Goal: Task Accomplishment & Management: Manage account settings

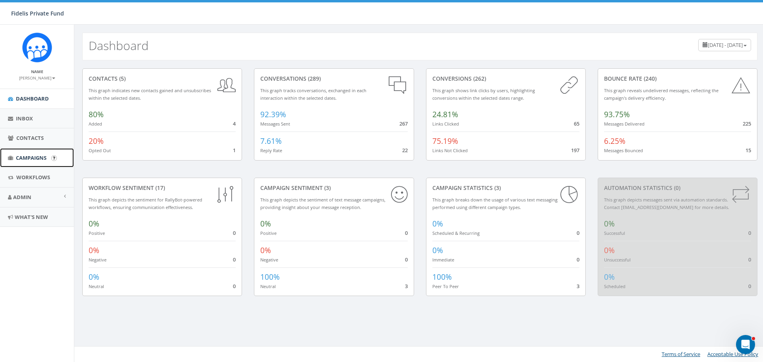
click at [37, 159] on span "Campaigns" at bounding box center [31, 157] width 31 height 7
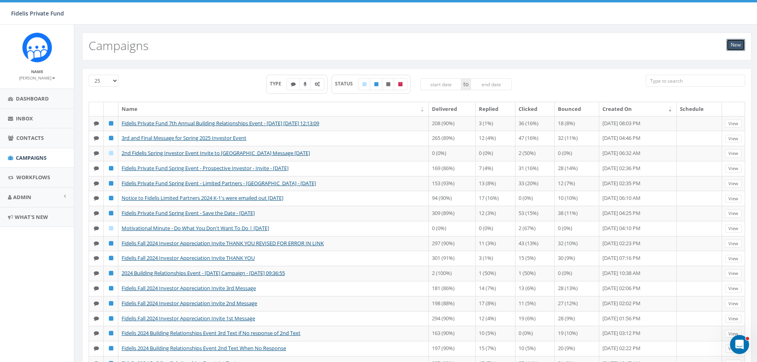
click at [734, 45] on link "New" at bounding box center [736, 45] width 19 height 12
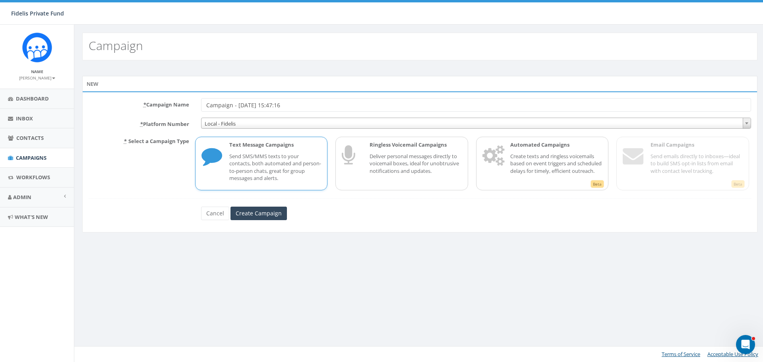
drag, startPoint x: 300, startPoint y: 106, endPoint x: 158, endPoint y: 107, distance: 141.9
click at [162, 107] on div "* Campaign Name Campaign - 09/29/2025, 15:47:16" at bounding box center [420, 105] width 674 height 14
click at [309, 104] on input "Campaign - 09/29/2025, 15:47:16" at bounding box center [476, 105] width 550 height 14
type input "C"
click at [226, 104] on input "* Campaign Name" at bounding box center [476, 105] width 550 height 14
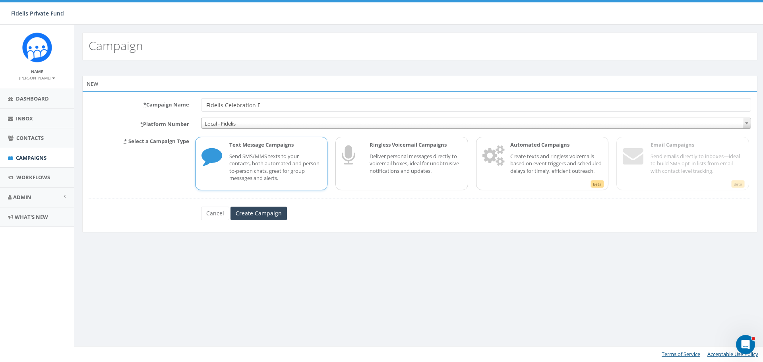
click at [224, 105] on input "Fidelis Celebration E" at bounding box center [476, 105] width 550 height 14
click at [293, 105] on input "Fidelis Fall Celebration E" at bounding box center [476, 105] width 550 height 14
click at [264, 105] on input "Fidelis Fall Celebration Event - Thursday, Nov 13, 2025" at bounding box center [476, 105] width 550 height 14
type input "Fidelis Celebration 2025 Investor Event - [DATE]"
click at [266, 216] on input "Create Campaign" at bounding box center [259, 214] width 56 height 14
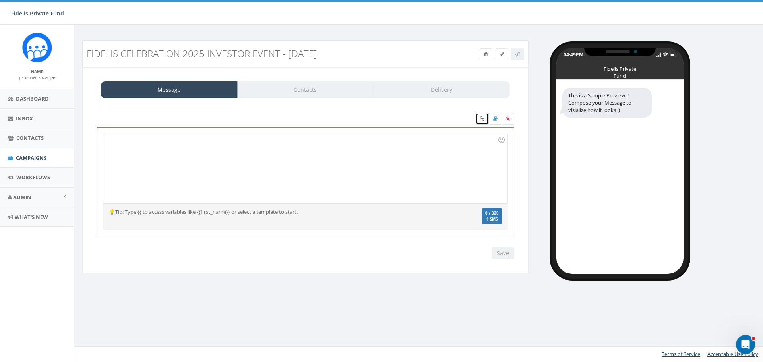
click at [481, 118] on icon at bounding box center [482, 118] width 4 height 5
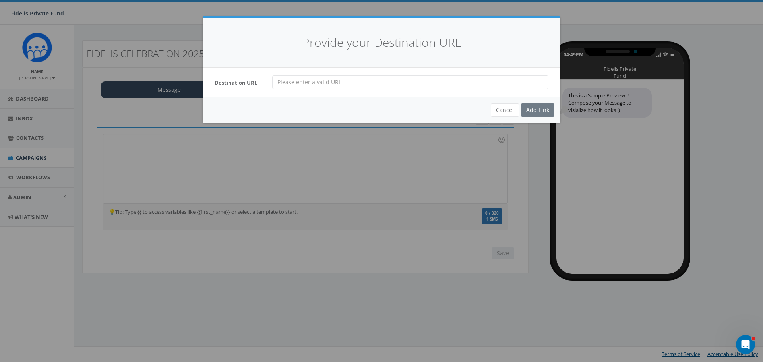
click at [305, 85] on input "url" at bounding box center [410, 83] width 276 height 14
paste input "https://www.fidelispf.com/celebration-2025/"
type input "https://www.fidelispf.com/celebration-2025/"
click at [538, 108] on div "Add Link" at bounding box center [537, 110] width 33 height 14
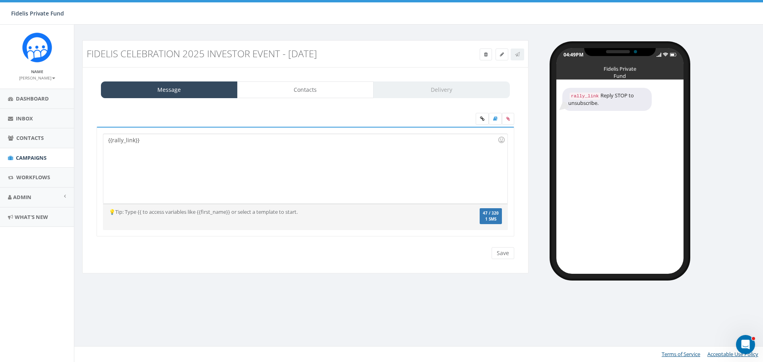
click at [107, 141] on div "{{rally_link}}" at bounding box center [305, 169] width 404 height 70
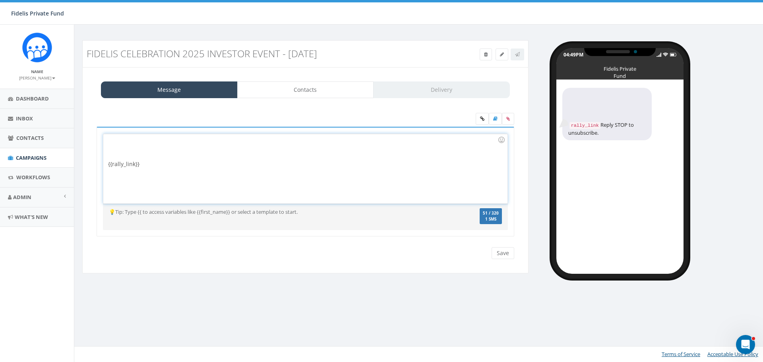
click at [110, 141] on div at bounding box center [303, 140] width 390 height 8
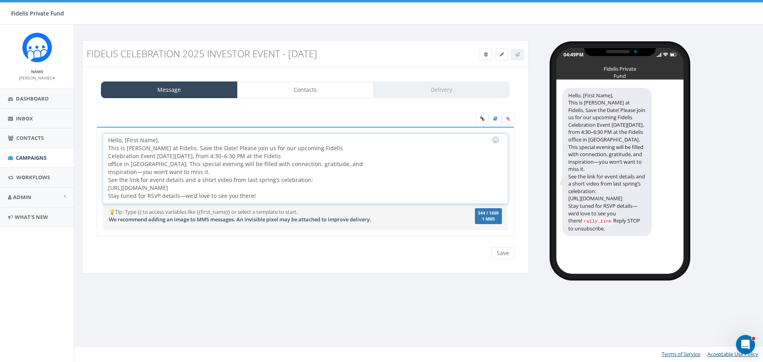
click at [169, 141] on div "Hello, [First Name], This is John Lloyd at Fidelis. Save the Date! Please join …" at bounding box center [303, 168] width 390 height 64
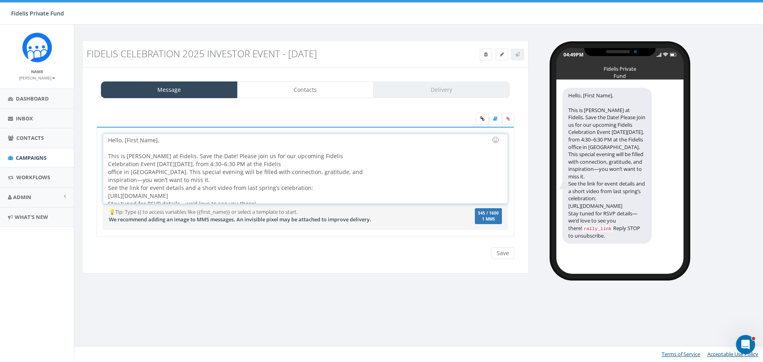
click at [218, 156] on div "This is John Lloyd at Fidelis. Save the Date! Please join us for our upcoming F…" at bounding box center [303, 176] width 390 height 64
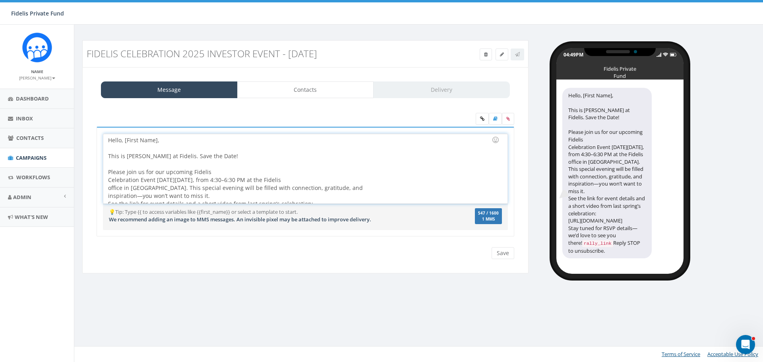
click at [160, 186] on div "Please join us for our upcoming Fidelis Celebration Event on Thursday, November…" at bounding box center [303, 196] width 390 height 56
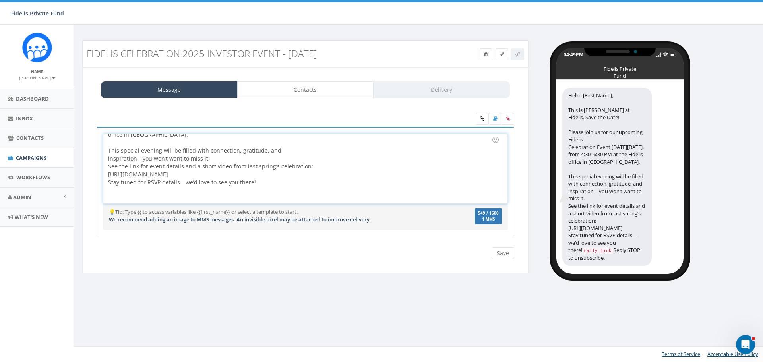
scroll to position [62, 0]
click at [215, 148] on div "This special evening will be filled with connection, gratitude, and inspiration…" at bounding box center [303, 158] width 390 height 40
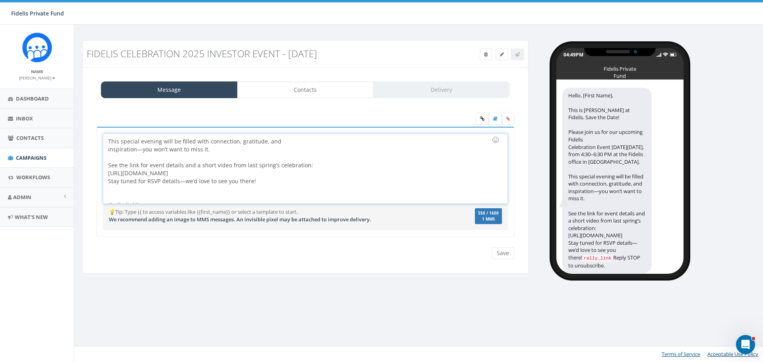
click at [226, 173] on div "See the link for event details and a short video from last spring’s celebration…" at bounding box center [303, 169] width 390 height 32
drag, startPoint x: 229, startPoint y: 173, endPoint x: 108, endPoint y: 175, distance: 121.2
click at [108, 175] on div "Hello, [First Name], This is John Lloyd at Fidelis. Save the Date! Please join …" at bounding box center [305, 169] width 404 height 70
click at [480, 119] on icon at bounding box center [482, 118] width 4 height 5
click at [326, 169] on div at bounding box center [303, 173] width 390 height 8
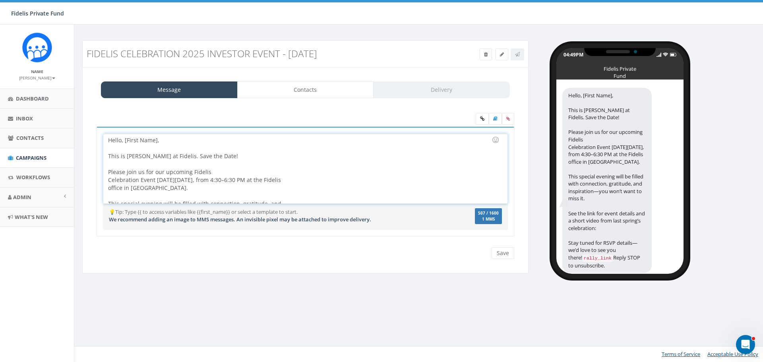
scroll to position [70, 0]
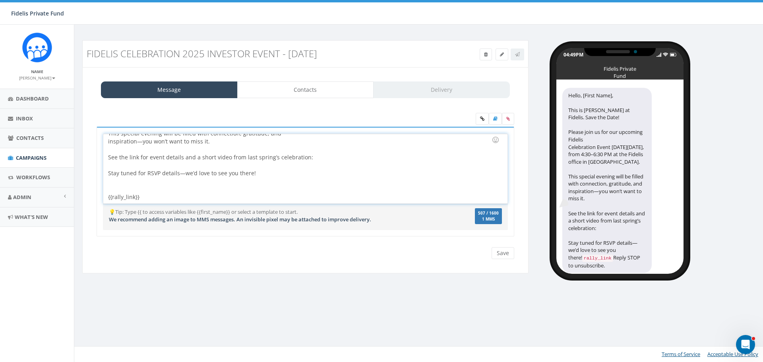
drag, startPoint x: 126, startPoint y: 199, endPoint x: 104, endPoint y: 199, distance: 21.9
click at [104, 199] on div "Hello, [First Name], This is John Lloyd at Fidelis. Save the Date! Please join …" at bounding box center [305, 169] width 404 height 70
click at [320, 159] on div "Hello, [First Name], This is John Lloyd at Fidelis. Save the Date! Please join …" at bounding box center [305, 169] width 404 height 70
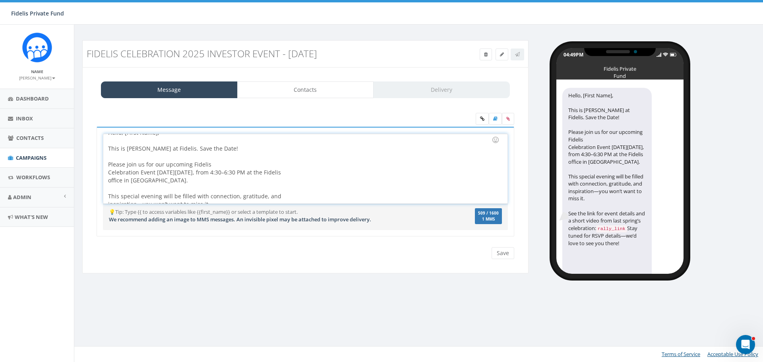
scroll to position [0, 0]
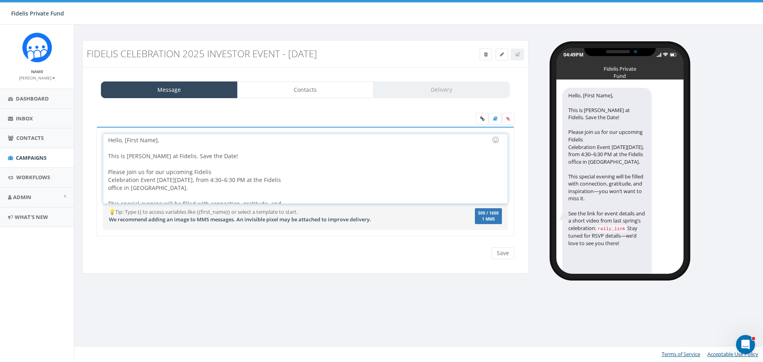
click at [231, 158] on div "Hello, [First Name], This is John Lloyd at Fidelis. Save the Date! Please join …" at bounding box center [305, 169] width 404 height 70
click at [494, 138] on div at bounding box center [496, 140] width 14 height 14
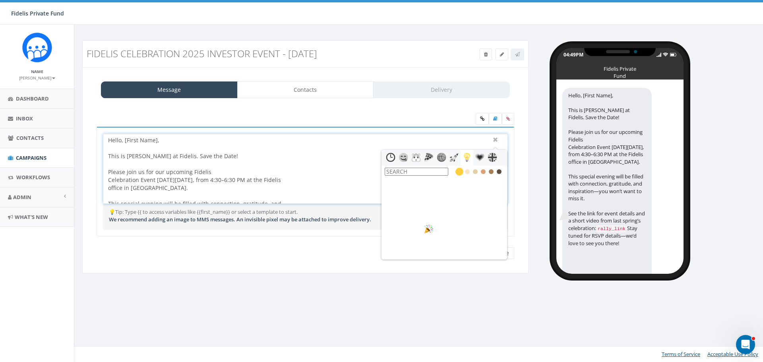
scroll to position [1351, 0]
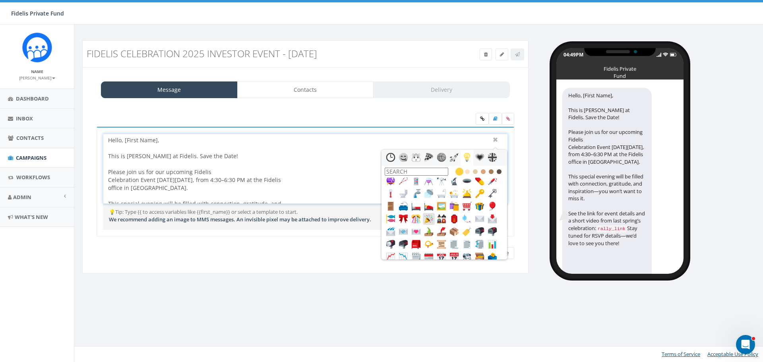
click at [427, 215] on img at bounding box center [429, 219] width 10 height 10
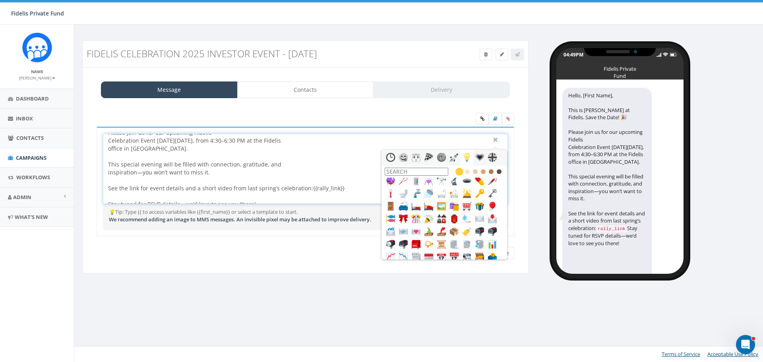
click at [182, 149] on div "Hello, [First Name], This is John Lloyd at Fidelis. Save the Date! Please join …" at bounding box center [305, 169] width 404 height 70
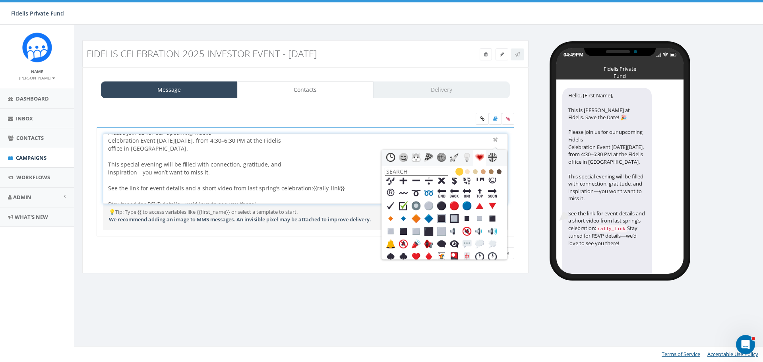
scroll to position [1789, 0]
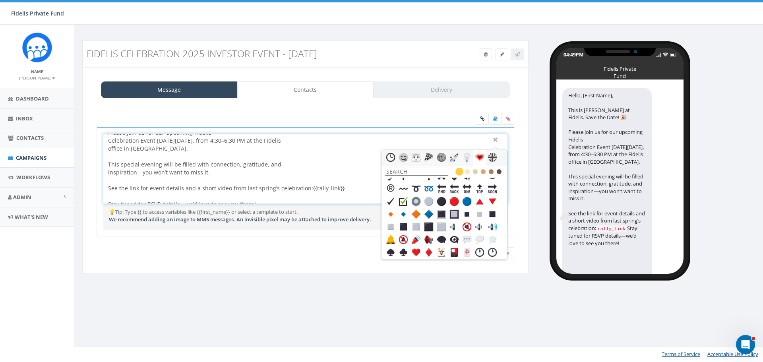
click at [415, 170] on input "text" at bounding box center [417, 172] width 64 height 8
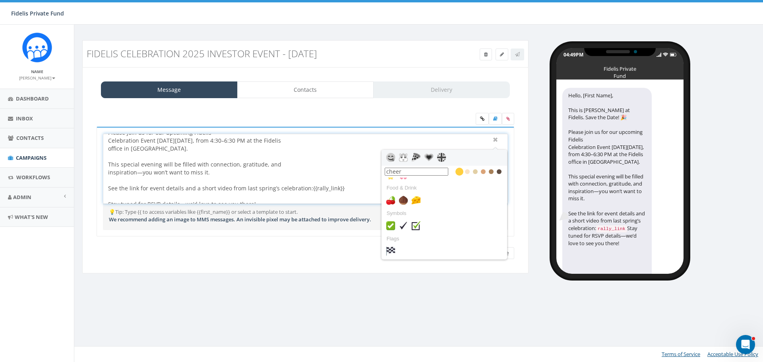
scroll to position [0, 0]
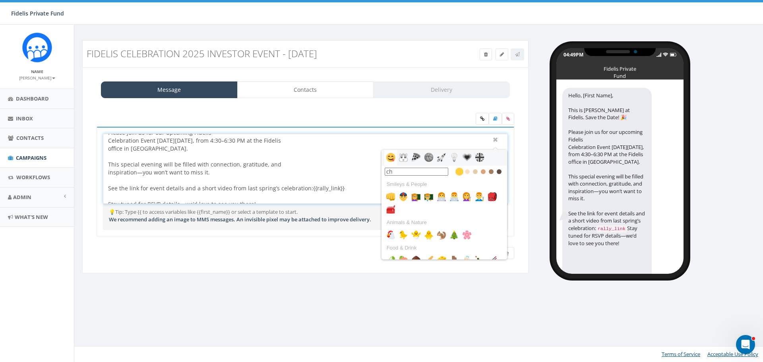
type input "c"
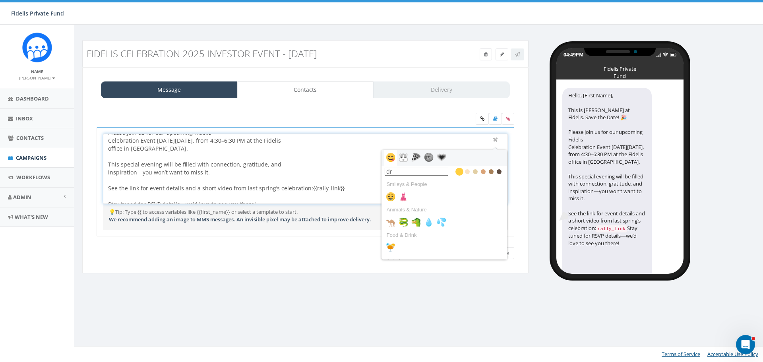
type input "d"
click at [392, 194] on img at bounding box center [391, 197] width 10 height 10
type input "wine"
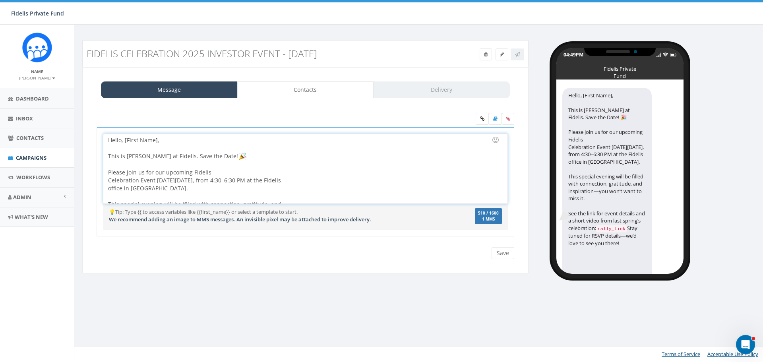
click at [180, 188] on div "Hello, [First Name], This is John Lloyd at Fidelis. Save the Date! Please join …" at bounding box center [305, 169] width 404 height 70
click at [493, 142] on div at bounding box center [496, 140] width 14 height 14
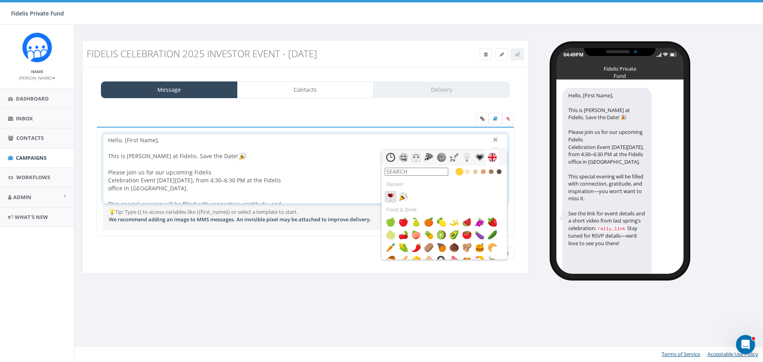
click at [391, 194] on img at bounding box center [391, 197] width 10 height 10
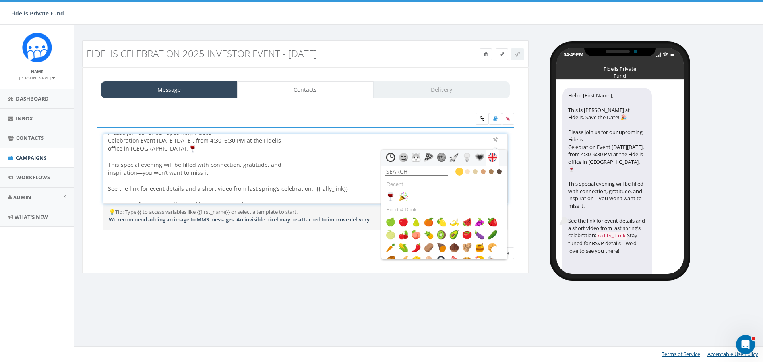
click at [239, 175] on div "Hello, [First Name], This is John Lloyd at Fidelis. Save the Date! Please join …" at bounding box center [305, 169] width 404 height 70
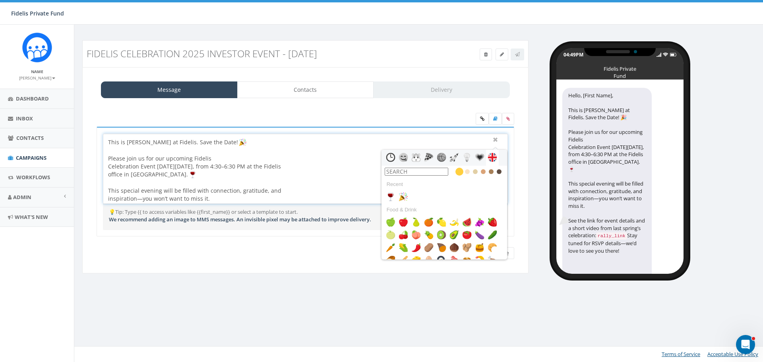
scroll to position [0, 0]
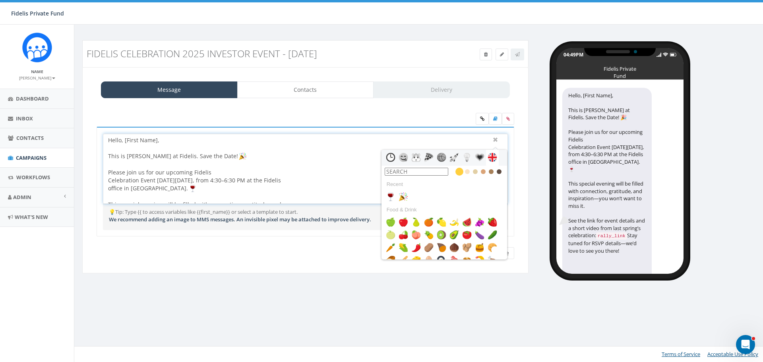
click at [177, 190] on div "Hello, [First Name], This is John Lloyd at Fidelis. Save the Date! Please join …" at bounding box center [305, 169] width 404 height 70
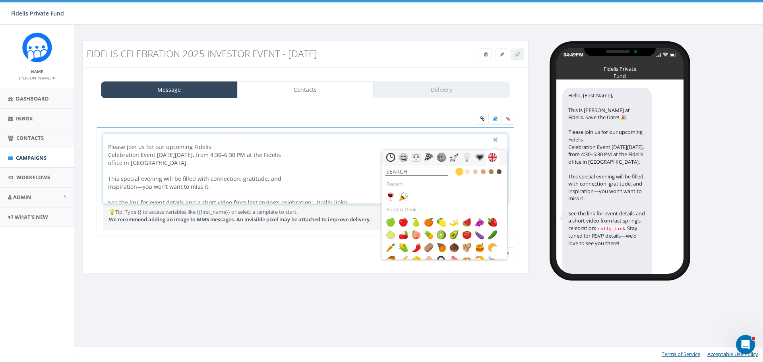
scroll to position [40, 0]
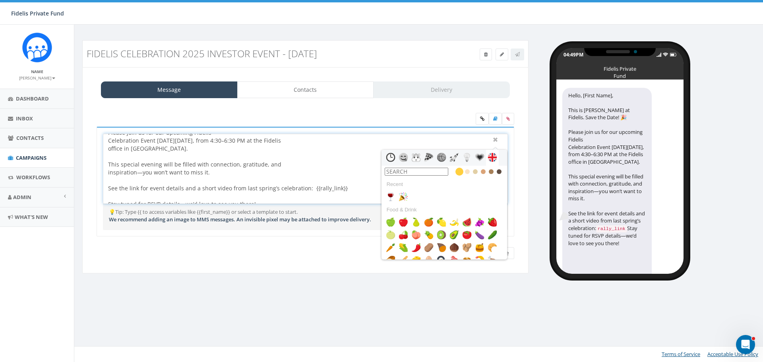
click at [226, 171] on div "Hello, [First Name], This is John Lloyd at Fidelis. Save the Date! Please join …" at bounding box center [305, 169] width 404 height 70
click at [391, 192] on img at bounding box center [391, 197] width 10 height 10
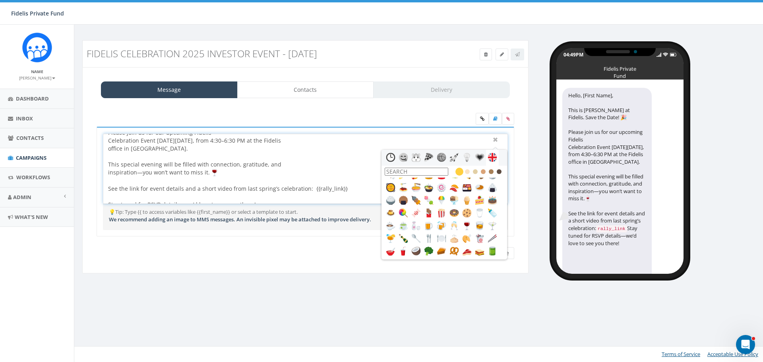
scroll to position [71, 0]
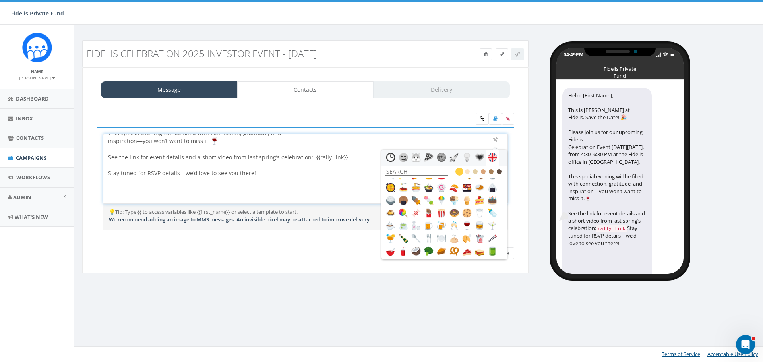
click at [275, 176] on div "Hello, [First Name], This is John Lloyd at Fidelis. Save the Date! Please join …" at bounding box center [305, 169] width 404 height 70
click at [222, 145] on div "Hello, [First Name], This is John Lloyd at Fidelis. Save the Date! Please join …" at bounding box center [305, 169] width 404 height 70
click at [453, 224] on img at bounding box center [455, 226] width 10 height 10
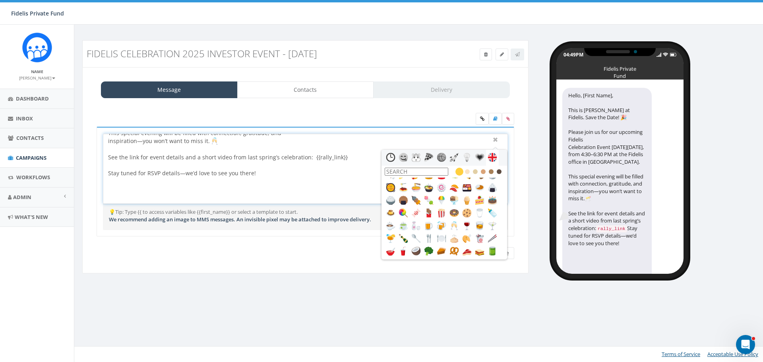
click at [267, 174] on div "Hello, [First Name], This is John Lloyd at Fidelis. Save the Date! Please join …" at bounding box center [305, 169] width 404 height 70
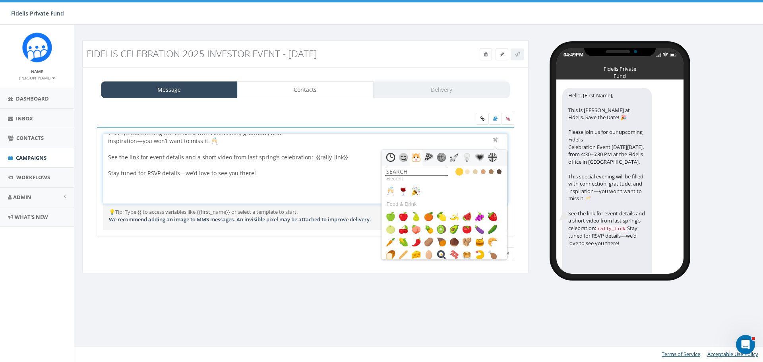
scroll to position [0, 0]
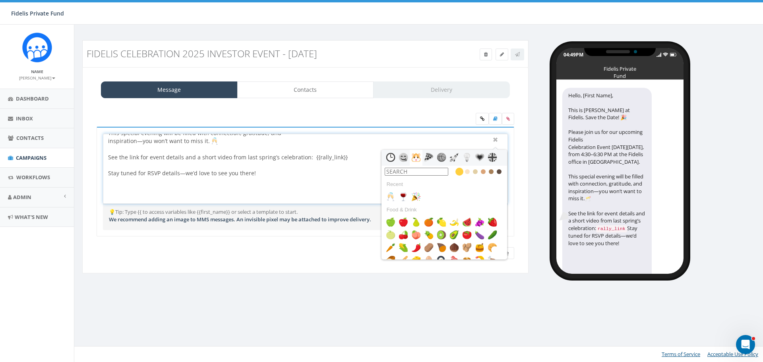
click at [413, 172] on input "text" at bounding box center [417, 172] width 64 height 8
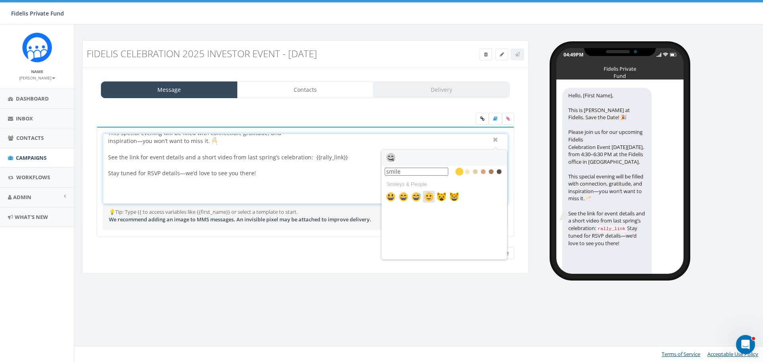
click at [430, 197] on img at bounding box center [429, 197] width 10 height 10
type input "smile"
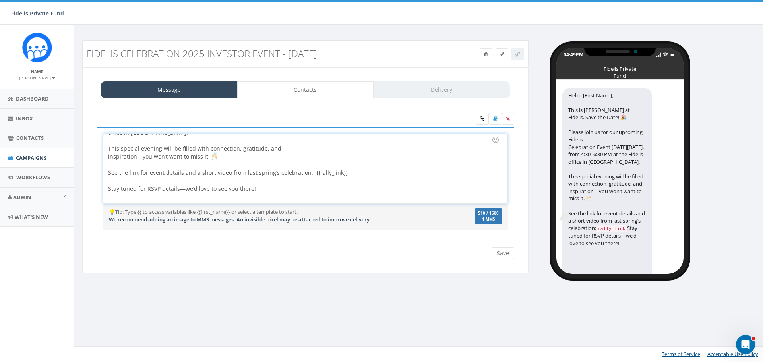
scroll to position [71, 0]
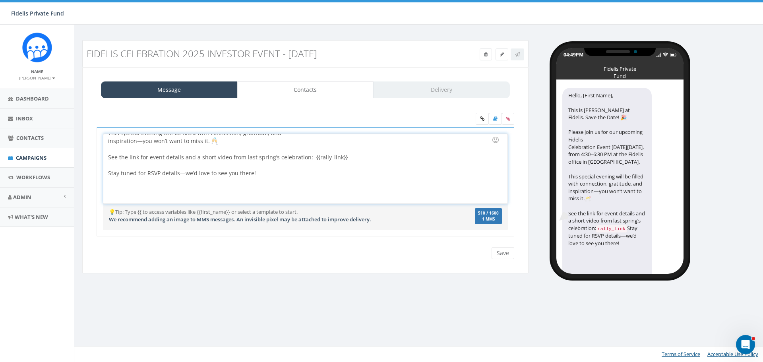
click at [264, 175] on div "Hello, [First Name], This is John Lloyd at Fidelis. Save the Date! Please join …" at bounding box center [305, 169] width 404 height 70
click at [494, 142] on div at bounding box center [496, 140] width 14 height 14
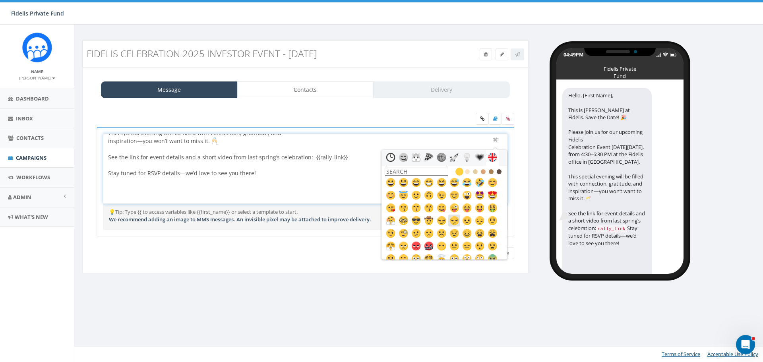
scroll to position [0, 0]
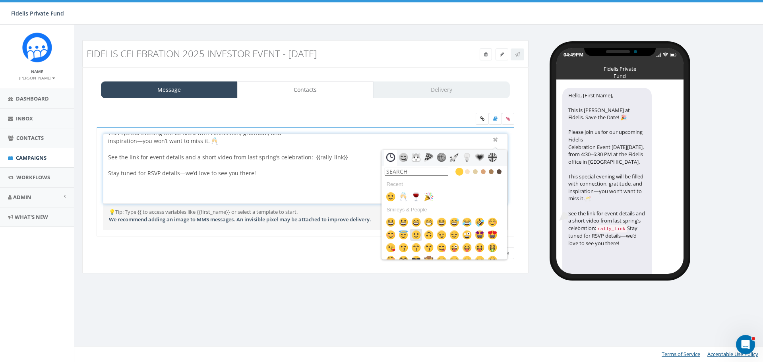
click at [417, 238] on img at bounding box center [416, 235] width 10 height 10
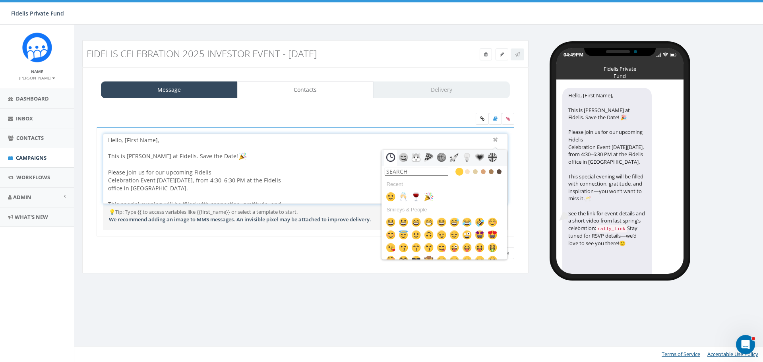
click at [339, 159] on div "Hello, [First Name], This is John Lloyd at Fidelis. Save the Date! Please join …" at bounding box center [305, 169] width 404 height 70
click at [340, 159] on div "Hello, [First Name], This is John Lloyd at Fidelis. Save the Date! Please join …" at bounding box center [305, 169] width 404 height 70
click at [496, 141] on div at bounding box center [496, 140] width 10 height 10
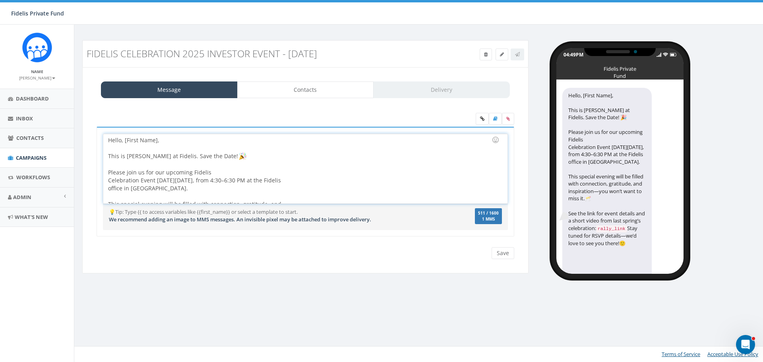
click at [391, 168] on div at bounding box center [303, 165] width 390 height 8
click at [500, 254] on input "Save" at bounding box center [503, 253] width 23 height 12
click at [493, 252] on div "Save Next" at bounding box center [501, 253] width 27 height 12
click at [416, 91] on div "Message Contacts Delivery" at bounding box center [305, 89] width 409 height 17
click at [395, 167] on div at bounding box center [303, 164] width 390 height 8
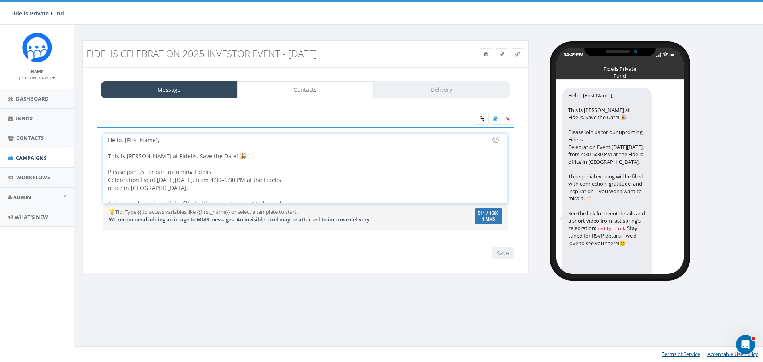
click at [261, 160] on div at bounding box center [303, 164] width 390 height 8
click at [481, 117] on icon at bounding box center [482, 118] width 4 height 5
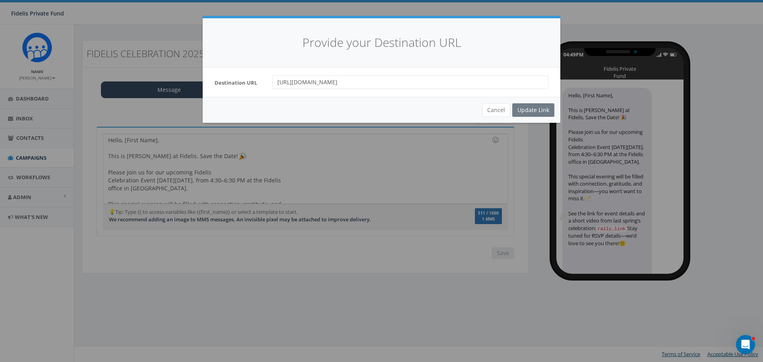
click at [530, 110] on div "Cancel Update Link" at bounding box center [382, 110] width 358 height 26
click at [524, 109] on div "Cancel Update Link" at bounding box center [382, 110] width 358 height 26
click at [433, 156] on div "Provide your Destination URL Destination URL https://www.fidelispf.com/celebrat…" at bounding box center [381, 181] width 763 height 362
click at [494, 112] on button "Cancel" at bounding box center [496, 110] width 28 height 14
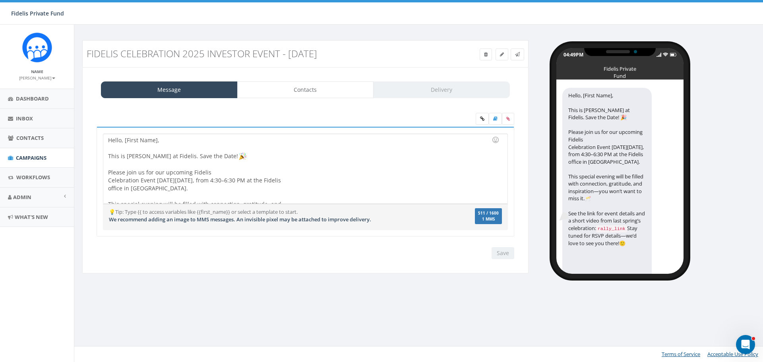
click at [328, 160] on div "Hello, [First Name], This is John Lloyd at Fidelis. Save the Date! Please join …" at bounding box center [305, 169] width 404 height 70
click at [430, 87] on div "Message Contacts Delivery" at bounding box center [305, 89] width 409 height 17
click at [516, 56] on icon at bounding box center [517, 54] width 5 height 5
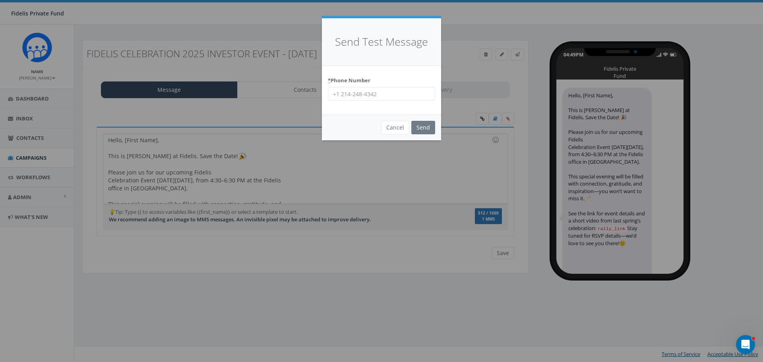
click at [374, 95] on input "* Phone Number" at bounding box center [381, 94] width 107 height 14
type input "14062538340"
click at [423, 127] on input "Send" at bounding box center [423, 128] width 24 height 14
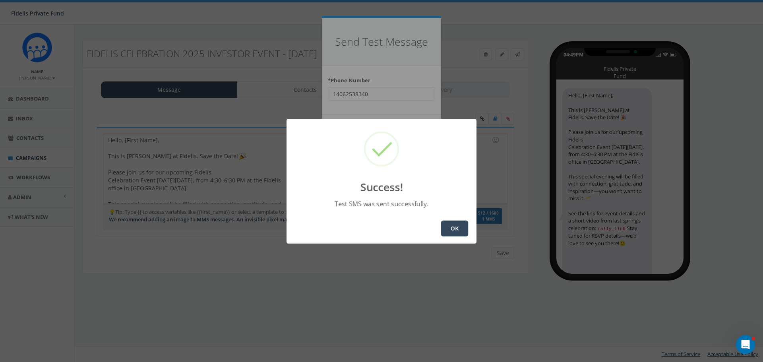
click at [461, 227] on button "OK" at bounding box center [454, 229] width 27 height 16
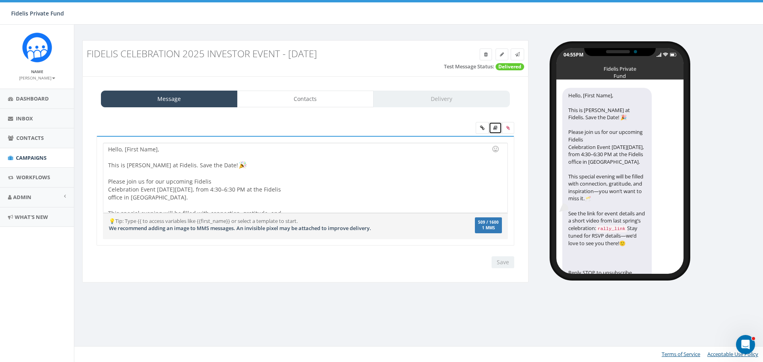
click at [494, 125] on link at bounding box center [495, 128] width 13 height 12
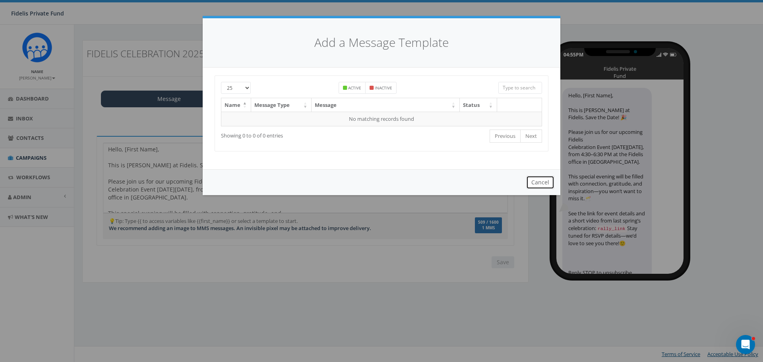
click at [541, 182] on button "Cancel" at bounding box center [540, 183] width 28 height 14
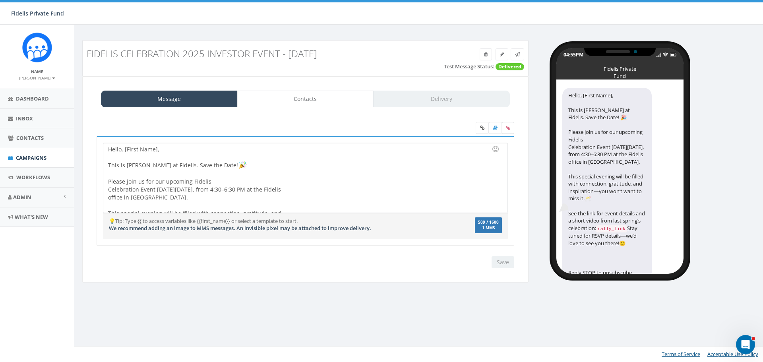
click at [508, 129] on icon at bounding box center [508, 128] width 4 height 5
click at [0, 0] on input "file" at bounding box center [0, 0] width 0 height 0
click at [402, 167] on div "Hello, [First Name], This is John Lloyd at Fidelis. Save the Date! Please join …" at bounding box center [305, 178] width 404 height 70
click at [316, 101] on link "Contacts" at bounding box center [305, 99] width 137 height 17
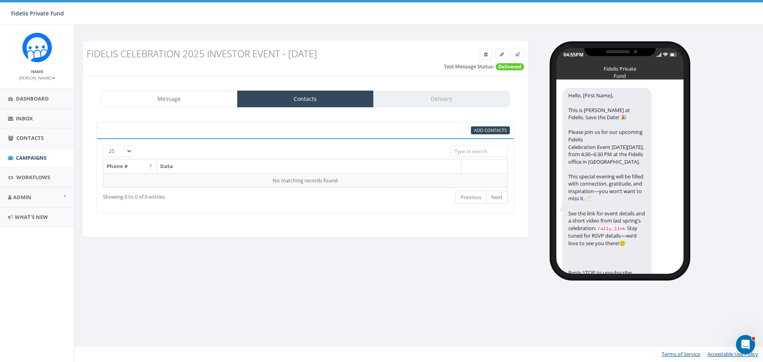
click at [431, 96] on div "Message Contacts Delivery" at bounding box center [305, 99] width 409 height 17
click at [203, 99] on link "Message" at bounding box center [169, 99] width 137 height 17
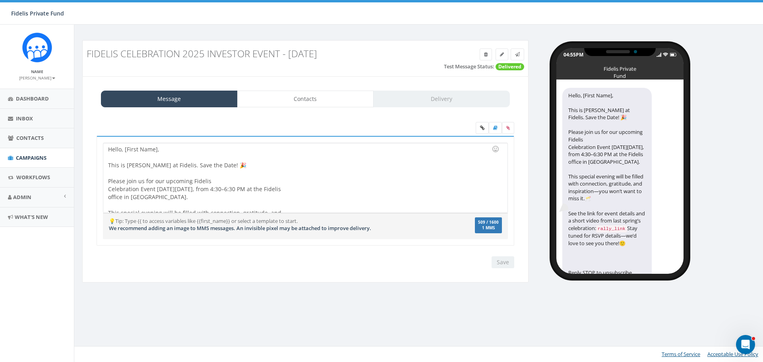
click at [175, 152] on div "Hello, [First Name], This is John Lloyd at Fidelis. Save the Date! 🎉 Please joi…" at bounding box center [305, 178] width 404 height 70
click at [148, 149] on div "Hello, [First Name], This is John Lloyd at Fidelis. Save the Date! 🎉 Please joi…" at bounding box center [305, 178] width 404 height 70
click at [27, 195] on span "Admin" at bounding box center [22, 197] width 18 height 7
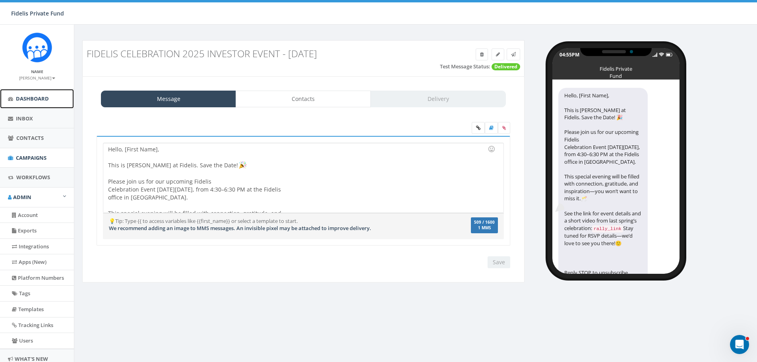
click at [34, 101] on span "Dashboard" at bounding box center [32, 98] width 33 height 7
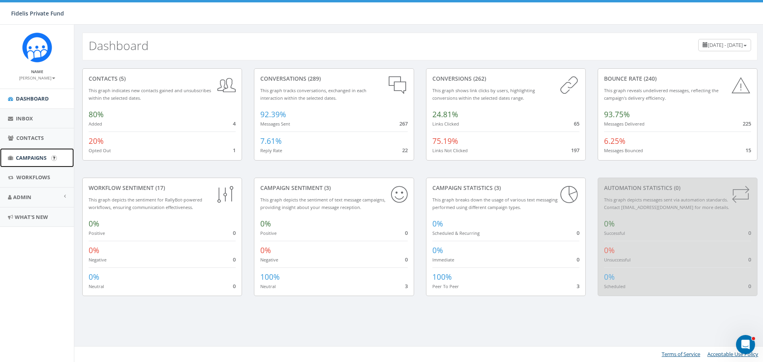
click at [34, 159] on span "Campaigns" at bounding box center [31, 157] width 31 height 7
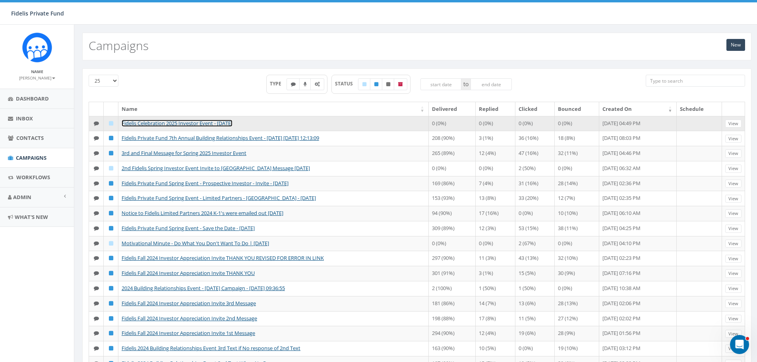
click at [233, 122] on link "Fidelis Celebration 2025 Investor Event - [DATE]" at bounding box center [177, 123] width 111 height 7
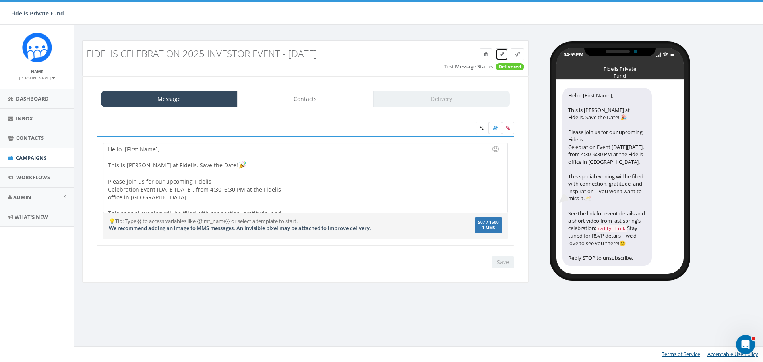
click at [500, 55] on icon at bounding box center [502, 54] width 4 height 5
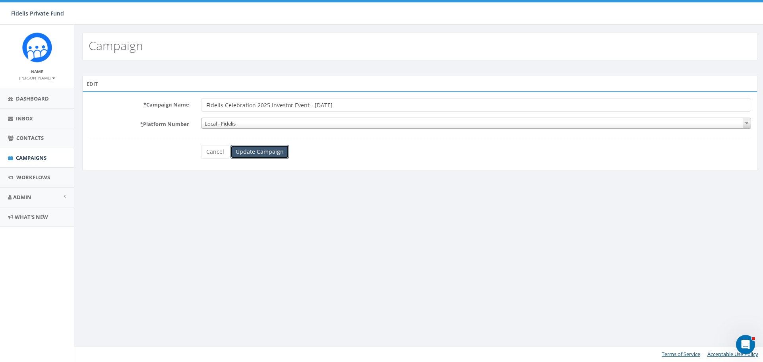
click at [278, 151] on input "Update Campaign" at bounding box center [260, 152] width 58 height 14
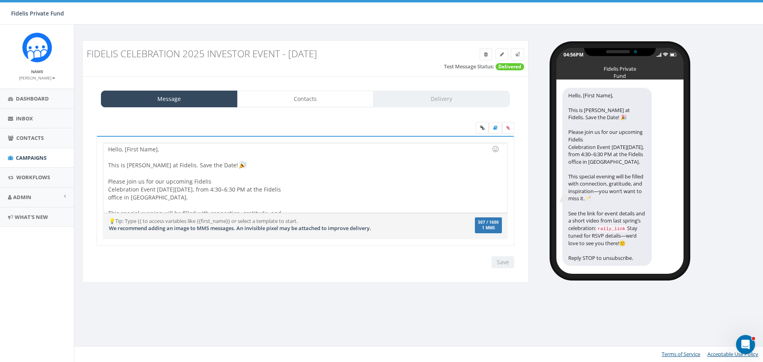
click at [444, 104] on div "Message Contacts Delivery" at bounding box center [305, 99] width 409 height 17
click at [428, 176] on div at bounding box center [303, 174] width 390 height 8
click at [425, 180] on div "Hello, [First Name], This is John Lloyd at Fidelis. Save the Date! Please join …" at bounding box center [305, 178] width 404 height 70
click at [124, 151] on div "Hello, [First Name], This is John Lloyd at Fidelis. Save the Date! Please join …" at bounding box center [305, 178] width 404 height 70
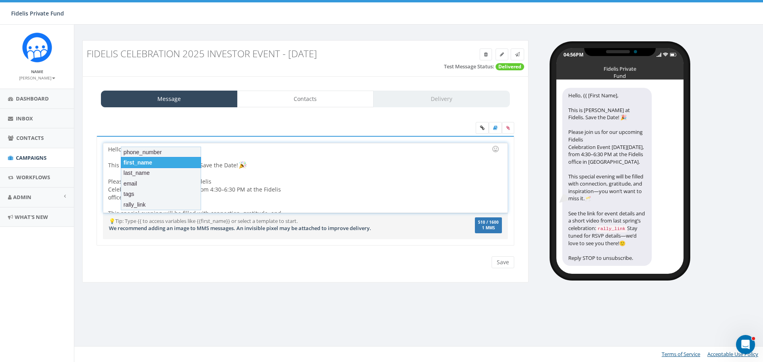
click at [125, 161] on div "first_name" at bounding box center [161, 162] width 80 height 11
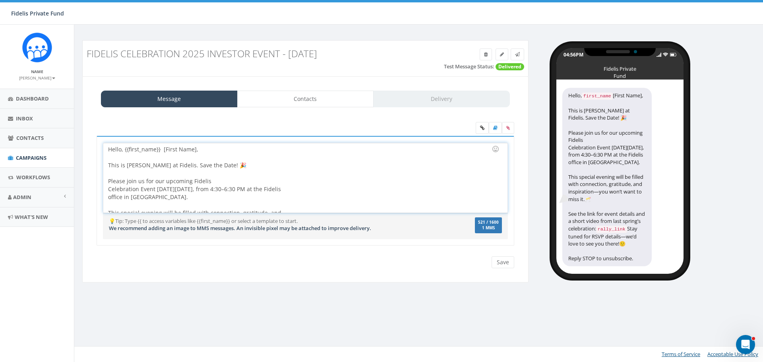
click at [203, 150] on div "Hello, {{first_name}} [First Name], This is John Lloyd at Fidelis. Save the Dat…" at bounding box center [305, 178] width 404 height 70
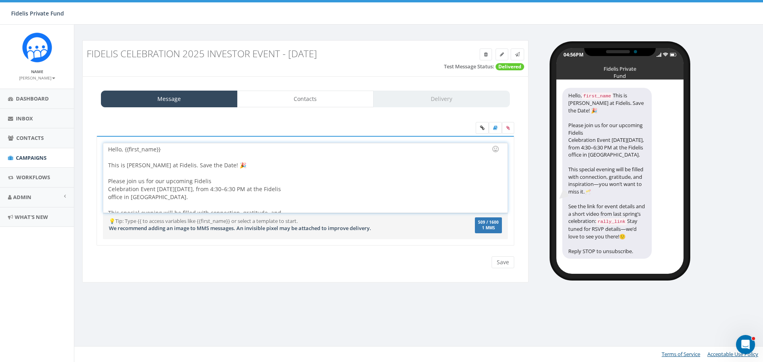
click at [123, 149] on div "Hello, {{first_name}} This is John Lloyd at Fidelis. Save the Date! 🎉 Please jo…" at bounding box center [305, 178] width 404 height 70
click at [171, 154] on div at bounding box center [303, 157] width 390 height 8
click at [160, 149] on div "Hello {{first_name}} This is John Lloyd at Fidelis. Save the Date! 🎉 Please joi…" at bounding box center [305, 178] width 404 height 70
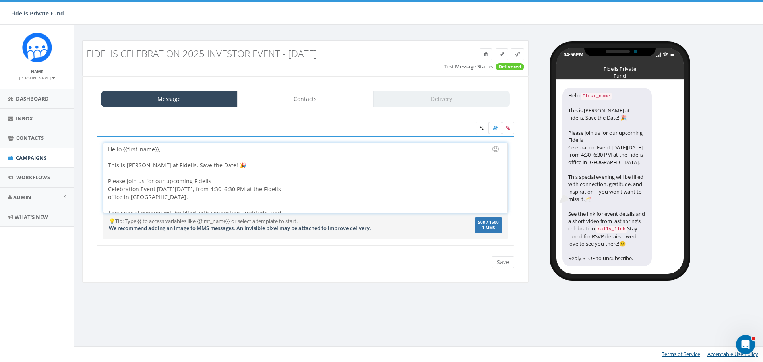
click at [304, 173] on div at bounding box center [303, 173] width 390 height 8
click at [500, 262] on input "Save" at bounding box center [503, 262] width 23 height 12
click at [500, 262] on div "Save Next" at bounding box center [501, 262] width 27 height 12
click at [517, 53] on icon at bounding box center [517, 54] width 5 height 5
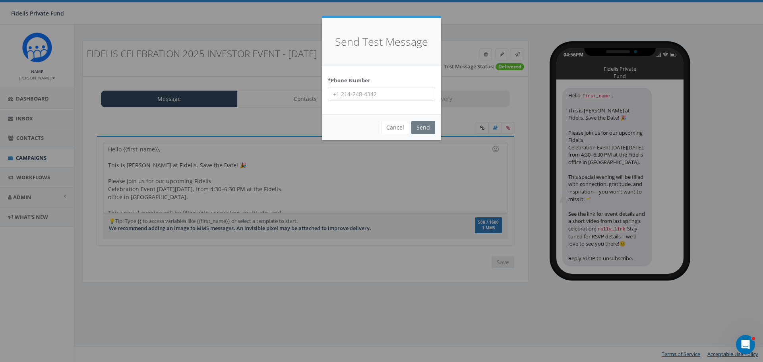
click at [368, 95] on input "* Phone Number" at bounding box center [381, 94] width 107 height 14
type input "14062538340"
click at [421, 125] on input "Send" at bounding box center [423, 128] width 24 height 14
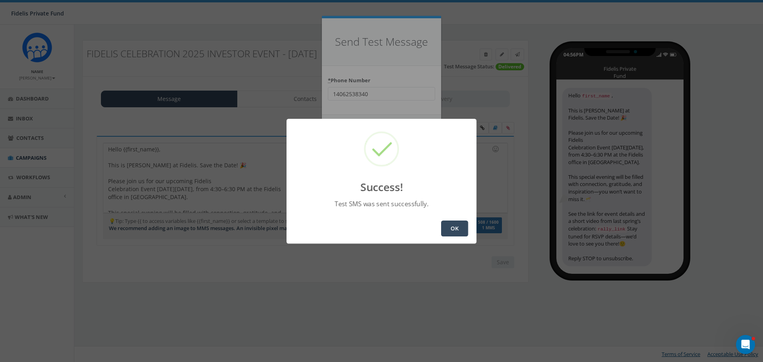
click at [455, 230] on button "OK" at bounding box center [454, 229] width 27 height 16
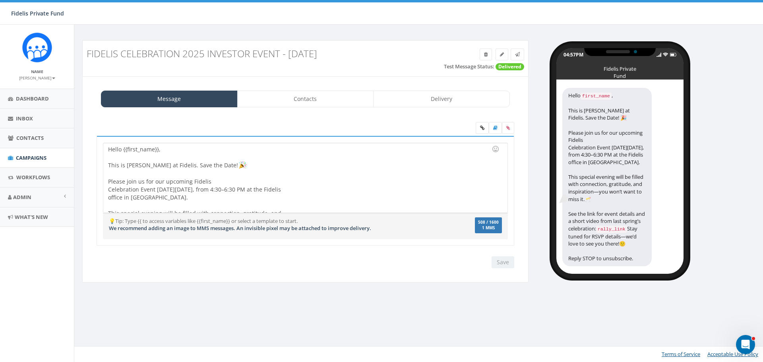
click at [273, 189] on div "Hello {{first_name}}, This is [PERSON_NAME] at Fidelis. Save the Date! Please j…" at bounding box center [305, 178] width 404 height 70
click at [229, 191] on div "Hello {{first_name}}, This is John Lloyd at Fidelis. Save the Date! Please join…" at bounding box center [305, 178] width 404 height 70
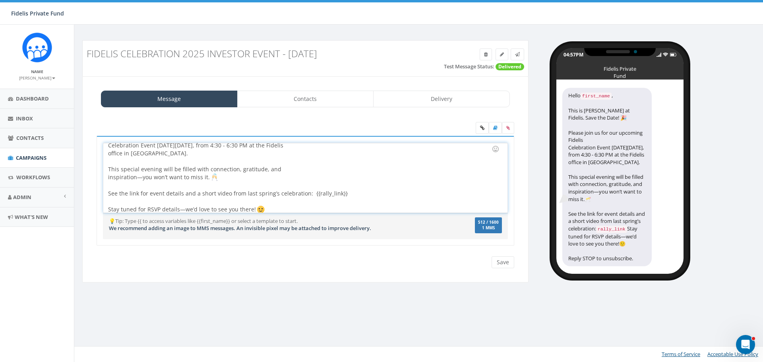
scroll to position [48, 0]
click at [185, 206] on div "Hello {{first_name}}, This is John Lloyd at Fidelis. Save the Date! Please join…" at bounding box center [305, 178] width 404 height 70
click at [289, 206] on div "Hello {{first_name}}, This is John Lloyd at Fidelis. Save the Date! Please join…" at bounding box center [305, 178] width 404 height 70
click at [496, 149] on div at bounding box center [496, 149] width 14 height 14
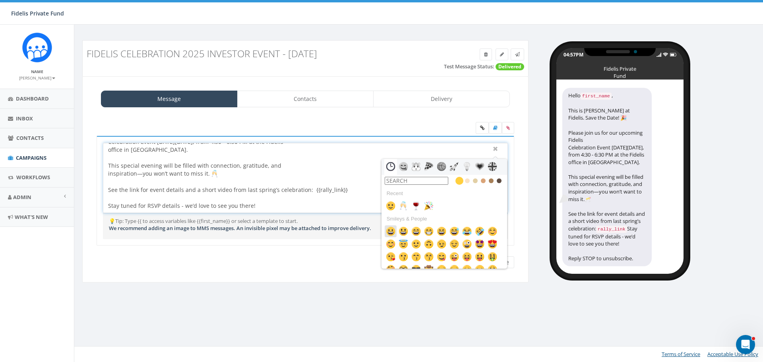
click at [393, 231] on img at bounding box center [391, 232] width 10 height 10
click at [295, 202] on div "Hello {{first_name}}, This is John Lloyd at Fidelis. Save the Date! Please join…" at bounding box center [305, 178] width 404 height 70
click at [306, 203] on div "Hello {{first_name}}, This is John Lloyd at Fidelis. Save the Date! Please join…" at bounding box center [305, 178] width 404 height 70
click at [497, 148] on div at bounding box center [496, 149] width 10 height 10
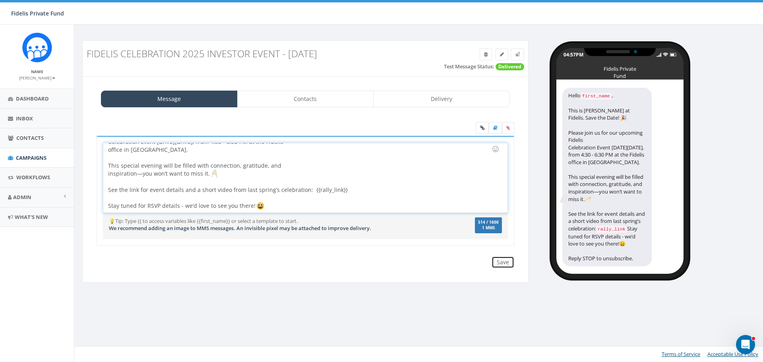
click at [507, 264] on input "Save" at bounding box center [503, 262] width 23 height 12
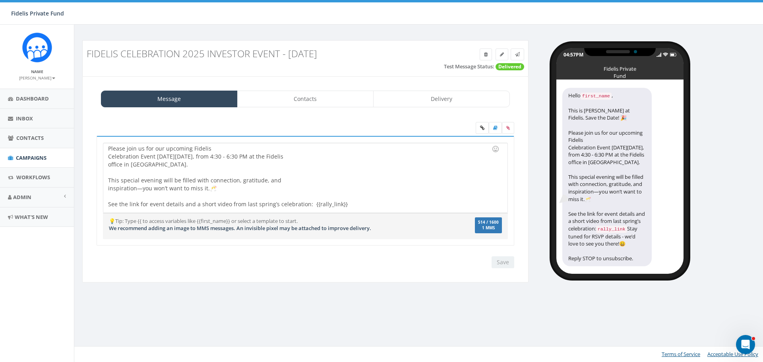
scroll to position [47, 0]
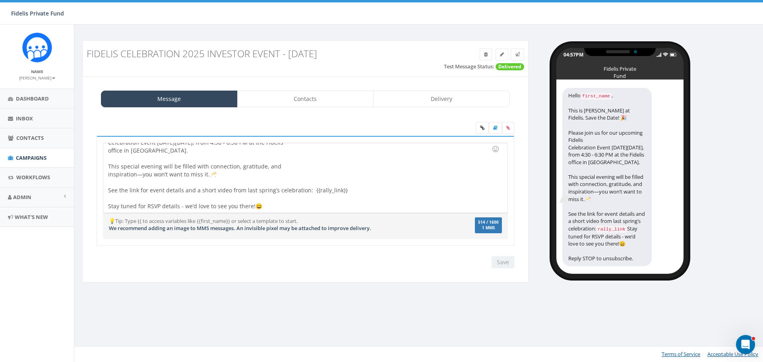
click at [141, 174] on div "Hello {{first_name}}, This is John Lloyd at Fidelis. Save the Date! 🎉 Please jo…" at bounding box center [305, 178] width 404 height 70
click at [351, 170] on div "Hello {{first_name}}, This is John Lloyd at Fidelis. Save the Date! 🎉 Please jo…" at bounding box center [305, 178] width 404 height 70
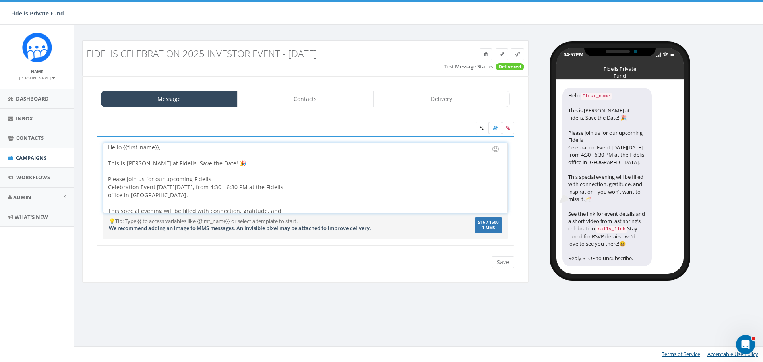
scroll to position [0, 0]
click at [503, 265] on input "Save" at bounding box center [503, 262] width 23 height 12
click at [517, 55] on icon at bounding box center [517, 54] width 5 height 5
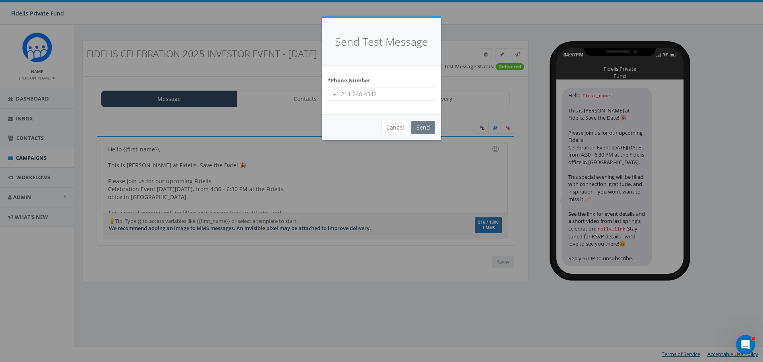
click at [362, 93] on input "* Phone Number" at bounding box center [381, 94] width 107 height 14
type input "14062538340"
click at [422, 127] on input "Send" at bounding box center [423, 128] width 24 height 14
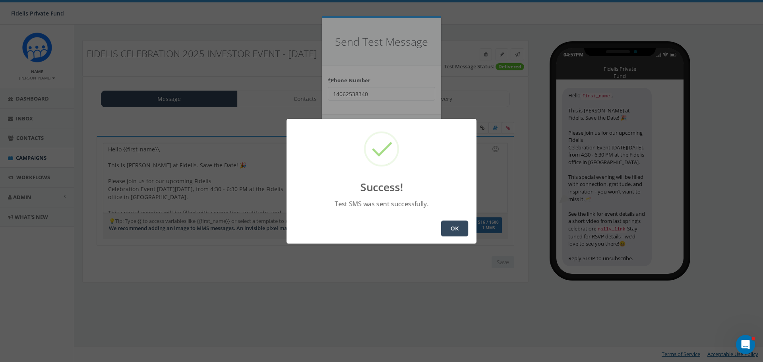
click at [452, 226] on button "OK" at bounding box center [454, 229] width 27 height 16
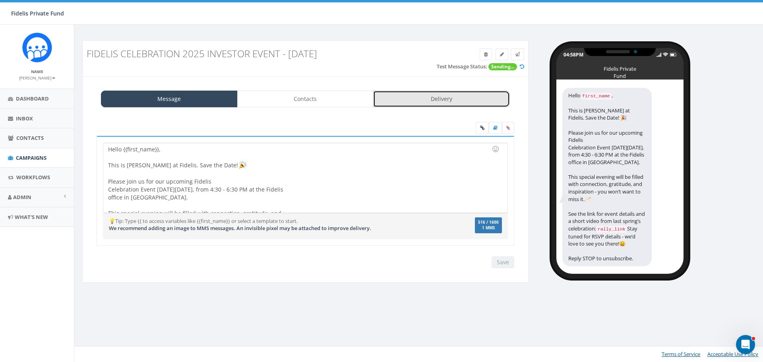
click at [440, 100] on link "Delivery" at bounding box center [441, 99] width 137 height 17
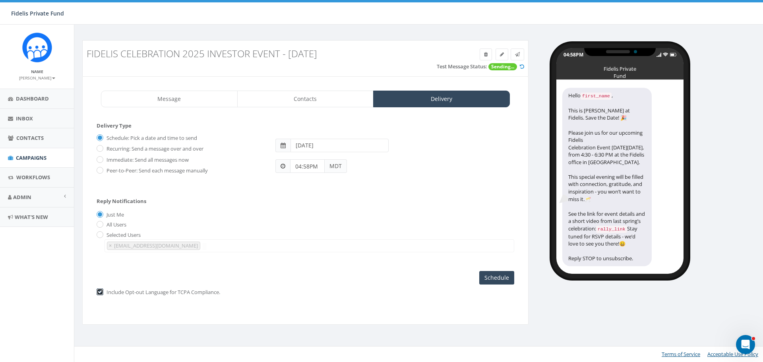
click at [98, 291] on input "checkbox" at bounding box center [99, 292] width 5 height 5
checkbox input "false"
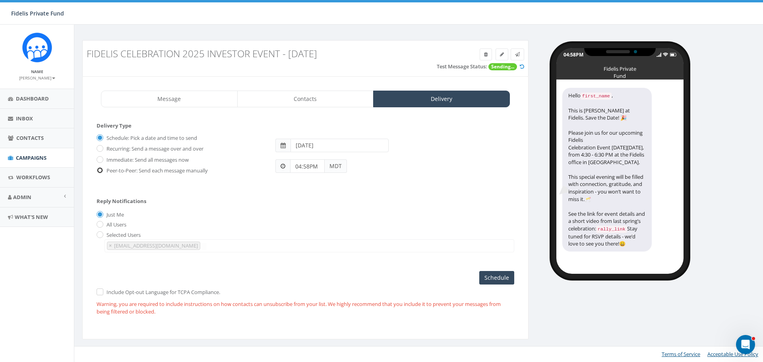
click at [99, 172] on input "Peer-to-Peer: Send each message manually" at bounding box center [99, 171] width 5 height 5
radio input "true"
click at [519, 52] on icon at bounding box center [517, 54] width 5 height 5
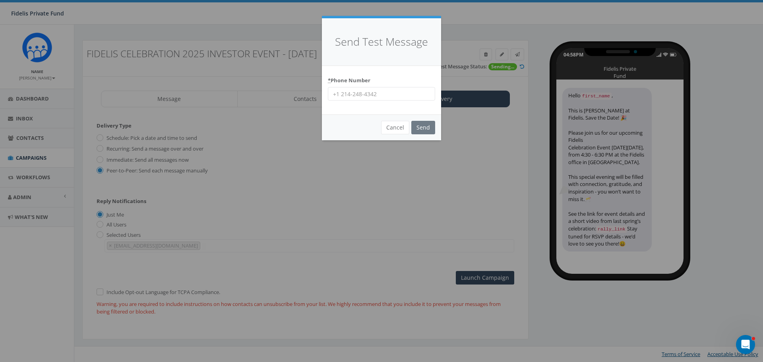
click at [397, 97] on input "* Phone Number" at bounding box center [381, 94] width 107 height 14
type input "14062538340"
click at [422, 128] on input "Send" at bounding box center [423, 128] width 24 height 14
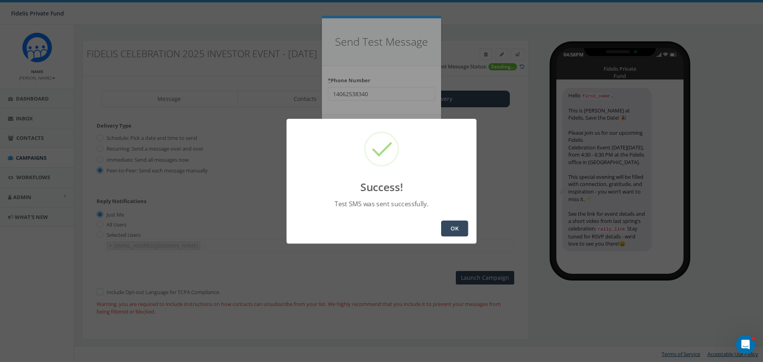
click at [454, 229] on button "OK" at bounding box center [454, 229] width 27 height 16
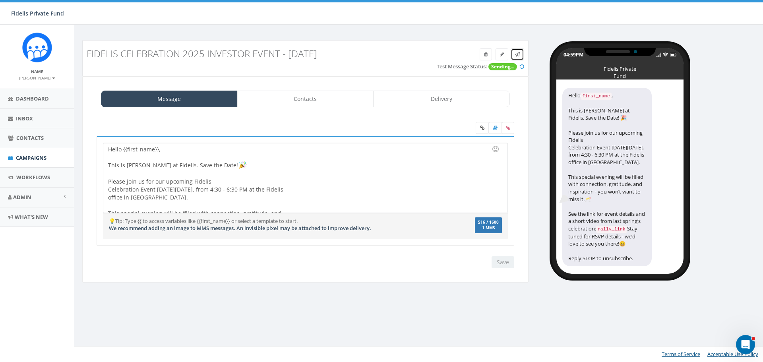
click at [514, 56] on link at bounding box center [518, 54] width 14 height 12
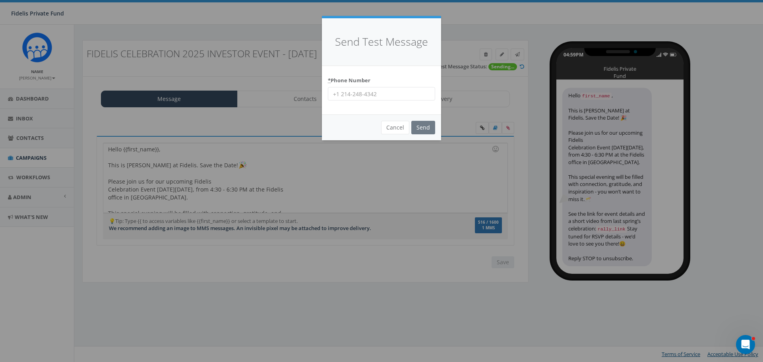
click at [391, 93] on input "* Phone Number" at bounding box center [381, 94] width 107 height 14
type input "17023793468"
click at [400, 126] on button "Cancel" at bounding box center [395, 128] width 28 height 14
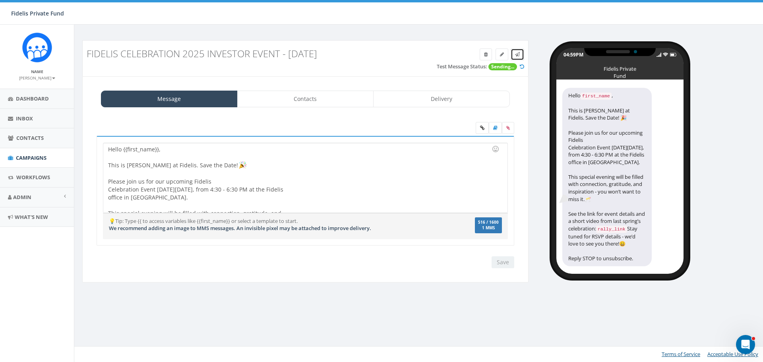
click at [518, 53] on icon at bounding box center [517, 54] width 5 height 5
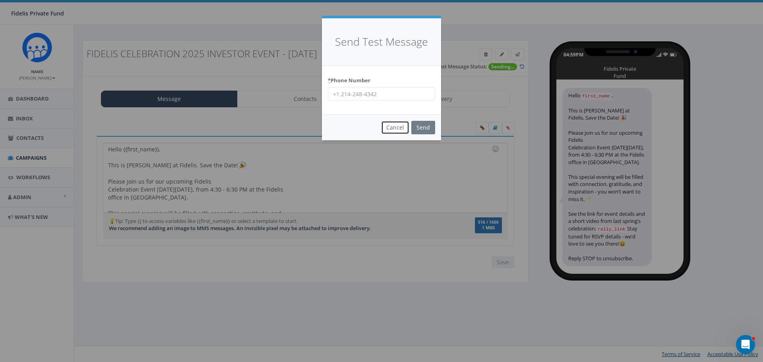
click at [390, 127] on button "Cancel" at bounding box center [395, 128] width 28 height 14
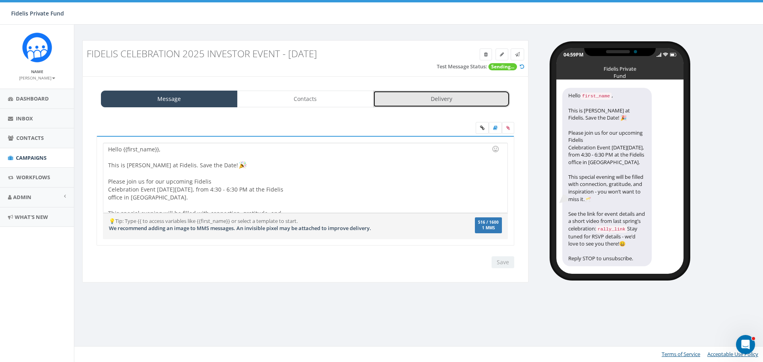
click at [436, 99] on link "Delivery" at bounding box center [441, 99] width 137 height 17
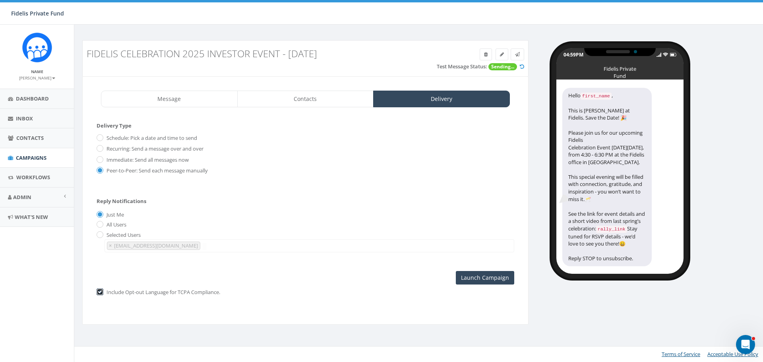
click at [98, 291] on input "checkbox" at bounding box center [99, 292] width 5 height 5
checkbox input "false"
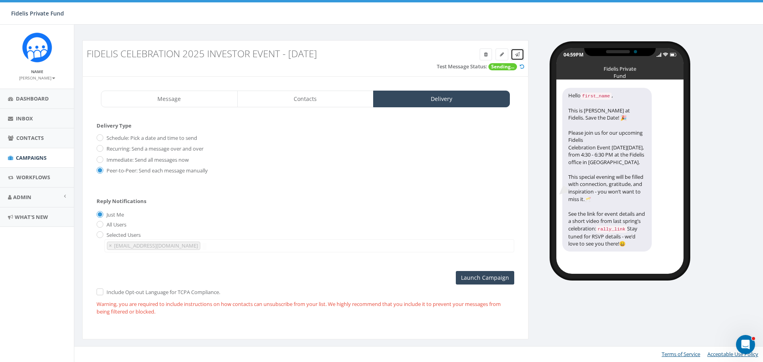
click at [516, 54] on icon at bounding box center [517, 54] width 5 height 5
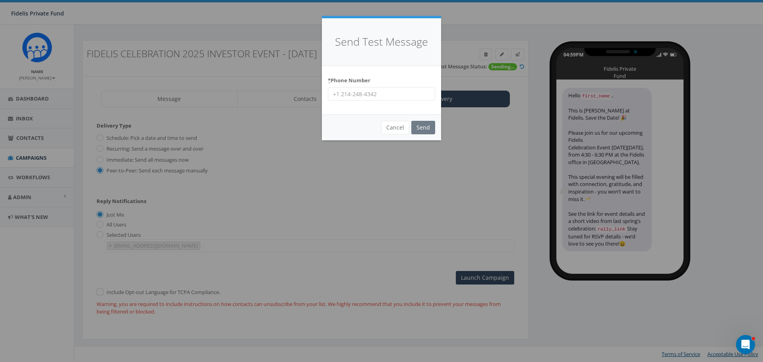
click at [384, 97] on input "* Phone Number" at bounding box center [381, 94] width 107 height 14
type input "17023793468"
drag, startPoint x: 420, startPoint y: 126, endPoint x: 423, endPoint y: 131, distance: 5.7
click at [421, 126] on input "Send" at bounding box center [423, 128] width 24 height 14
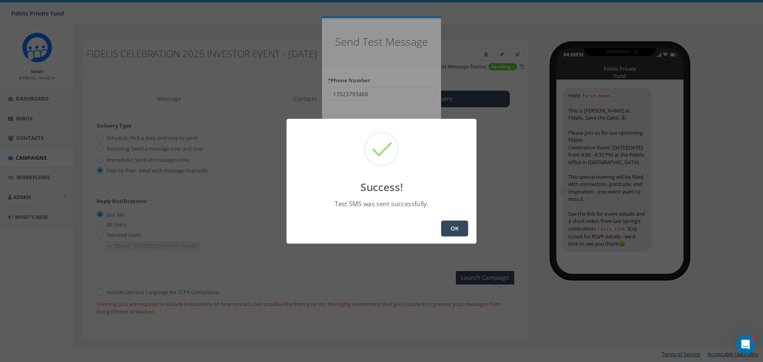
click at [454, 229] on button "OK" at bounding box center [454, 229] width 27 height 16
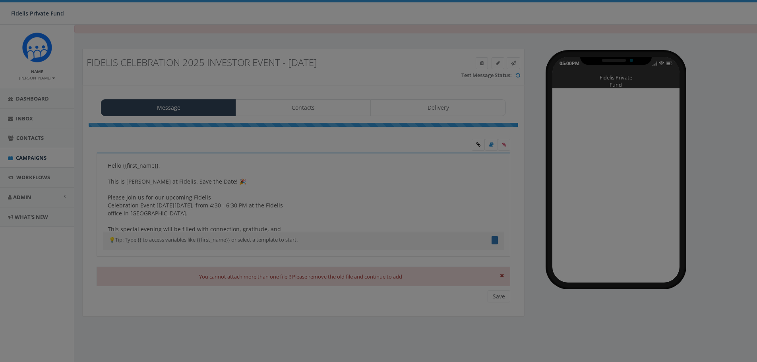
radio input "true"
select select "1457"
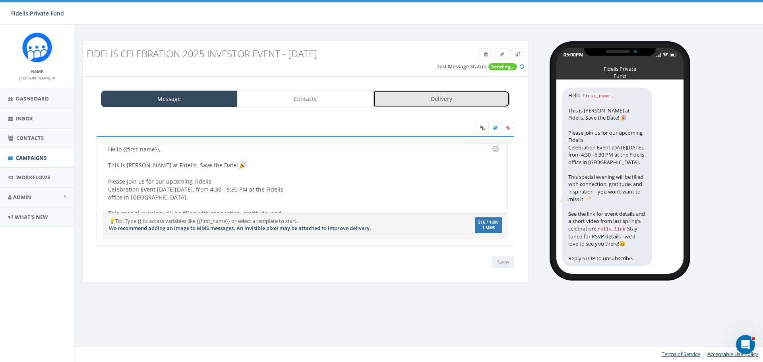
click at [471, 95] on link "Delivery" at bounding box center [441, 99] width 137 height 17
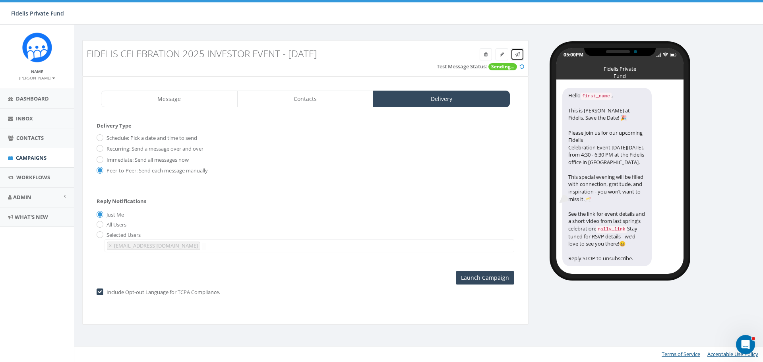
click at [515, 54] on icon at bounding box center [517, 54] width 5 height 5
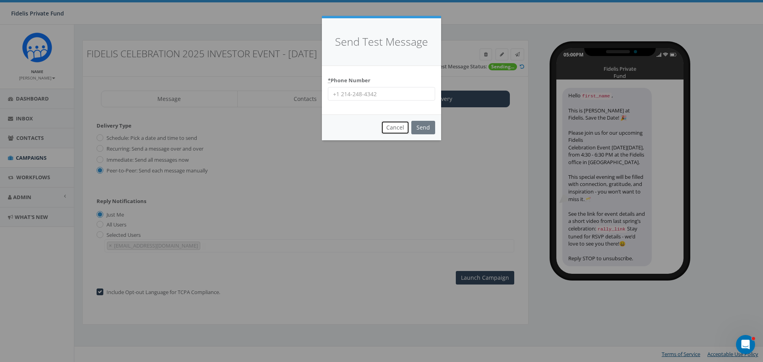
click at [401, 132] on button "Cancel" at bounding box center [395, 128] width 28 height 14
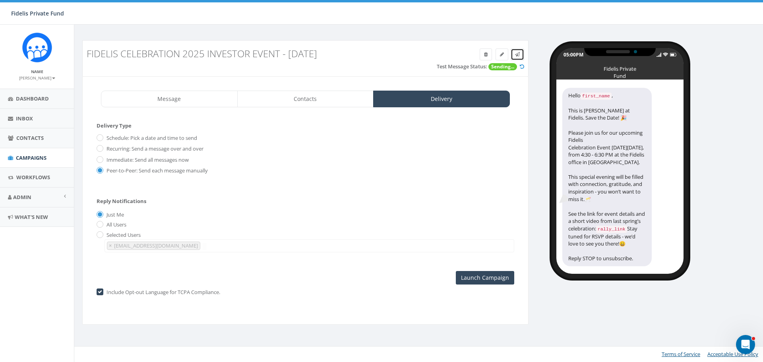
click at [518, 53] on icon at bounding box center [517, 54] width 5 height 5
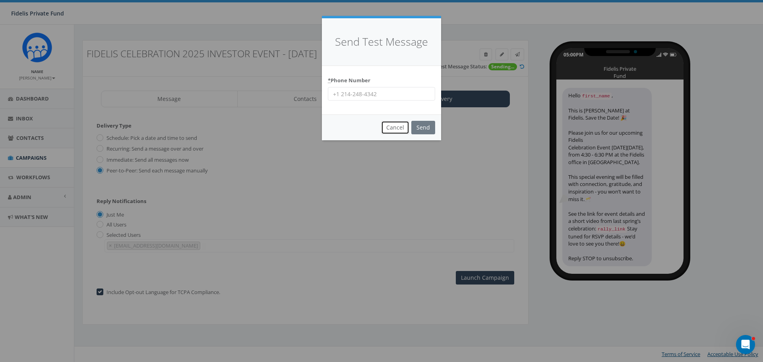
click at [398, 129] on button "Cancel" at bounding box center [395, 128] width 28 height 14
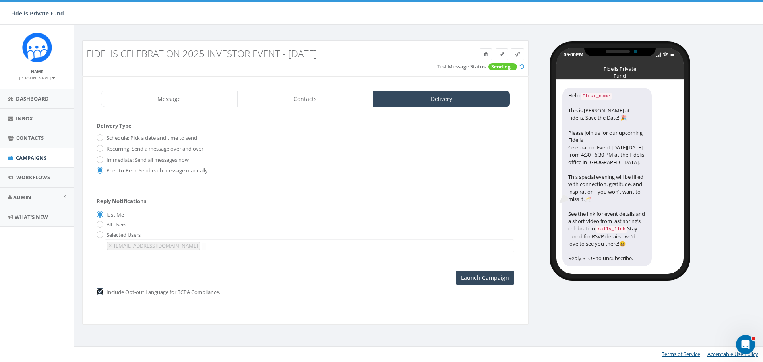
click at [99, 293] on input "checkbox" at bounding box center [99, 292] width 5 height 5
checkbox input "false"
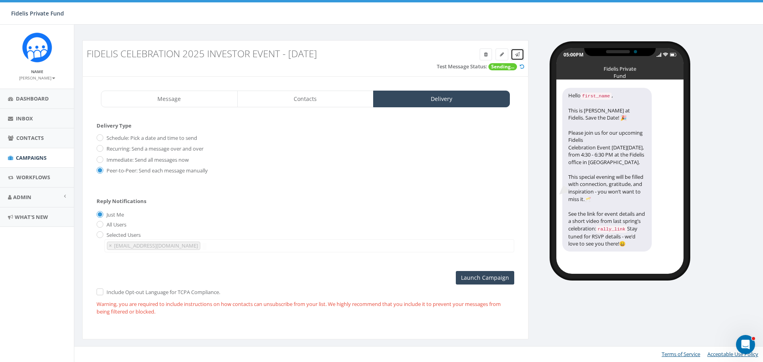
click at [517, 56] on icon at bounding box center [517, 54] width 5 height 5
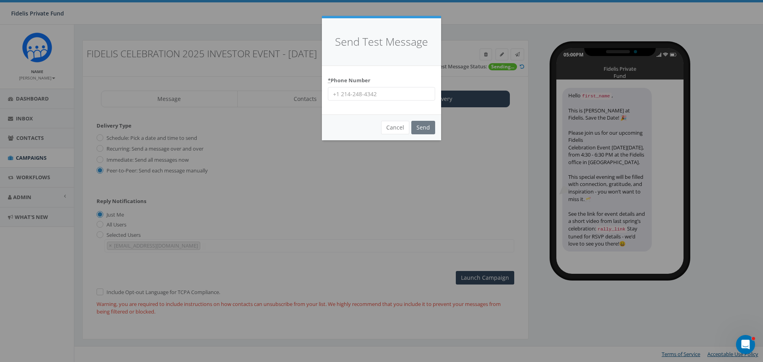
click at [383, 94] on input "* Phone Number" at bounding box center [381, 94] width 107 height 14
type input "17607531393"
click at [426, 128] on input "Send" at bounding box center [423, 128] width 24 height 14
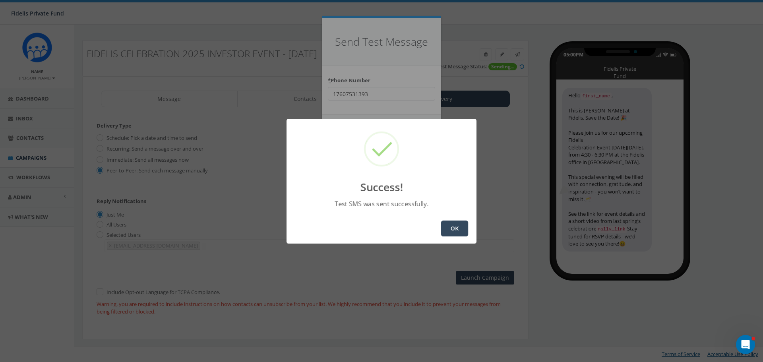
click at [457, 231] on button "OK" at bounding box center [454, 229] width 27 height 16
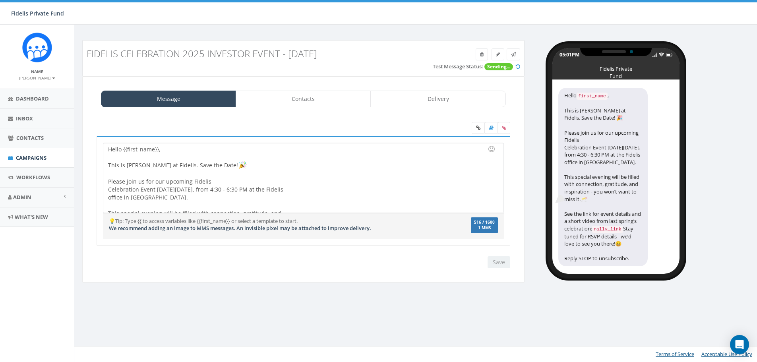
select select "1457"
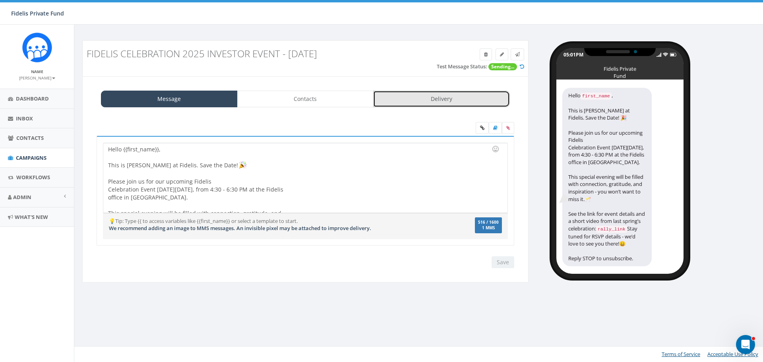
click at [470, 95] on link "Delivery" at bounding box center [441, 99] width 137 height 17
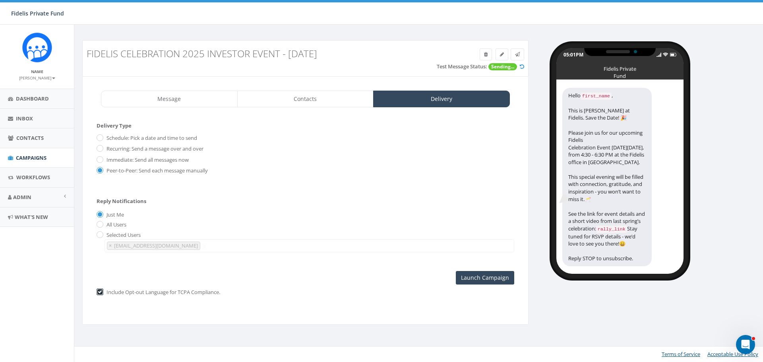
click at [99, 294] on input "checkbox" at bounding box center [99, 292] width 5 height 5
checkbox input "false"
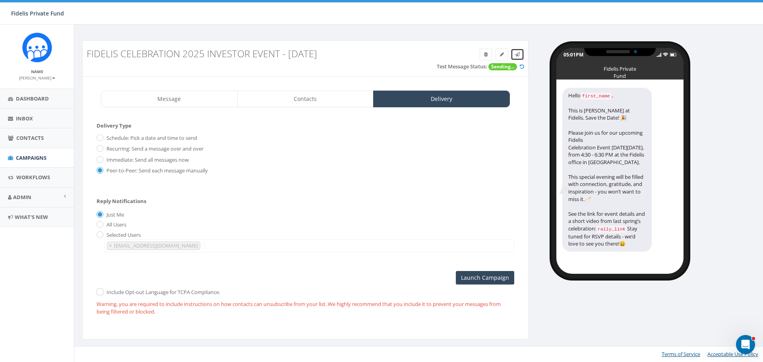
click at [517, 55] on icon at bounding box center [517, 54] width 5 height 5
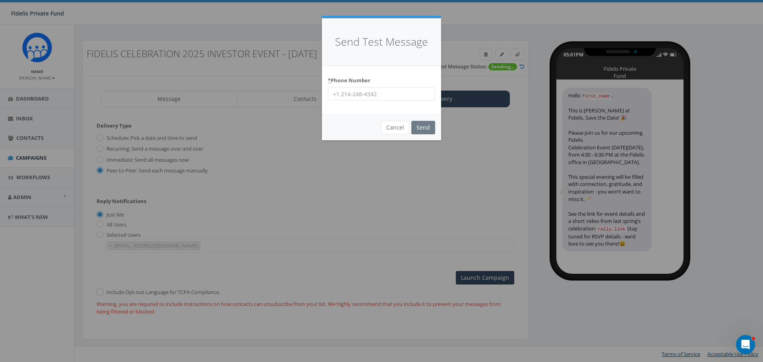
click at [359, 95] on input "* Phone Number" at bounding box center [381, 94] width 107 height 14
click at [274, 172] on div "Send Test Message * Phone Number Cancel Send Loading..." at bounding box center [381, 181] width 763 height 362
click at [397, 122] on button "Cancel" at bounding box center [395, 128] width 28 height 14
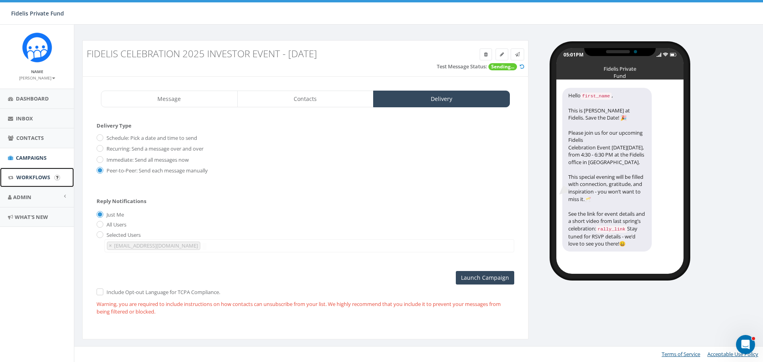
click at [37, 178] on span "Workflows" at bounding box center [33, 177] width 34 height 7
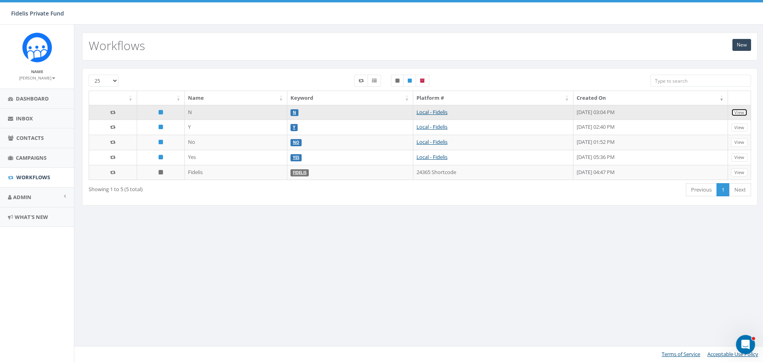
click at [746, 110] on link "View" at bounding box center [739, 113] width 16 height 8
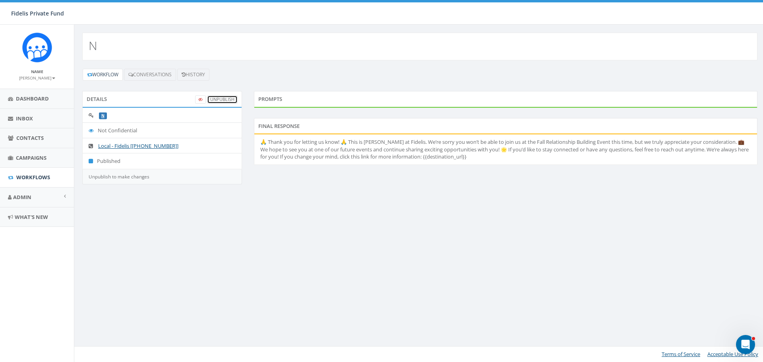
click at [225, 99] on link "UnPublish" at bounding box center [222, 99] width 31 height 8
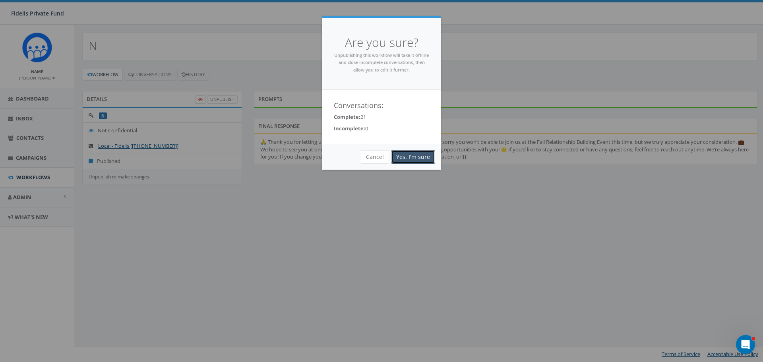
click at [419, 154] on link "Yes, I'm sure" at bounding box center [413, 157] width 44 height 14
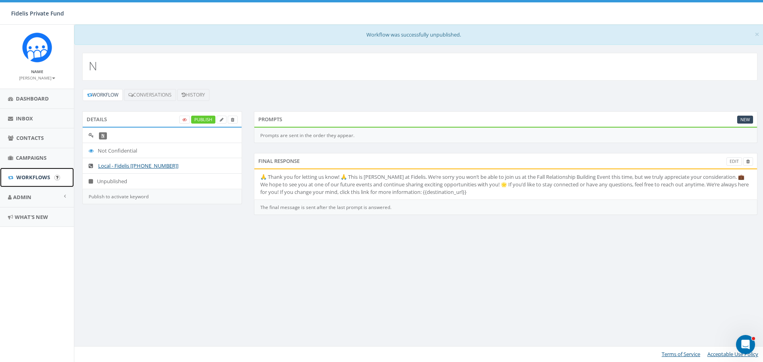
click at [42, 176] on span "Workflows" at bounding box center [33, 177] width 34 height 7
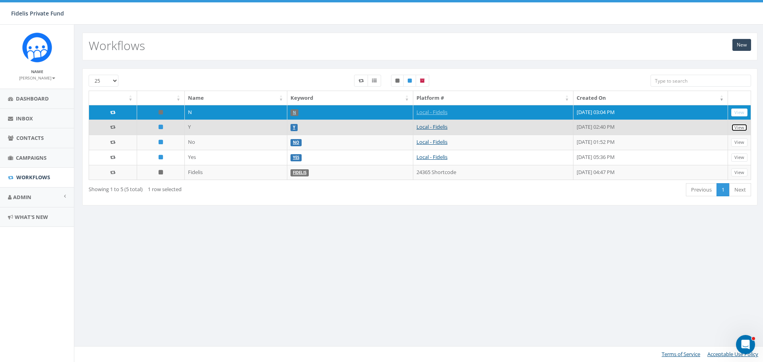
click at [740, 129] on link "View" at bounding box center [739, 128] width 16 height 8
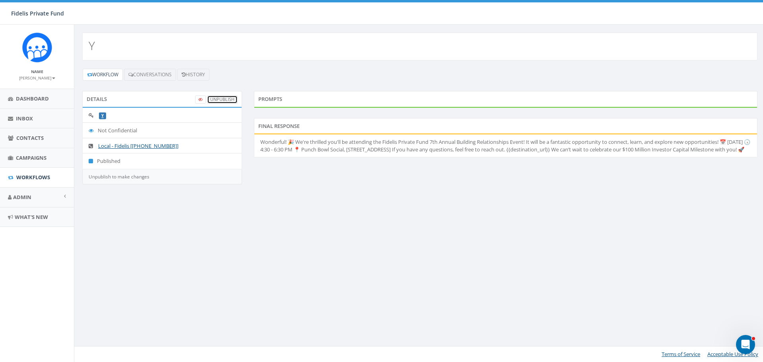
click at [224, 100] on link "UnPublish" at bounding box center [222, 99] width 31 height 8
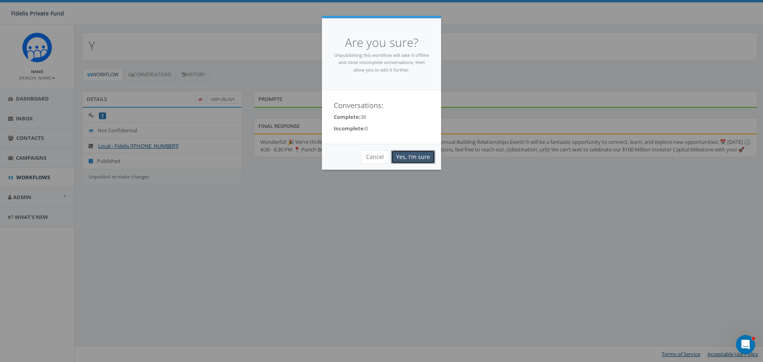
click at [427, 158] on link "Yes, I'm sure" at bounding box center [413, 157] width 44 height 14
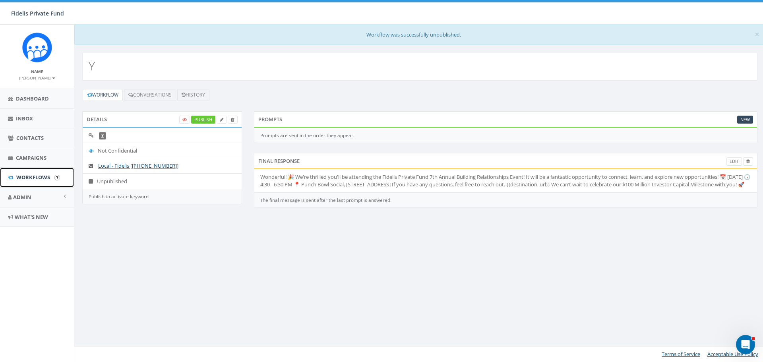
click at [44, 176] on span "Workflows" at bounding box center [33, 177] width 34 height 7
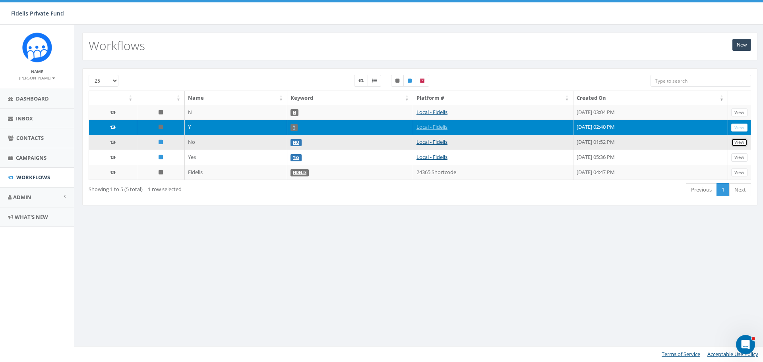
click at [744, 139] on link "View" at bounding box center [739, 142] width 16 height 8
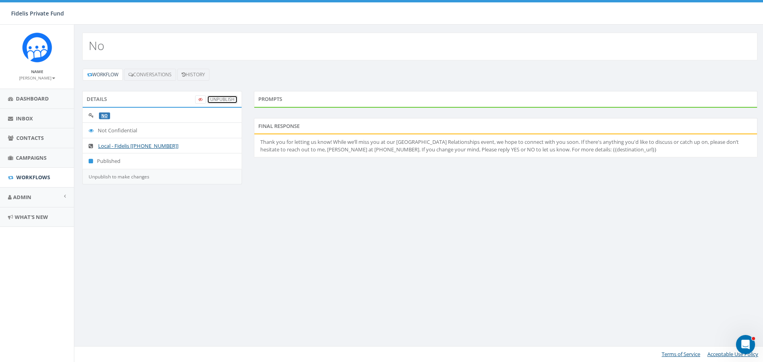
click at [225, 102] on link "UnPublish" at bounding box center [222, 99] width 31 height 8
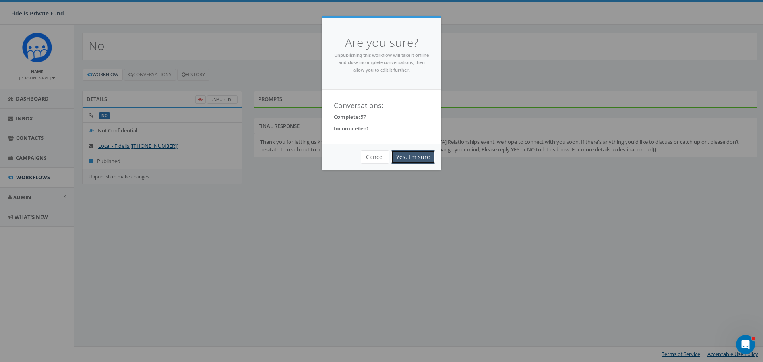
click at [418, 155] on link "Yes, I'm sure" at bounding box center [413, 157] width 44 height 14
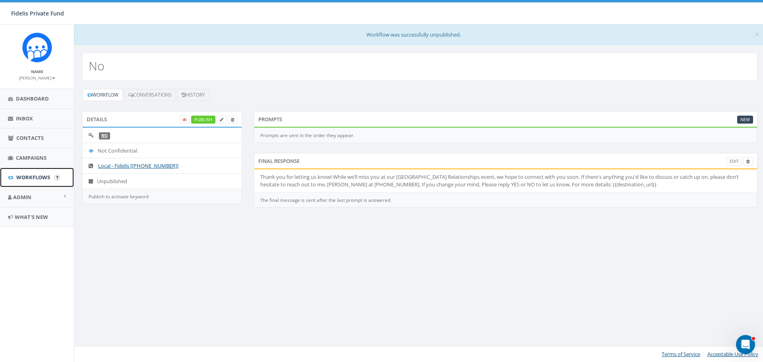
click at [42, 176] on span "Workflows" at bounding box center [33, 177] width 34 height 7
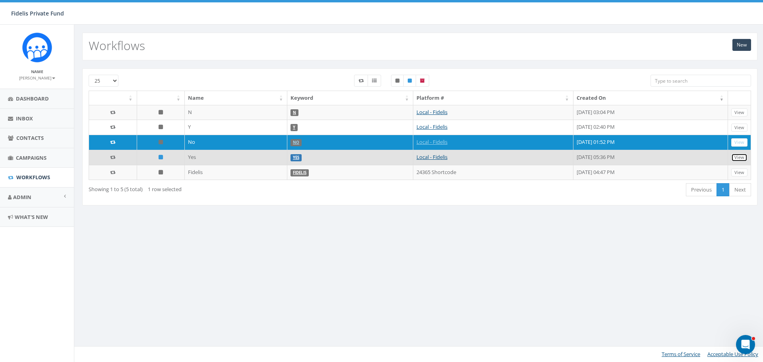
click at [740, 157] on link "View" at bounding box center [739, 157] width 16 height 8
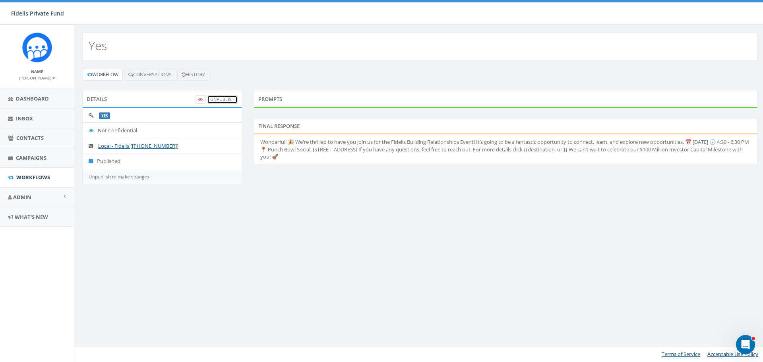
click at [221, 99] on link "UnPublish" at bounding box center [222, 99] width 31 height 8
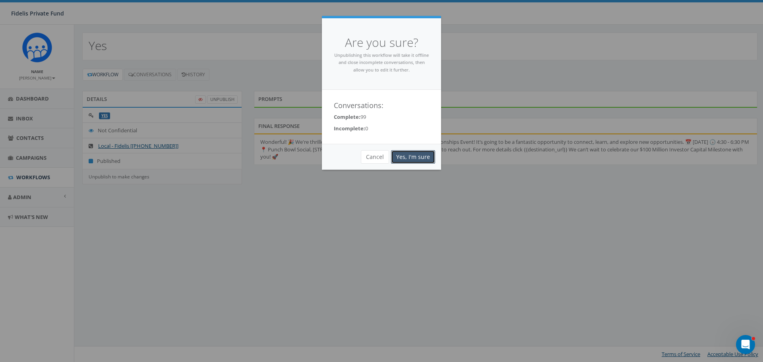
click at [411, 157] on link "Yes, I'm sure" at bounding box center [413, 157] width 44 height 14
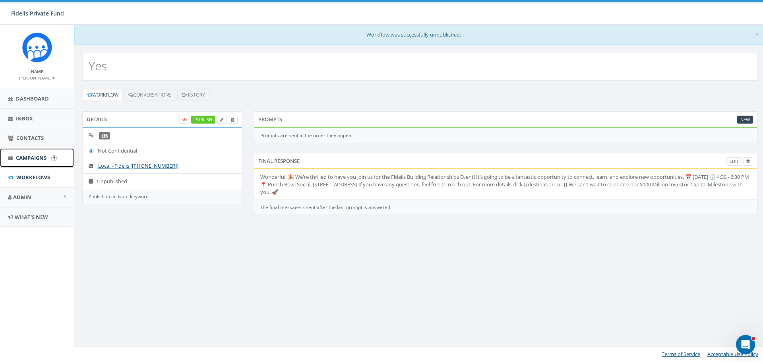
click at [39, 157] on span "Campaigns" at bounding box center [31, 157] width 31 height 7
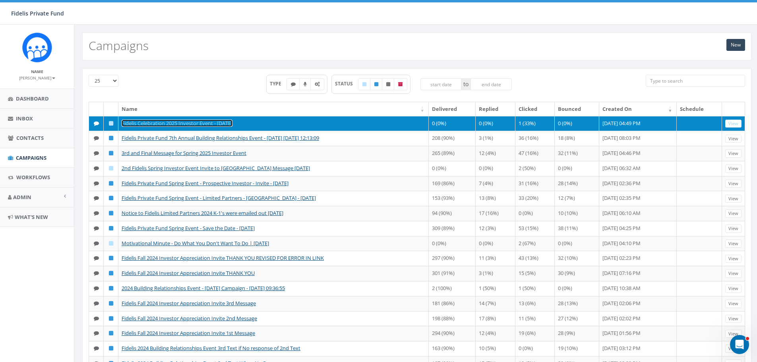
click at [233, 123] on link "Fidelis Celebration 2025 Investor Event - [DATE]" at bounding box center [177, 123] width 111 height 7
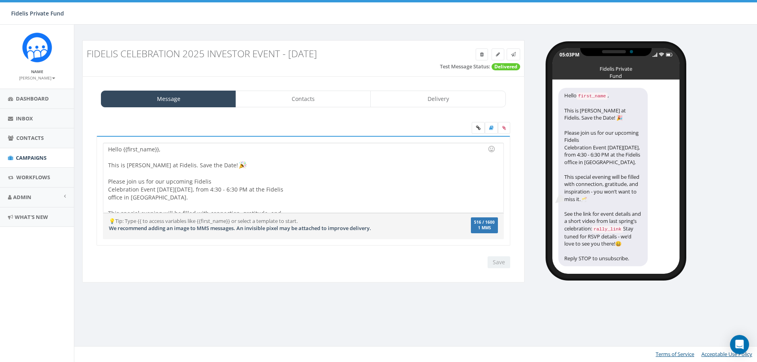
select select "1457"
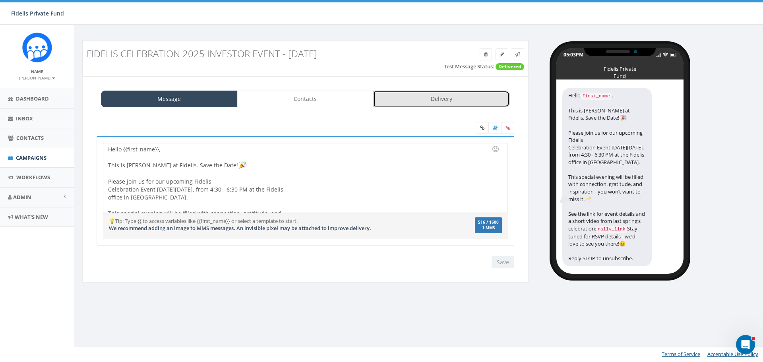
click at [453, 99] on link "Delivery" at bounding box center [441, 99] width 137 height 17
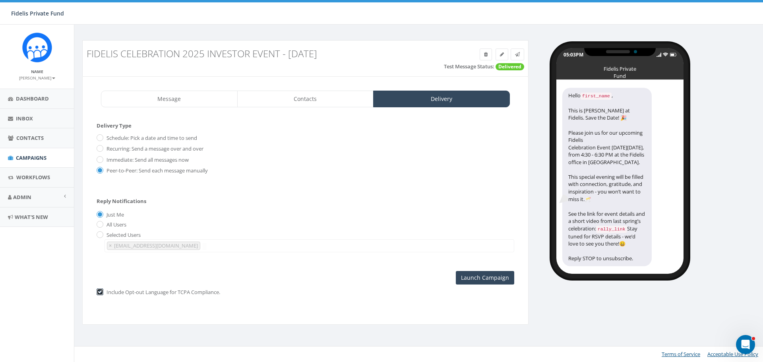
click at [101, 291] on input "checkbox" at bounding box center [99, 292] width 5 height 5
checkbox input "false"
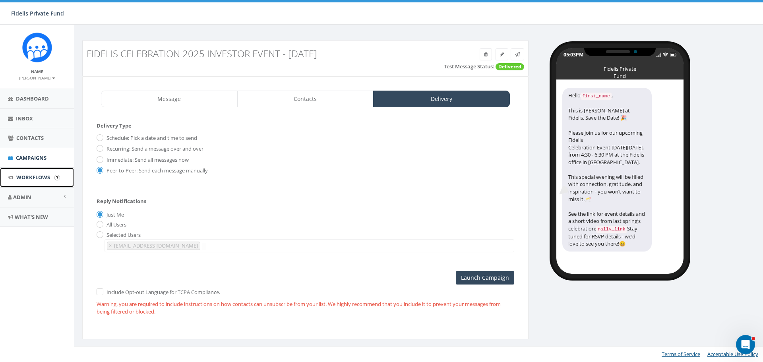
click at [39, 176] on span "Workflows" at bounding box center [33, 177] width 34 height 7
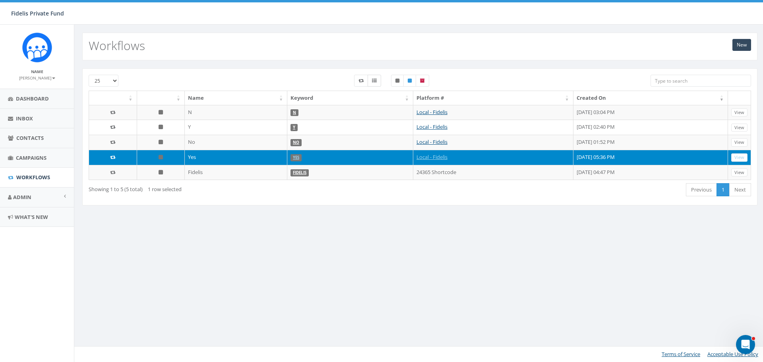
click at [376, 82] on icon at bounding box center [374, 80] width 5 height 5
checkbox input "true"
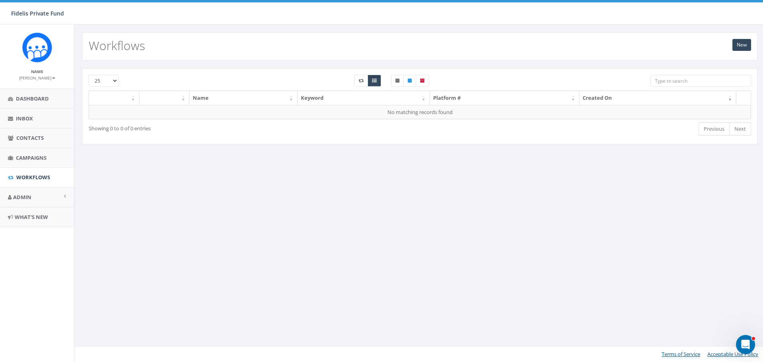
click at [666, 81] on input "search" at bounding box center [701, 81] width 101 height 12
click at [39, 175] on span "Workflows" at bounding box center [33, 177] width 34 height 7
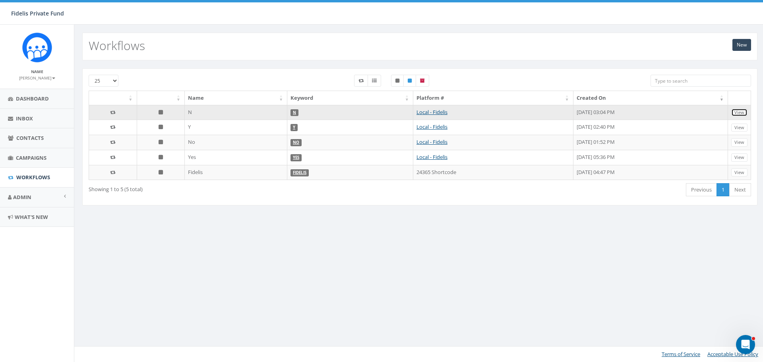
click at [739, 110] on link "View" at bounding box center [739, 113] width 16 height 8
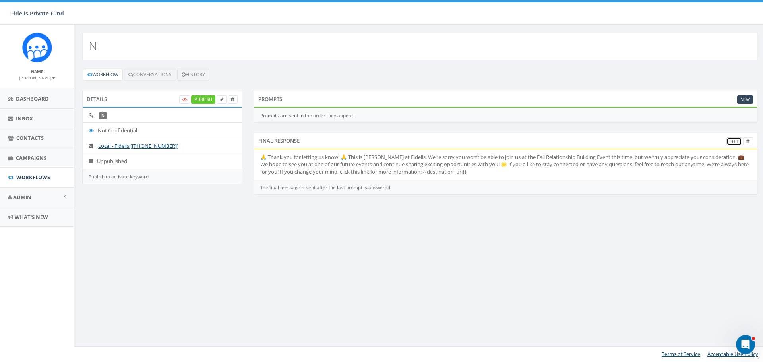
click at [736, 143] on link "Edit" at bounding box center [735, 142] width 16 height 8
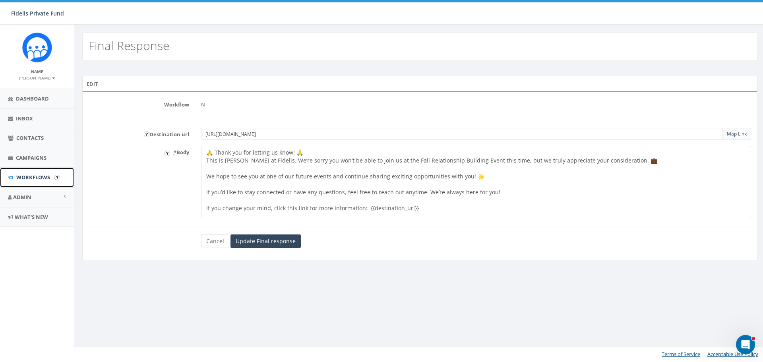
click at [42, 180] on span "Workflows" at bounding box center [33, 177] width 34 height 7
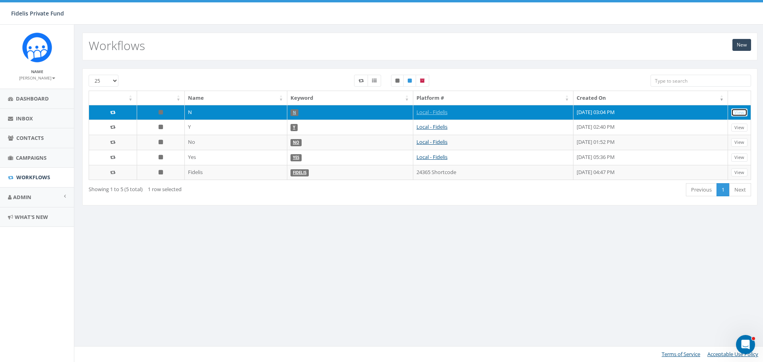
click at [736, 112] on link "View" at bounding box center [739, 113] width 16 height 8
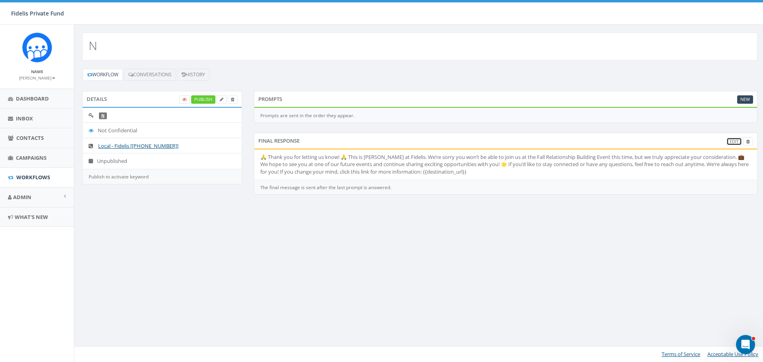
click at [733, 142] on link "Edit" at bounding box center [735, 142] width 16 height 8
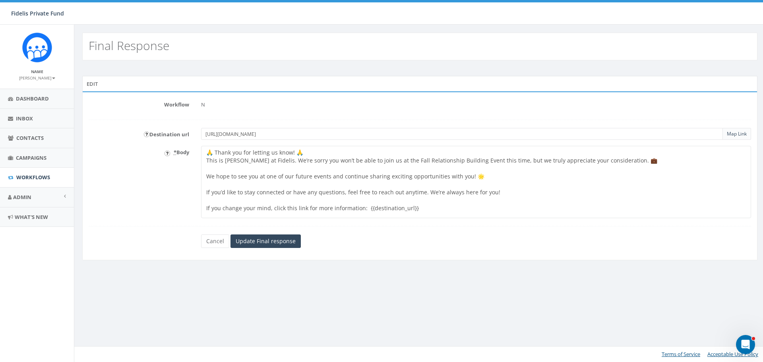
drag, startPoint x: 502, startPoint y: 160, endPoint x: 398, endPoint y: 160, distance: 104.5
click at [398, 160] on textarea "🙏 Thank you for letting us know! 🙏 This is John Lloyd at Fidelis. We’re sorry y…" at bounding box center [476, 182] width 550 height 72
click at [397, 161] on textarea "🙏 Thank you for letting us know! 🙏 This is John Lloyd at Fidelis. We’re sorry y…" at bounding box center [476, 182] width 550 height 72
drag, startPoint x: 498, startPoint y: 160, endPoint x: 397, endPoint y: 161, distance: 100.2
click at [397, 161] on textarea "🙏 Thank you for letting us know! 🙏 This is John Lloyd at Fidelis. We’re sorry y…" at bounding box center [476, 182] width 550 height 72
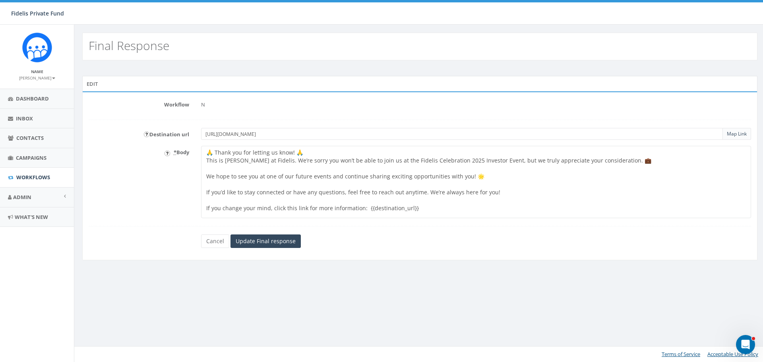
click at [523, 178] on textarea "🙏 Thank you for letting us know! 🙏 This is John Lloyd at Fidelis. We’re sorry y…" at bounding box center [476, 182] width 550 height 72
type textarea "🙏 Thank you for letting us know! 🙏 This is John Lloyd at Fidelis. We’re sorry y…"
click at [360, 136] on input "https://www.fidelispf.com/building-relationships-event-2025/" at bounding box center [462, 134] width 522 height 12
type input "h"
paste input "https://www.fidelispf.com/celebration-2025/"
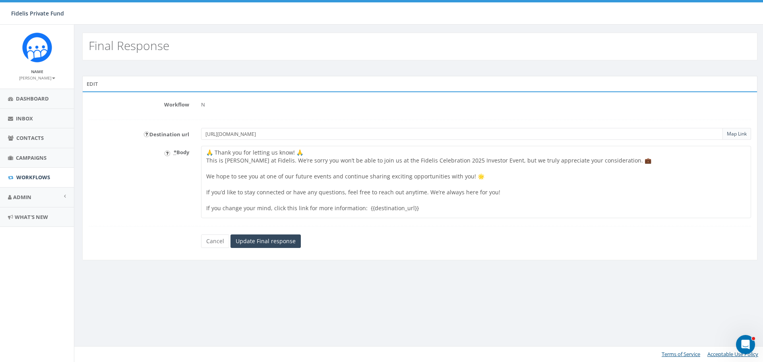
type input "https://www.fidelispf.com/celebration-2025/"
click at [309, 154] on textarea "🙏 Thank you for letting us know! 🙏 This is John Lloyd at Fidelis. We’re sorry y…" at bounding box center [476, 182] width 550 height 72
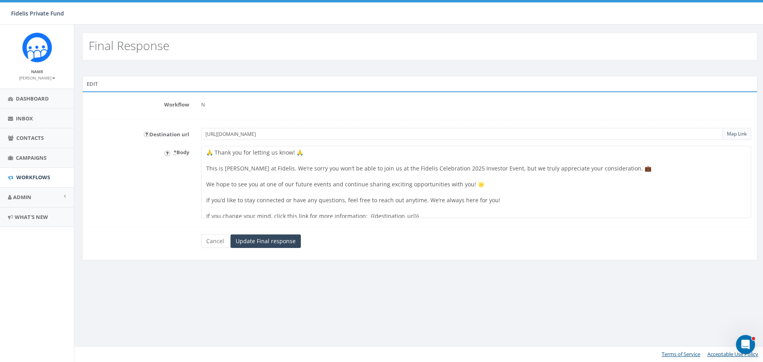
scroll to position [5, 0]
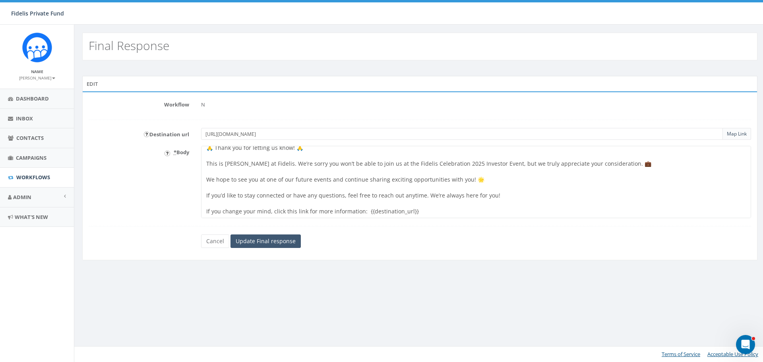
type textarea "🙏 Thank you for letting us know! 🙏 This is John Lloyd at Fidelis. We’re sorry y…"
click at [271, 241] on input "Update Final response" at bounding box center [266, 241] width 70 height 14
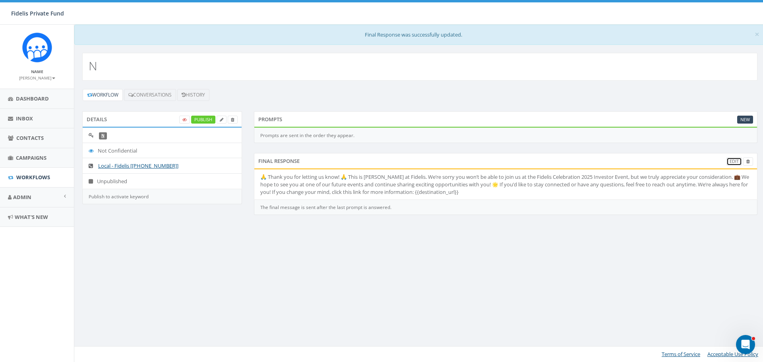
click at [733, 163] on link "Edit" at bounding box center [735, 161] width 16 height 8
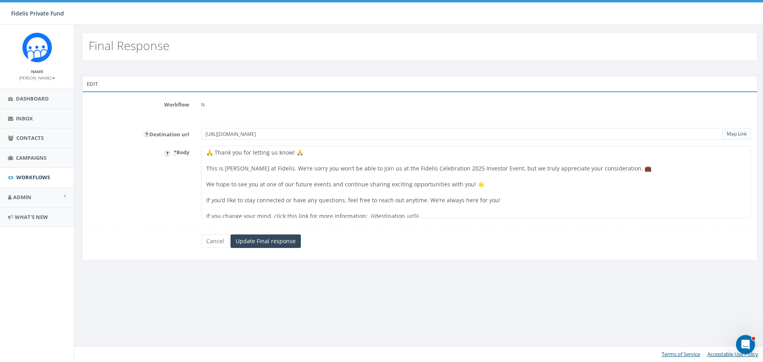
scroll to position [5, 0]
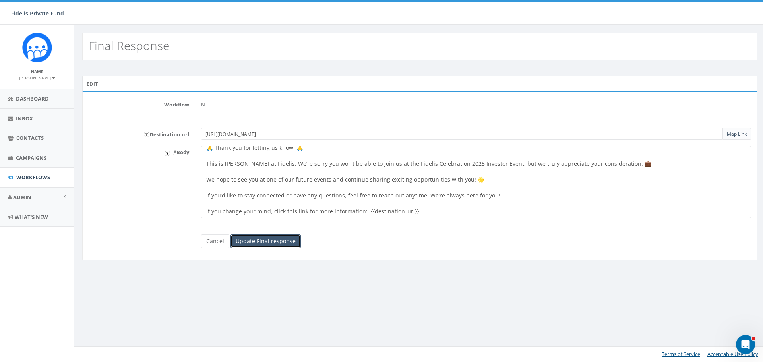
click at [279, 241] on input "Update Final response" at bounding box center [266, 241] width 70 height 14
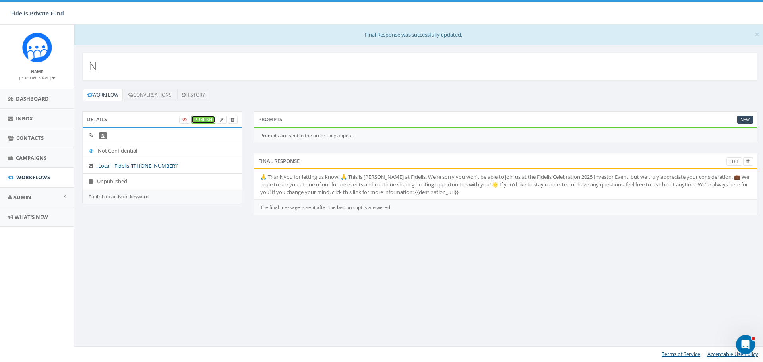
click at [199, 119] on link "Publish" at bounding box center [203, 120] width 24 height 8
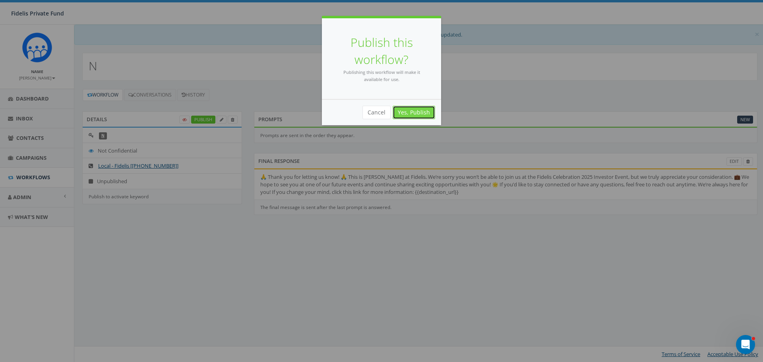
click at [421, 112] on link "Yes, Publish" at bounding box center [414, 113] width 43 height 14
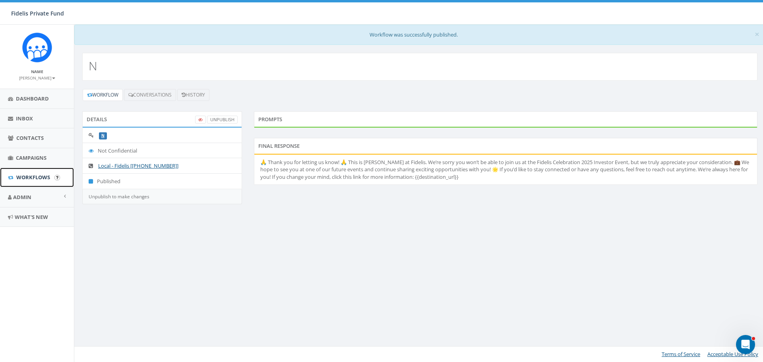
click at [39, 174] on span "Workflows" at bounding box center [33, 177] width 34 height 7
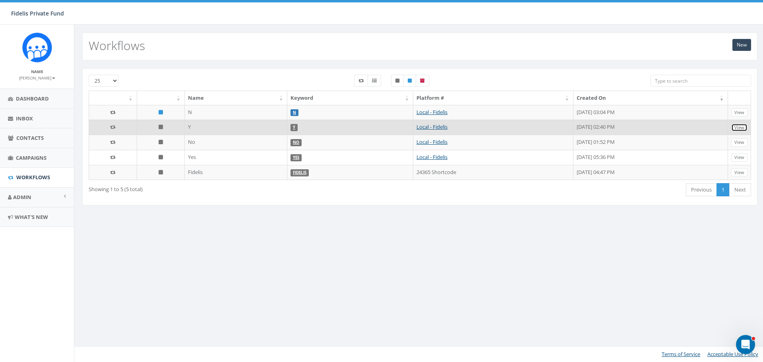
click at [741, 129] on link "View" at bounding box center [739, 128] width 16 height 8
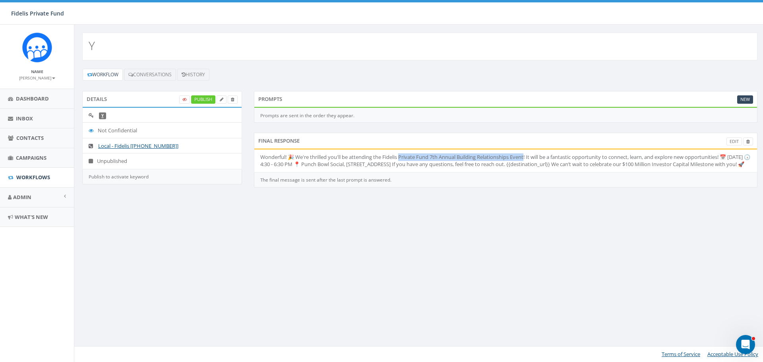
drag, startPoint x: 528, startPoint y: 157, endPoint x: 402, endPoint y: 157, distance: 126.4
click at [402, 157] on li "Wonderful! 🎉 We're thrilled you'll be attending the Fidelis Private Fund 7th An…" at bounding box center [505, 160] width 503 height 23
click at [735, 140] on link "Edit" at bounding box center [735, 142] width 16 height 8
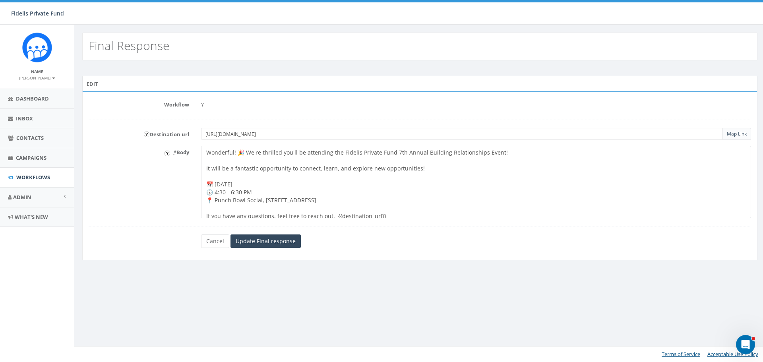
drag, startPoint x: 495, startPoint y: 153, endPoint x: 359, endPoint y: 154, distance: 135.5
click at [359, 154] on textarea "Wonderful! 🎉 We're thrilled you'll be attending the Fidelis Private Fund 7th An…" at bounding box center [476, 182] width 550 height 72
click at [404, 153] on textarea "Wonderful! 🎉 We're thrilled you'll be attending the Fidelis Private Fund 7th An…" at bounding box center [476, 182] width 550 height 72
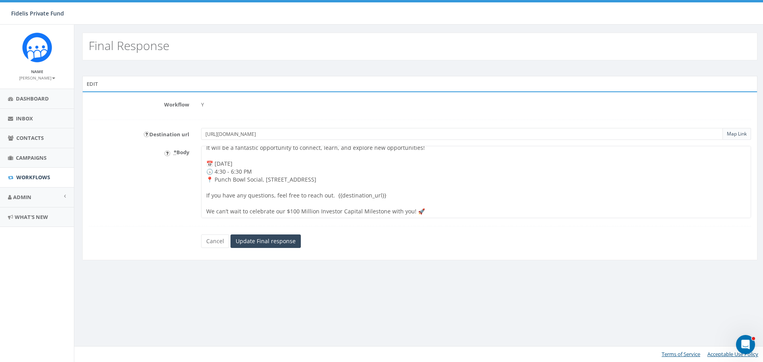
click at [246, 155] on textarea "Wonderful! 🎉 We're thrilled you'll be attending the Fidelis Private Fund 7th An…" at bounding box center [476, 182] width 550 height 72
click at [354, 159] on textarea "Wonderful! 🎉 We're thrilled you'll be attending the Fidelis Private Fund 7th An…" at bounding box center [476, 182] width 550 height 72
drag, startPoint x: 360, startPoint y: 171, endPoint x: 216, endPoint y: 173, distance: 144.3
click at [216, 173] on textarea "Wonderful! 🎉 We're thrilled you'll be attending the Fidelis Private Fund 7th An…" at bounding box center [476, 182] width 550 height 72
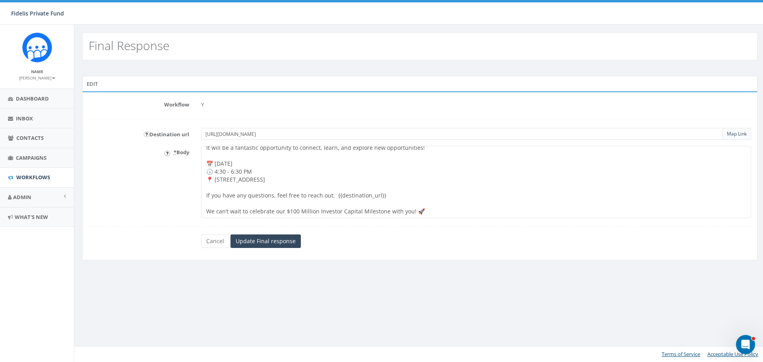
type textarea "Wonderful! 🎉 We're thrilled you'll be attending the Fidelis Celebration 2025 In…"
drag, startPoint x: 326, startPoint y: 131, endPoint x: 183, endPoint y: 130, distance: 143.1
click at [183, 130] on div "Destination url https://www.fidelispf.com/building-relationships-event-2025/ Ma…" at bounding box center [420, 134] width 674 height 12
click at [213, 135] on input "text" at bounding box center [462, 134] width 522 height 12
paste input "[URL][DOMAIN_NAME]"
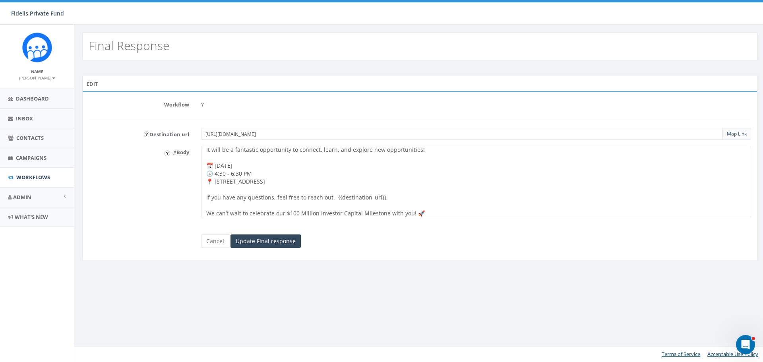
scroll to position [29, 0]
type input "https://www.fidelispf.com/celebration-2025/"
click at [274, 244] on input "Update Final response" at bounding box center [266, 241] width 70 height 14
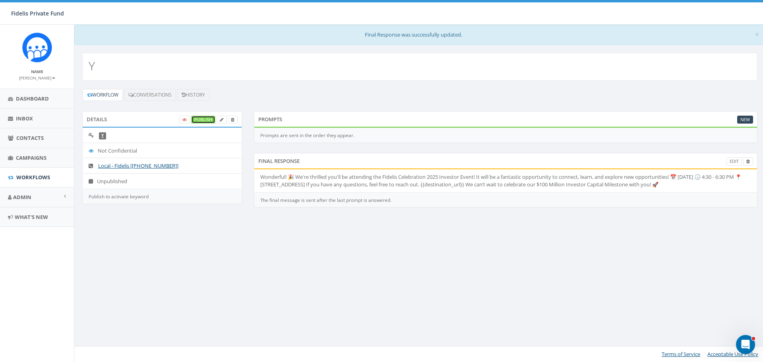
click at [203, 120] on link "Publish" at bounding box center [203, 120] width 24 height 8
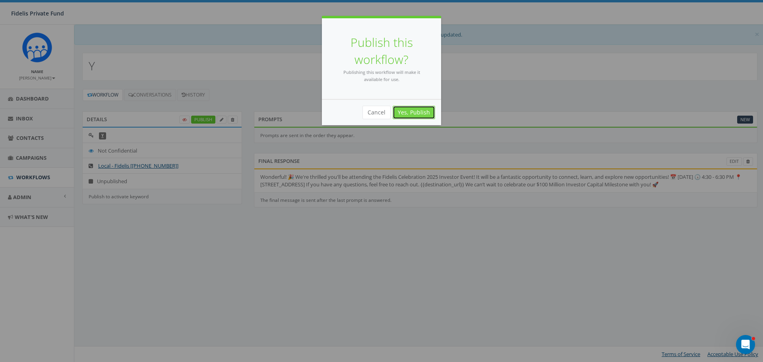
click at [419, 112] on link "Yes, Publish" at bounding box center [414, 113] width 43 height 14
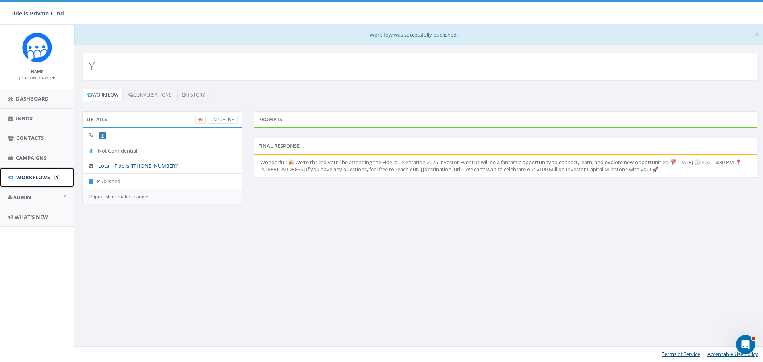
click at [35, 176] on span "Workflows" at bounding box center [33, 177] width 34 height 7
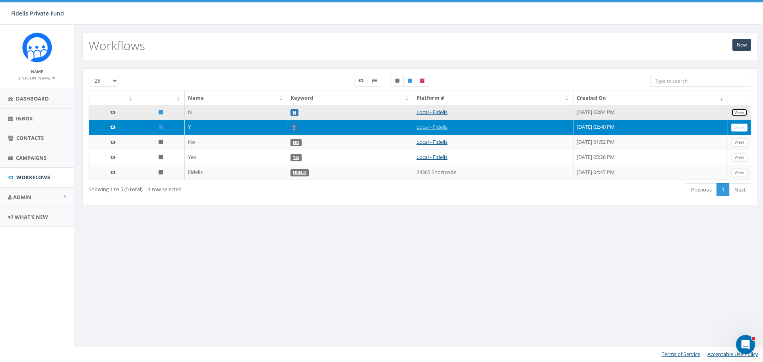
click at [738, 111] on link "View" at bounding box center [739, 113] width 16 height 8
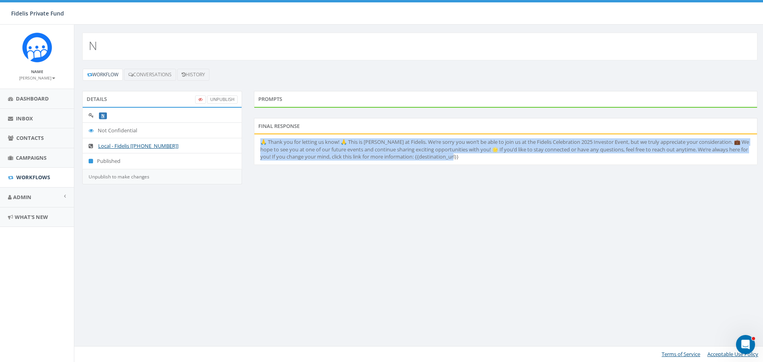
drag, startPoint x: 475, startPoint y: 160, endPoint x: 260, endPoint y: 143, distance: 216.1
click at [260, 143] on li "🙏 Thank you for letting us know! 🙏 This is John Lloyd at Fidelis. We’re sorry y…" at bounding box center [505, 149] width 503 height 30
copy li "🙏 Thank you for letting us know! 🙏 This is John Lloyd at Fidelis. We’re sorry y…"
click at [44, 175] on span "Workflows" at bounding box center [33, 177] width 34 height 7
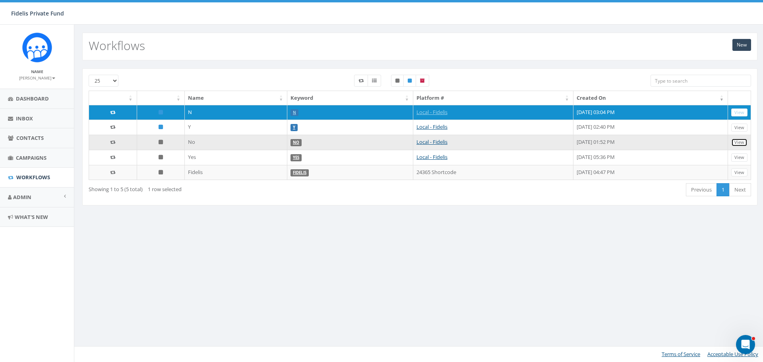
click at [736, 140] on link "View" at bounding box center [739, 142] width 16 height 8
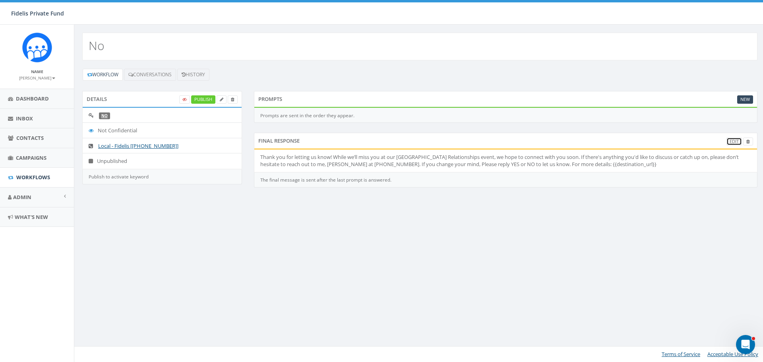
click at [731, 140] on link "Edit" at bounding box center [735, 142] width 16 height 8
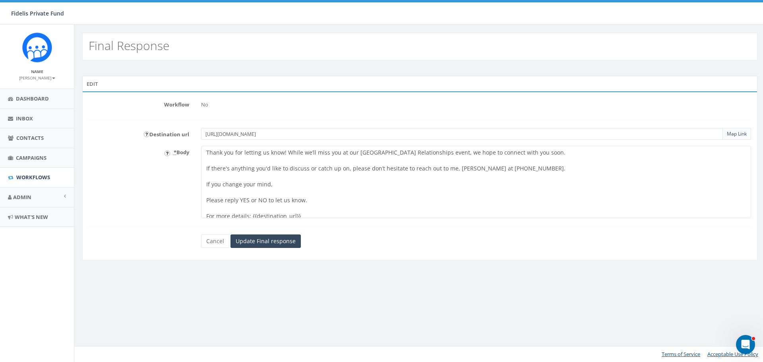
drag, startPoint x: 303, startPoint y: 212, endPoint x: 196, endPoint y: 140, distance: 128.6
click at [196, 140] on form "Workflow No Destination url https://www.fidelispf.com/building-relationships-ev…" at bounding box center [420, 173] width 663 height 150
click at [333, 196] on textarea "Thank you for letting us know! While we’ll miss you at our Fall Fidelis Buildin…" at bounding box center [476, 182] width 550 height 72
drag, startPoint x: 459, startPoint y: 151, endPoint x: 355, endPoint y: 153, distance: 103.7
click at [355, 153] on textarea "Thank you for letting us know! While we’ll miss you at our Fall Fidelis Buildin…" at bounding box center [476, 182] width 550 height 72
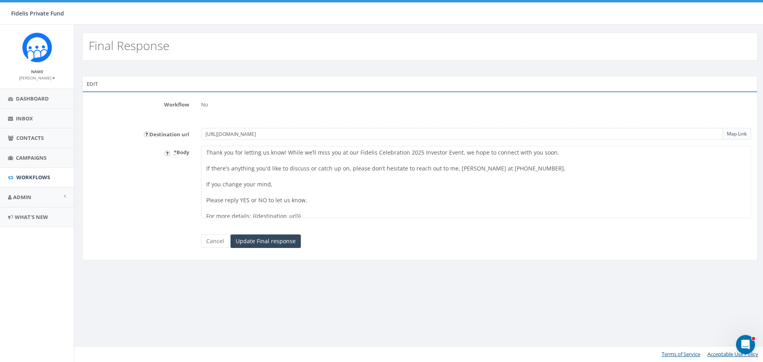
type textarea "Thank you for letting us know! While we’ll miss you at our Fidelis Celebration …"
drag, startPoint x: 351, startPoint y: 133, endPoint x: 198, endPoint y: 140, distance: 152.8
click at [198, 140] on div "https://www.fidelispf.com/building-relationships-event-2025/ Map Link" at bounding box center [476, 134] width 562 height 12
click at [216, 132] on input "text" at bounding box center [462, 134] width 522 height 12
paste input "https://www.fidelispf.com/celebration-2025/"
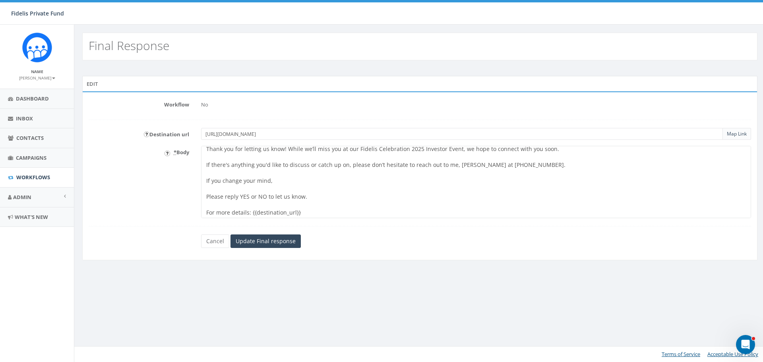
scroll to position [5, 0]
type input "https://www.fidelispf.com/celebration-2025/"
click at [738, 133] on link "Map Link" at bounding box center [737, 133] width 20 height 7
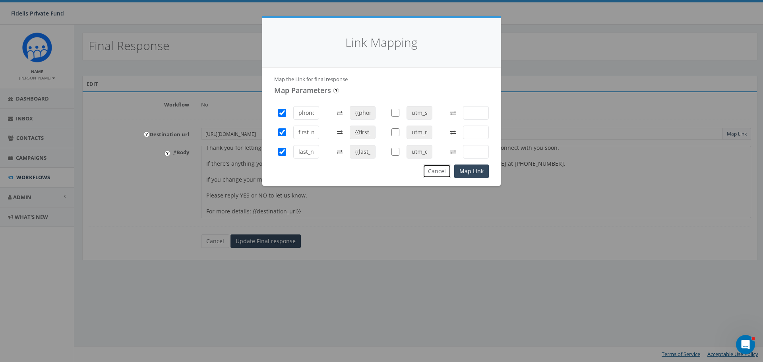
click at [435, 172] on button "Cancel" at bounding box center [437, 172] width 28 height 14
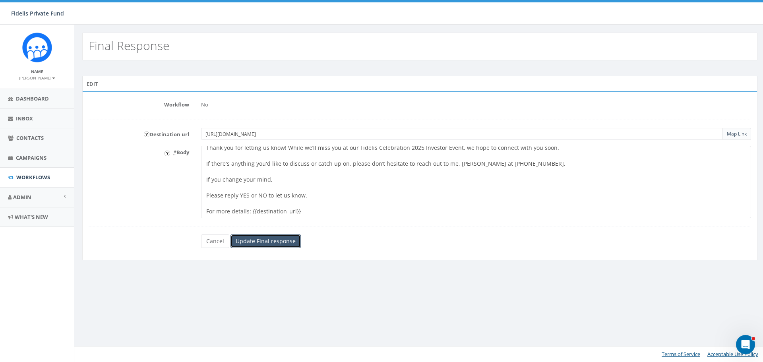
click at [270, 242] on input "Update Final response" at bounding box center [266, 241] width 70 height 14
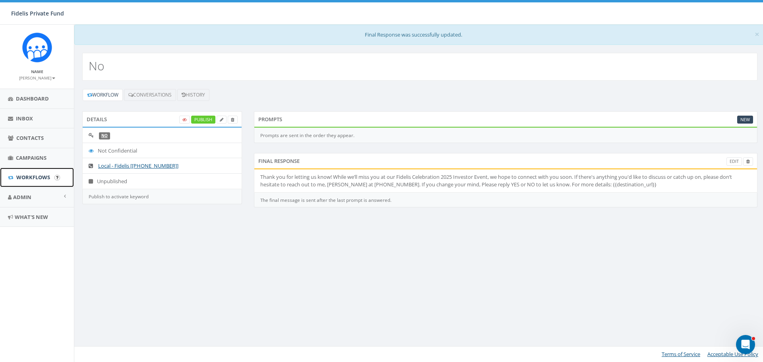
click at [37, 178] on span "Workflows" at bounding box center [33, 177] width 34 height 7
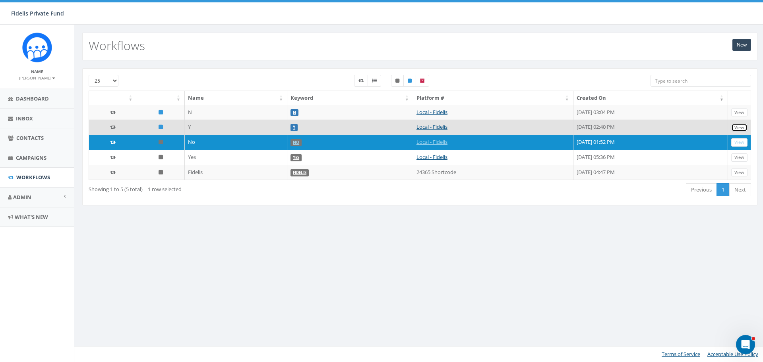
click at [741, 127] on link "View" at bounding box center [739, 128] width 16 height 8
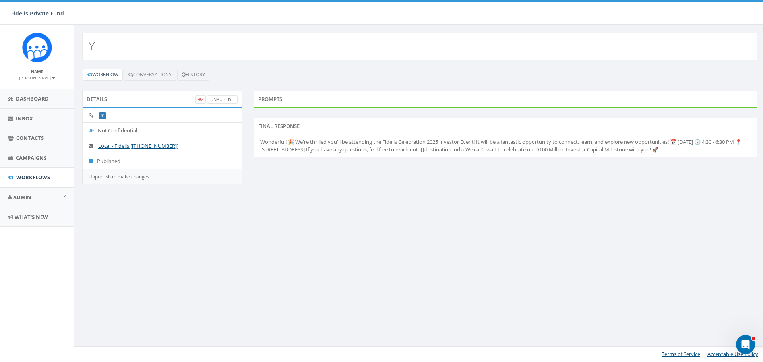
drag, startPoint x: 319, startPoint y: 158, endPoint x: 260, endPoint y: 141, distance: 61.0
click at [260, 141] on li "Wonderful! 🎉 We're thrilled you'll be attending the Fidelis Celebration 2025 In…" at bounding box center [505, 145] width 503 height 23
copy li "Wonderful! 🎉 We're thrilled you'll be attending the Fidelis Celebration 2025 In…"
click at [39, 174] on span "Workflows" at bounding box center [33, 177] width 34 height 7
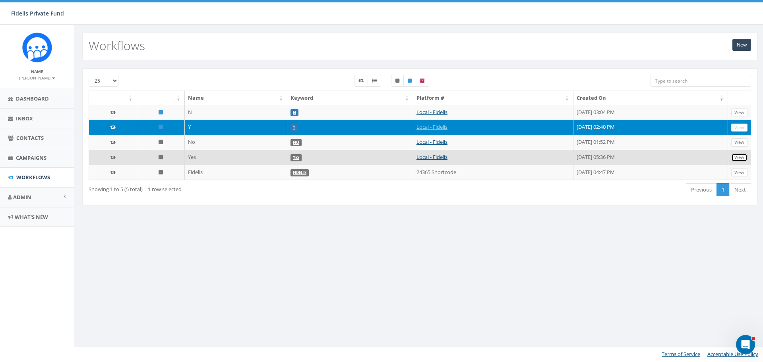
click at [736, 155] on link "View" at bounding box center [739, 157] width 16 height 8
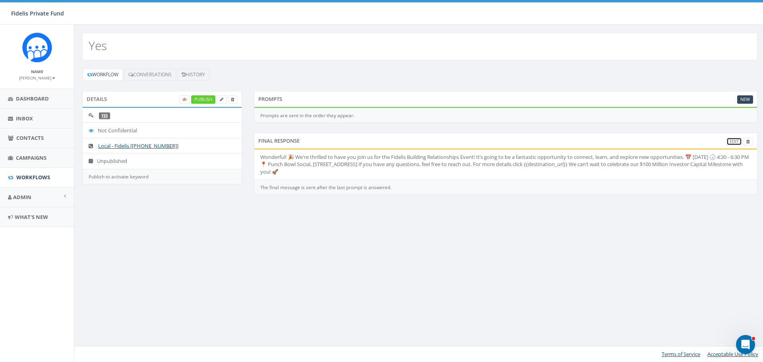
click at [732, 141] on link "Edit" at bounding box center [735, 142] width 16 height 8
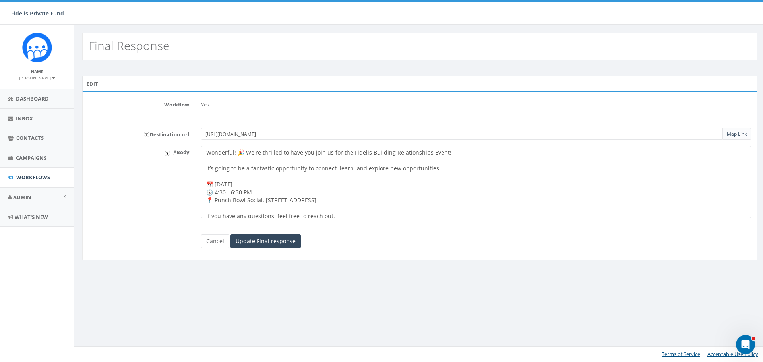
drag, startPoint x: 426, startPoint y: 212, endPoint x: 206, endPoint y: 143, distance: 231.2
click at [206, 143] on form "Workflow Yes Destination url https://www.fidelispf.com/building-relationships-e…" at bounding box center [420, 173] width 663 height 150
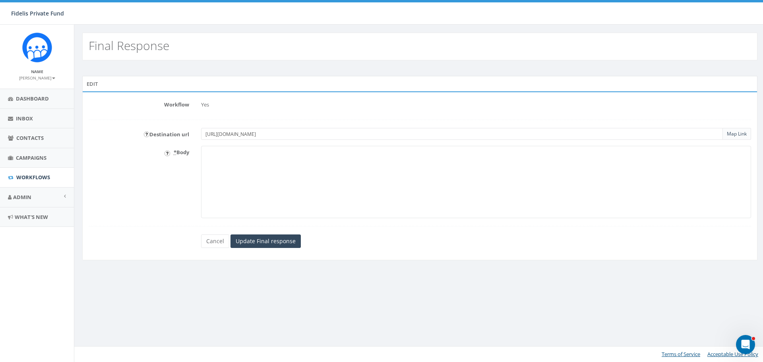
paste textarea "Wonderful! 🎉 We're thrilled you'll be attending the Fidelis Celebration 2025 In…"
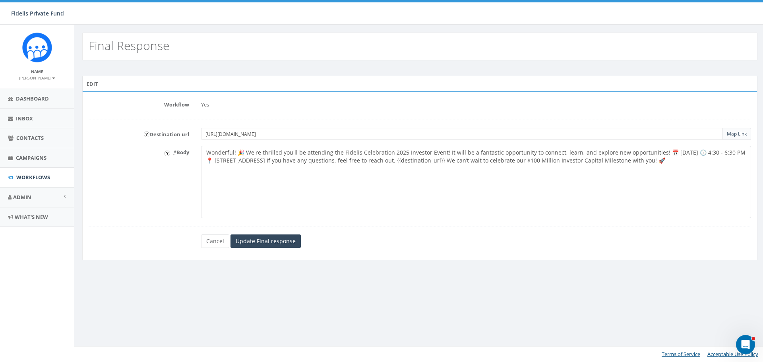
click at [246, 153] on textarea "Wonderful! 🎉 We're thrilled to have you join us for the Fidelis Building Relati…" at bounding box center [476, 182] width 550 height 72
click at [248, 153] on textarea "Wonderful! 🎉 We're thrilled to have you join us for the Fidelis Building Relati…" at bounding box center [476, 182] width 550 height 72
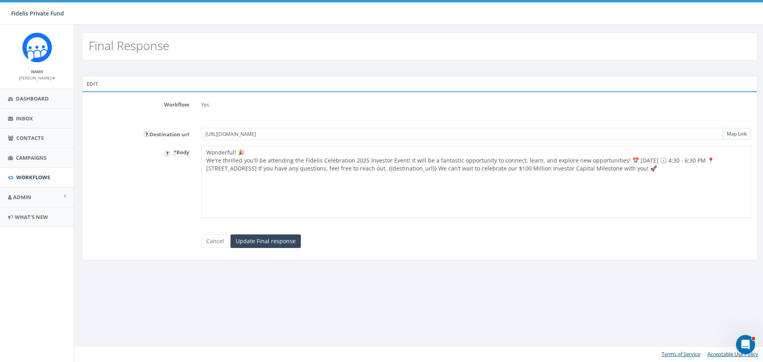
click at [617, 159] on textarea "Wonderful! 🎉 We're thrilled to have you join us for the Fidelis Building Relati…" at bounding box center [476, 182] width 550 height 72
click at [480, 169] on textarea "Wonderful! 🎉 We're thrilled to have you join us for the Fidelis Building Relati…" at bounding box center [476, 182] width 550 height 72
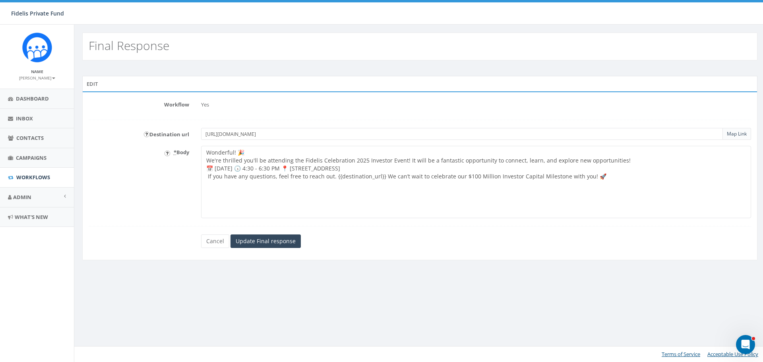
click at [486, 169] on textarea "Wonderful! 🎉 We're thrilled to have you join us for the Fidelis Building Relati…" at bounding box center [476, 182] width 550 height 72
click at [621, 160] on textarea "Wonderful! 🎉 We're thrilled to have you join us for the Fidelis Building Relati…" at bounding box center [476, 182] width 550 height 72
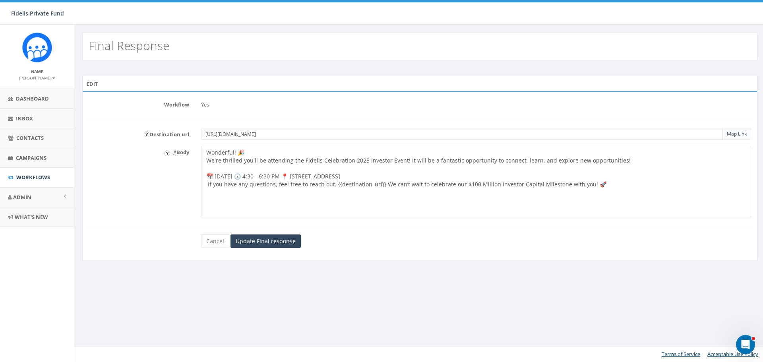
click at [501, 176] on textarea "Wonderful! 🎉 We're thrilled to have you join us for the Fidelis Building Relati…" at bounding box center [476, 182] width 550 height 72
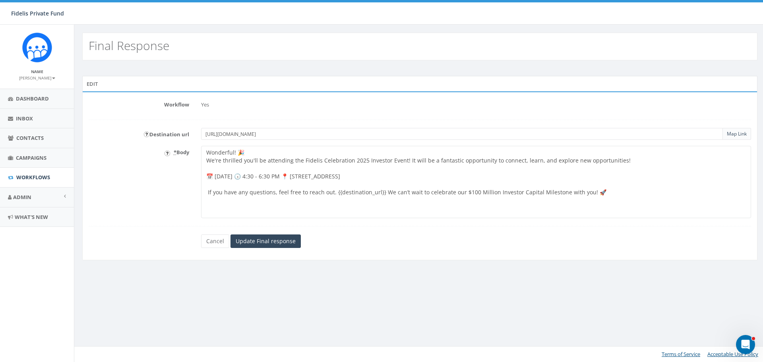
click at [295, 175] on textarea "Wonderful! 🎉 We're thrilled to have you join us for the Fidelis Building Relati…" at bounding box center [476, 182] width 550 height 72
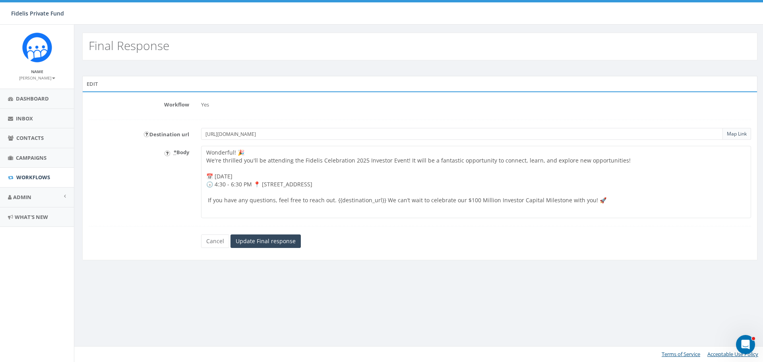
click at [256, 184] on textarea "Wonderful! 🎉 We're thrilled to have you join us for the Fidelis Building Relati…" at bounding box center [476, 182] width 550 height 72
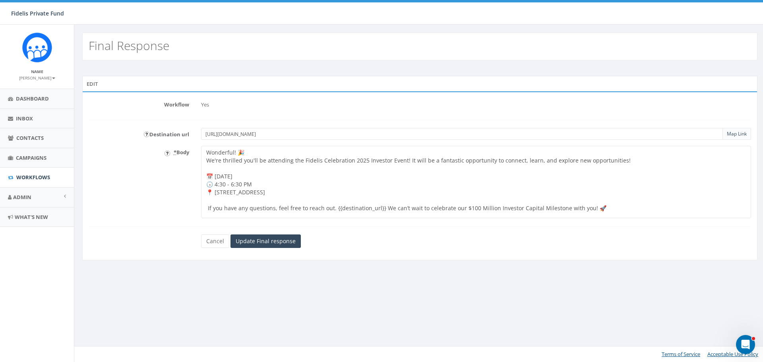
type textarea "Wonderful! 🎉 We're thrilled you'll be attending the Fidelis Celebration 2025 In…"
drag, startPoint x: 361, startPoint y: 134, endPoint x: 163, endPoint y: 136, distance: 197.5
click at [164, 136] on div "Destination url https://www.fidelispf.com/building-relationships-event-2025/ Ma…" at bounding box center [420, 134] width 674 height 12
click at [210, 133] on input "text" at bounding box center [462, 134] width 522 height 12
paste input "https://www.fidelispf.com/celebration-2025/"
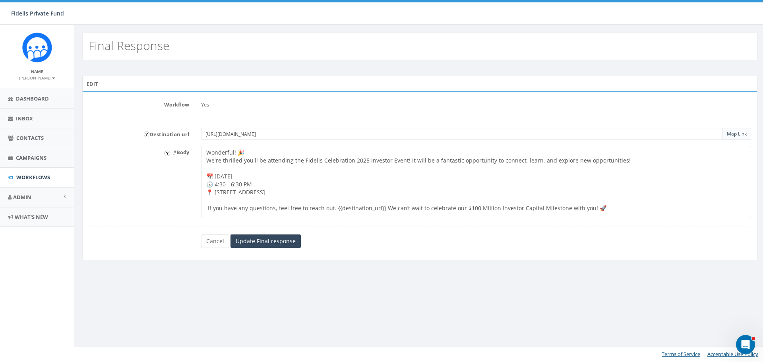
type input "https://www.fidelispf.com/celebration-2025/"
click at [257, 153] on textarea "Wonderful! 🎉 We're thrilled to have you join us for the Fidelis Building Relati…" at bounding box center [476, 182] width 550 height 72
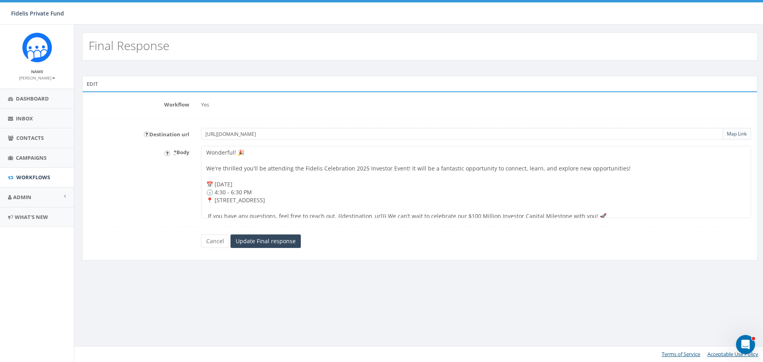
click at [205, 169] on textarea "Wonderful! 🎉 We're thrilled to have you join us for the Fidelis Building Relati…" at bounding box center [476, 182] width 550 height 72
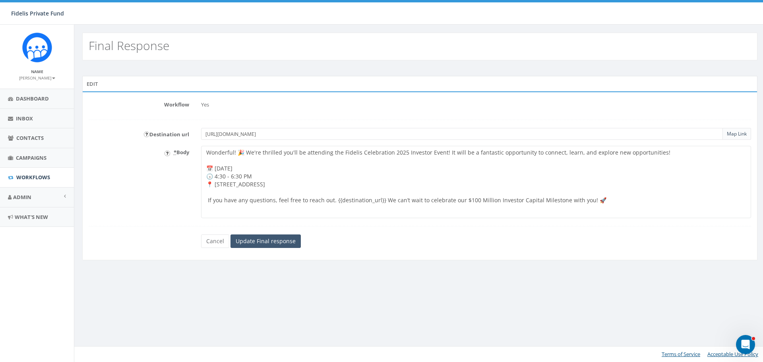
type textarea "Wonderful! 🎉 We're thrilled you'll be attending the Fidelis Celebration 2025 In…"
click at [281, 243] on input "Update Final response" at bounding box center [266, 241] width 70 height 14
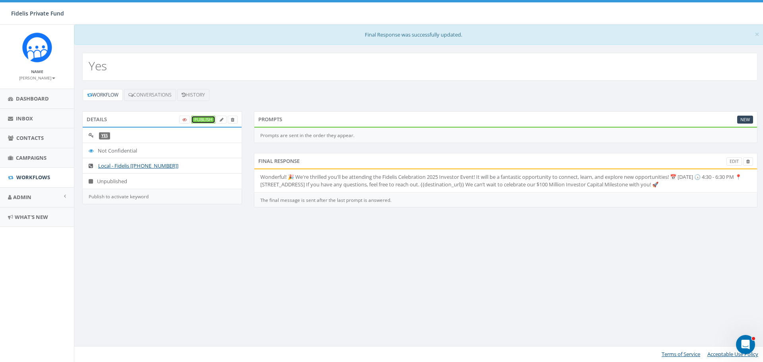
click at [203, 120] on link "Publish" at bounding box center [203, 120] width 24 height 8
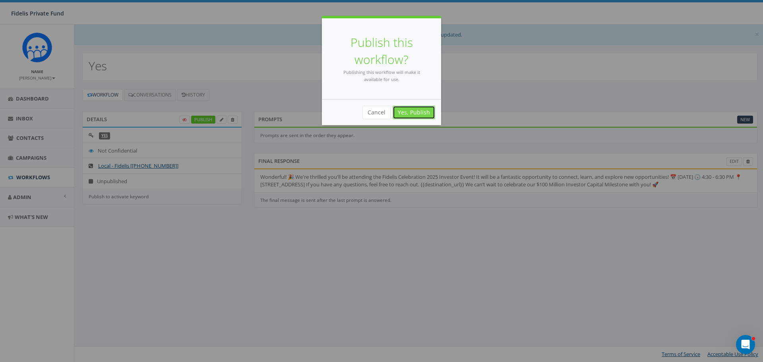
click at [422, 112] on link "Yes, Publish" at bounding box center [414, 113] width 43 height 14
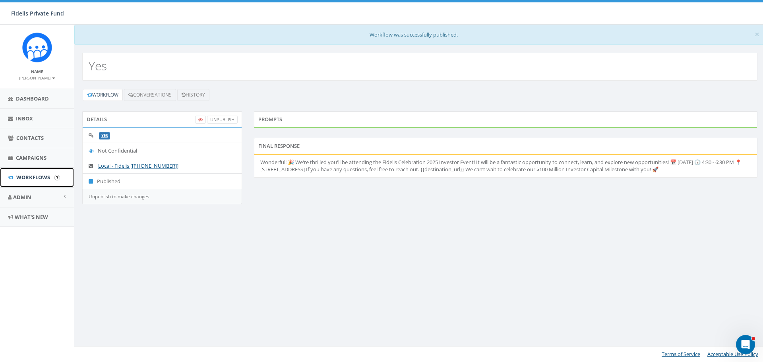
click at [35, 174] on span "Workflows" at bounding box center [33, 177] width 34 height 7
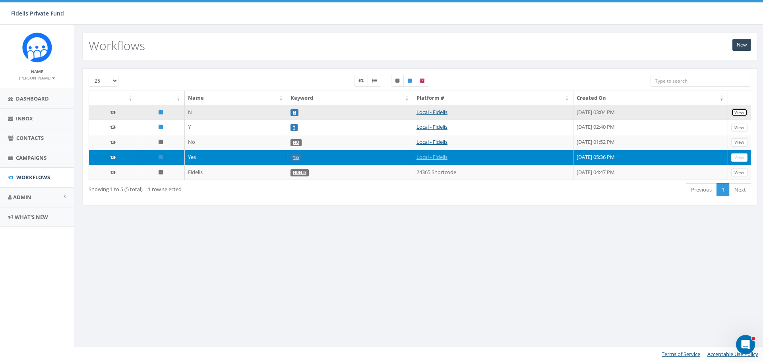
click at [740, 114] on link "View" at bounding box center [739, 113] width 16 height 8
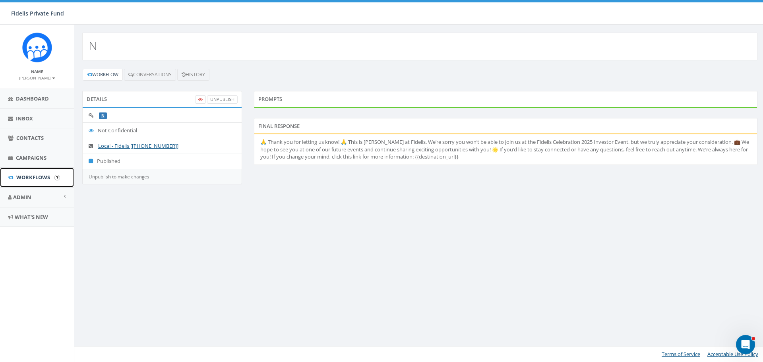
click at [42, 176] on span "Workflows" at bounding box center [33, 177] width 34 height 7
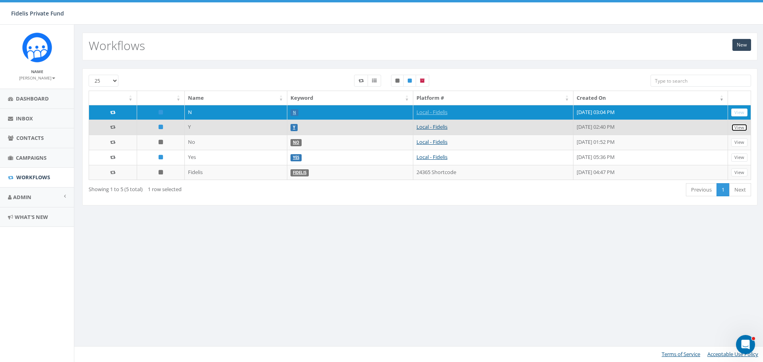
click at [742, 127] on link "View" at bounding box center [739, 128] width 16 height 8
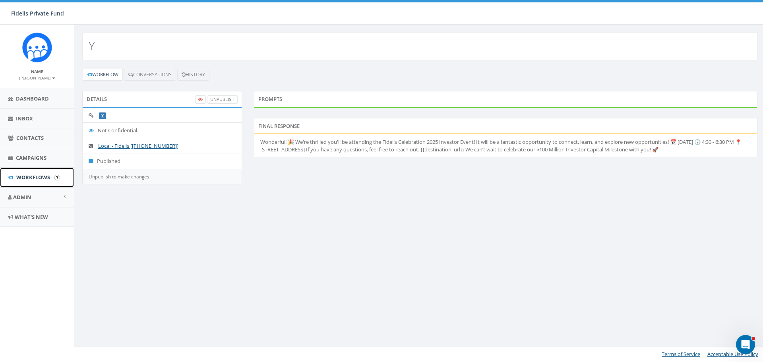
click at [27, 177] on span "Workflows" at bounding box center [33, 177] width 34 height 7
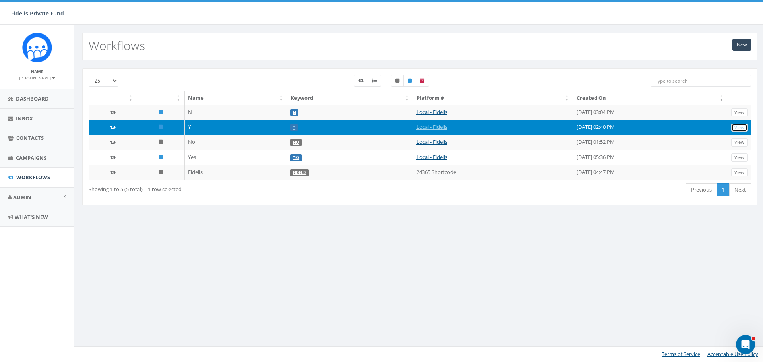
click at [742, 129] on link "View" at bounding box center [739, 128] width 16 height 8
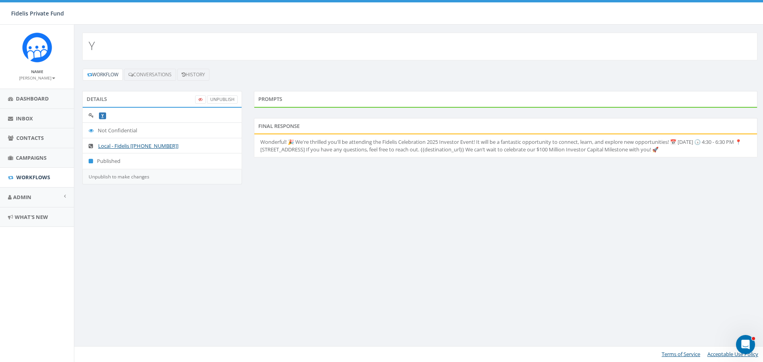
click at [384, 188] on div "Details UnPublish Y Not Confidential Local - Fidelis [+1 619-369-5870] Publishe…" at bounding box center [419, 142] width 687 height 103
click at [218, 99] on link "UnPublish" at bounding box center [222, 99] width 31 height 8
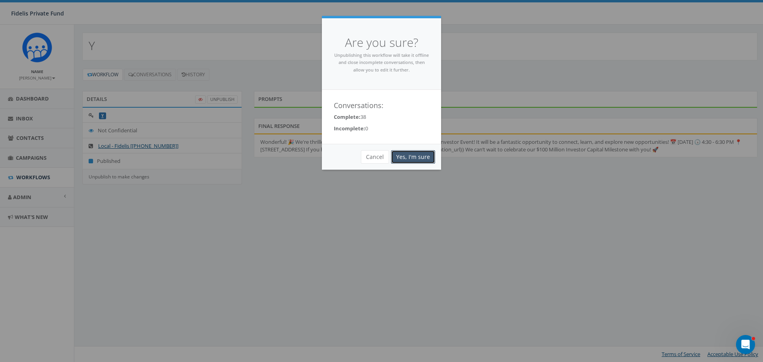
click at [421, 156] on link "Yes, I'm sure" at bounding box center [413, 157] width 44 height 14
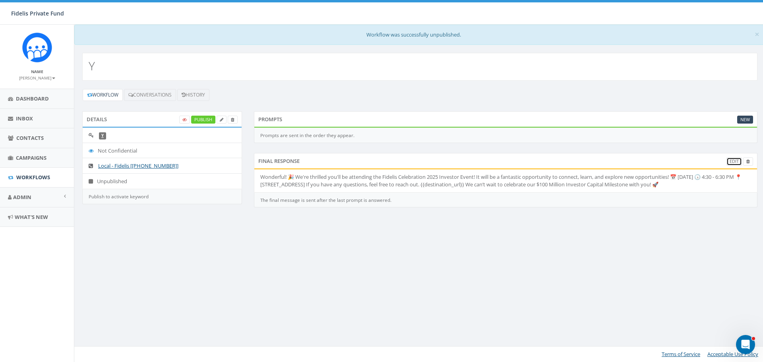
click at [733, 160] on link "Edit" at bounding box center [735, 161] width 16 height 8
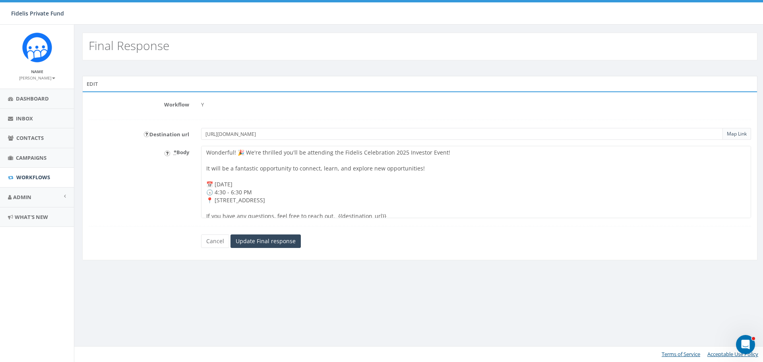
scroll to position [29, 0]
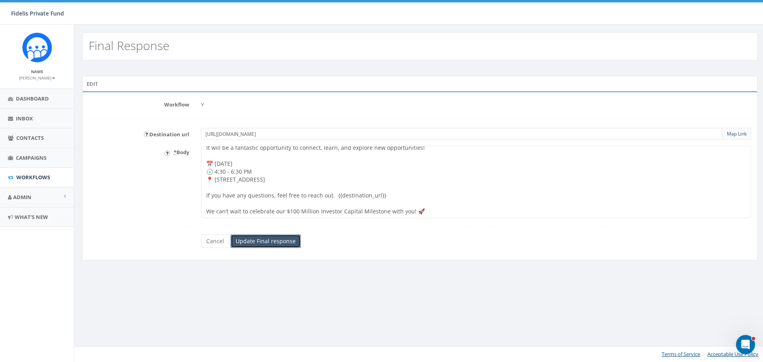
click at [250, 240] on input "Update Final response" at bounding box center [266, 241] width 70 height 14
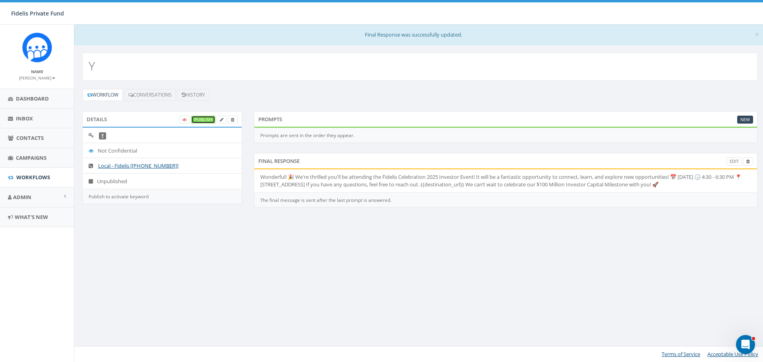
click at [203, 120] on link "Publish" at bounding box center [203, 120] width 24 height 8
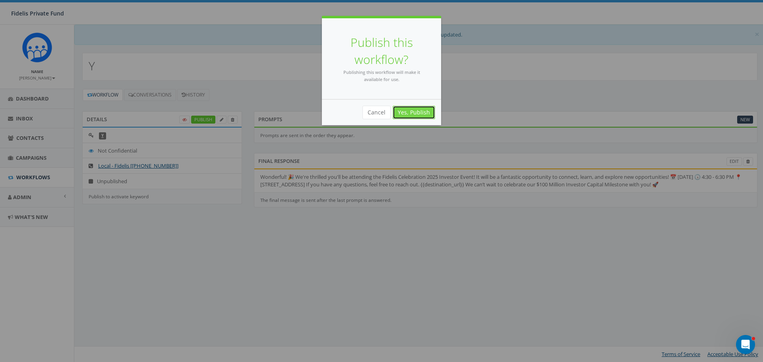
click at [421, 110] on link "Yes, Publish" at bounding box center [414, 113] width 43 height 14
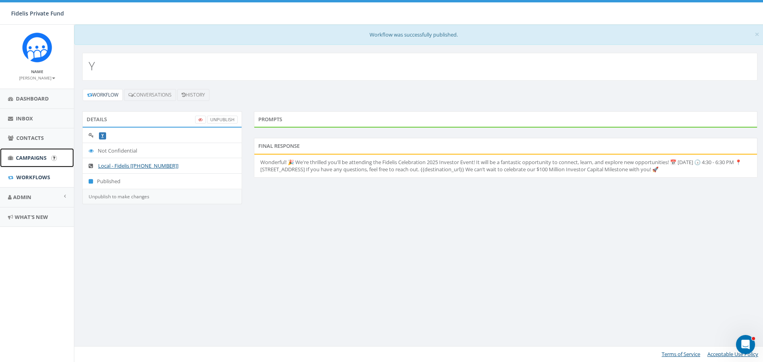
click at [34, 159] on span "Campaigns" at bounding box center [31, 157] width 31 height 7
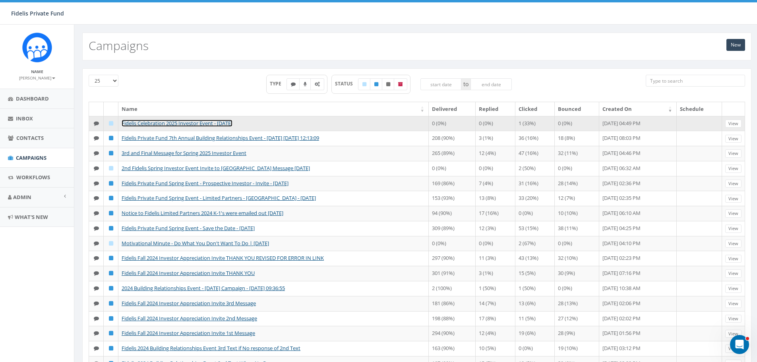
click at [231, 125] on link "Fidelis Celebration 2025 Investor Event - [DATE]" at bounding box center [177, 123] width 111 height 7
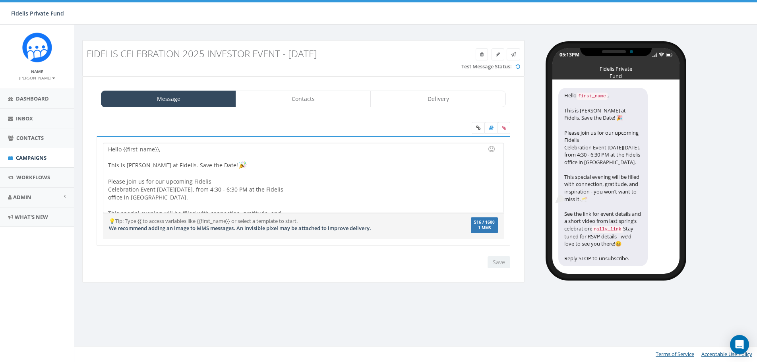
select select "1457"
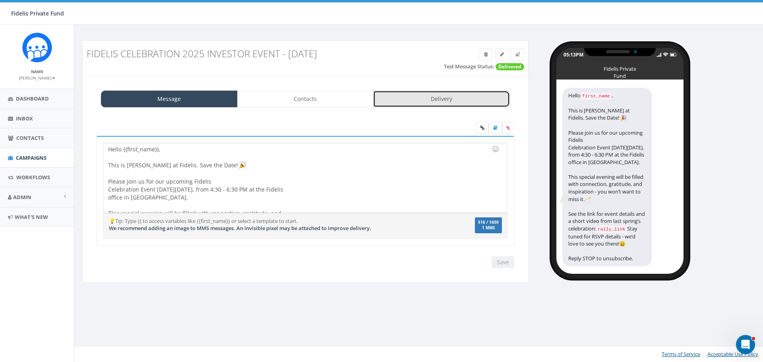
click at [454, 101] on link "Delivery" at bounding box center [441, 99] width 137 height 17
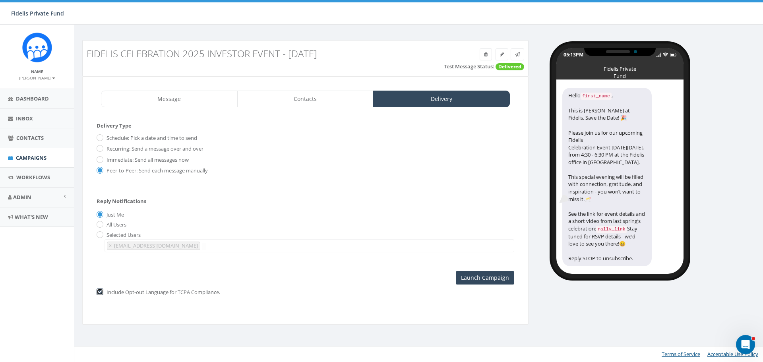
click at [98, 291] on input "checkbox" at bounding box center [99, 292] width 5 height 5
checkbox input "false"
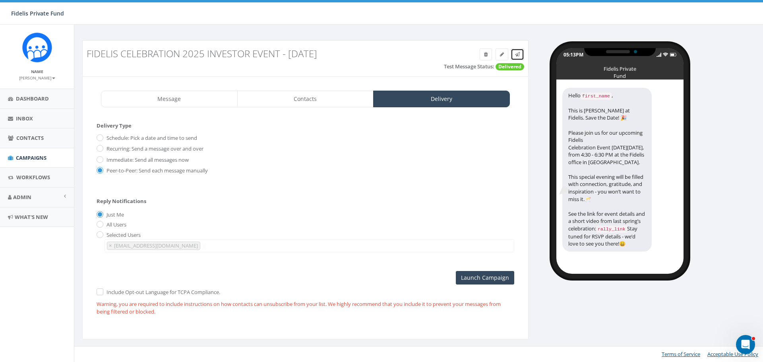
click at [517, 56] on icon at bounding box center [517, 54] width 5 height 5
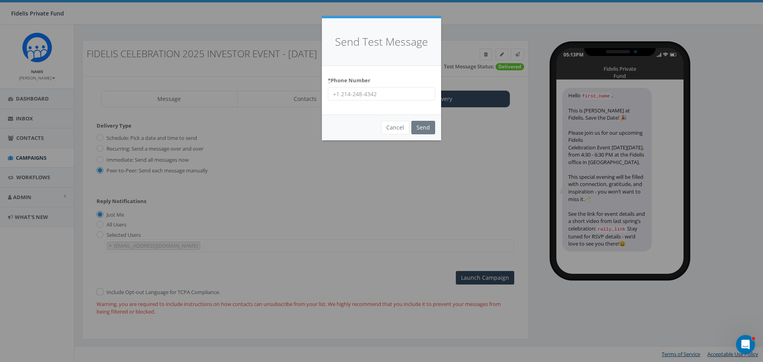
click at [396, 95] on input "* Phone Number" at bounding box center [381, 94] width 107 height 14
type input "14062538340"
click at [423, 129] on input "Send" at bounding box center [423, 128] width 24 height 14
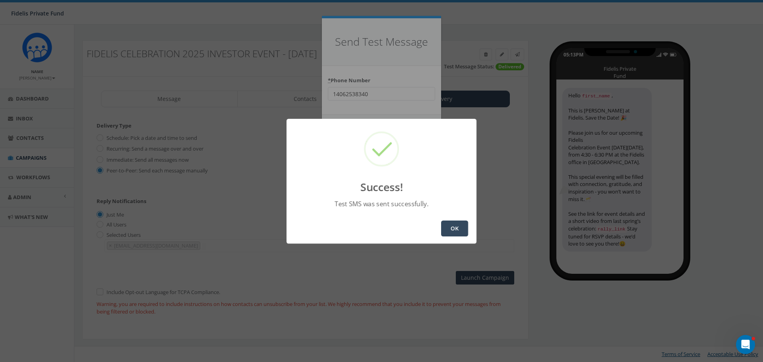
click at [451, 231] on button "OK" at bounding box center [454, 229] width 27 height 16
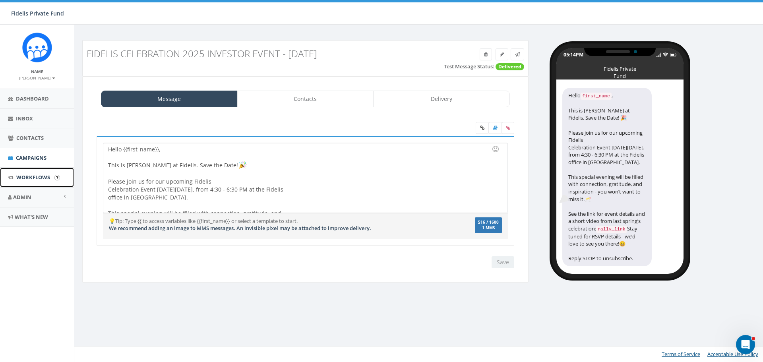
click at [29, 178] on span "Workflows" at bounding box center [33, 177] width 34 height 7
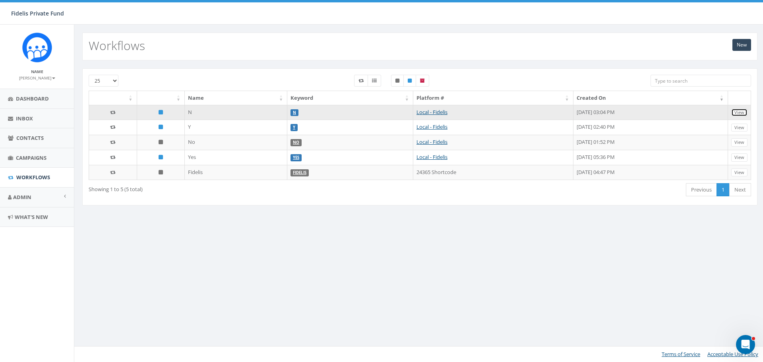
click at [740, 112] on link "View" at bounding box center [739, 113] width 16 height 8
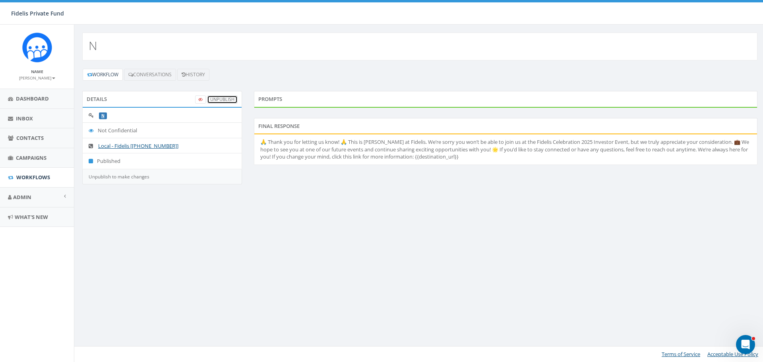
click at [226, 101] on link "UnPublish" at bounding box center [222, 99] width 31 height 8
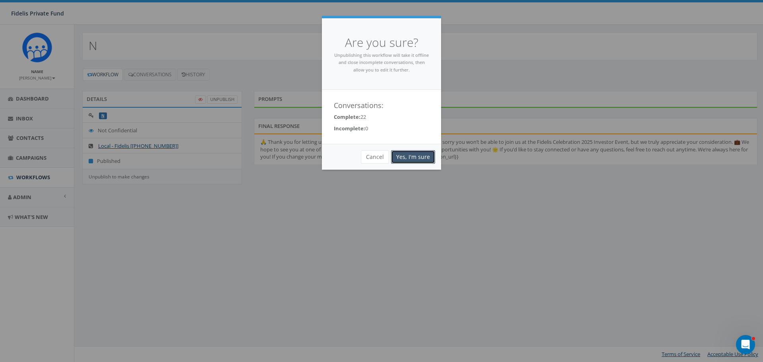
click at [410, 159] on link "Yes, I'm sure" at bounding box center [413, 157] width 44 height 14
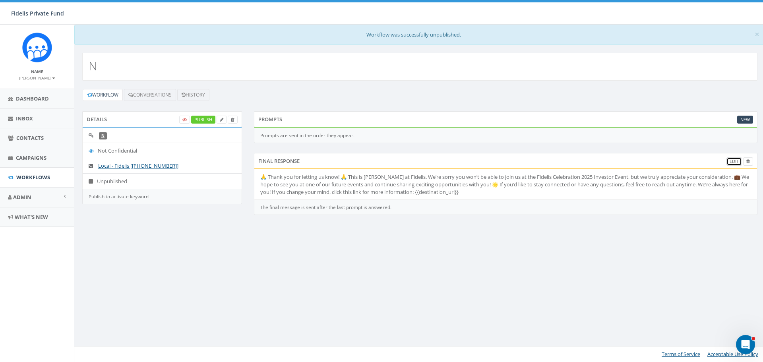
click at [734, 162] on link "Edit" at bounding box center [735, 161] width 16 height 8
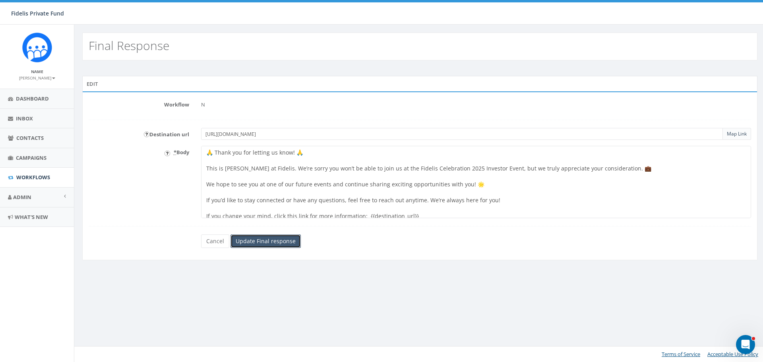
click at [279, 242] on input "Update Final response" at bounding box center [266, 241] width 70 height 14
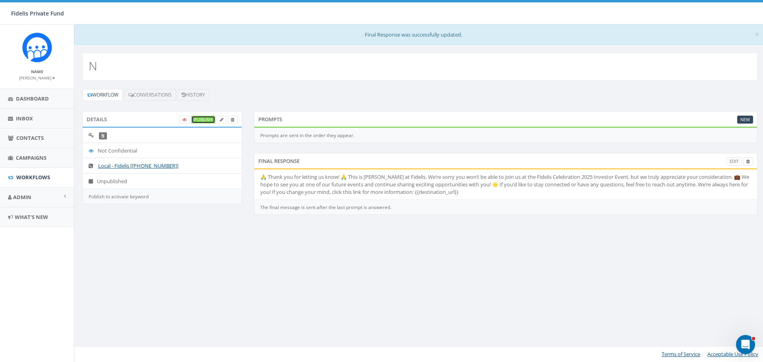
click at [207, 120] on link "Publish" at bounding box center [203, 120] width 24 height 8
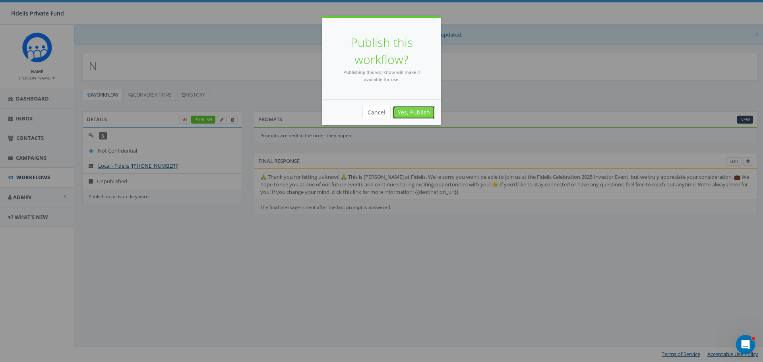
click at [431, 109] on link "Yes, Publish" at bounding box center [414, 113] width 43 height 14
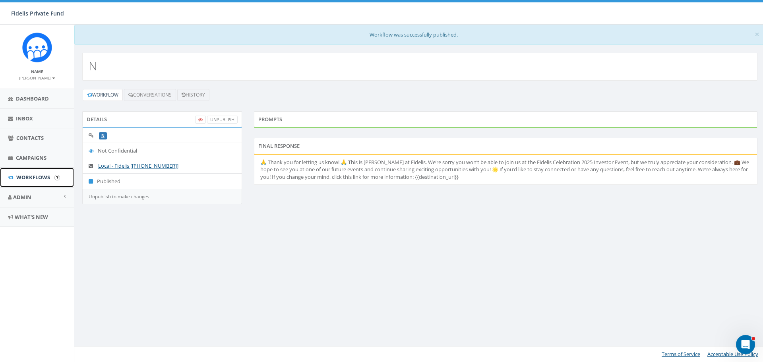
click at [44, 178] on span "Workflows" at bounding box center [33, 177] width 34 height 7
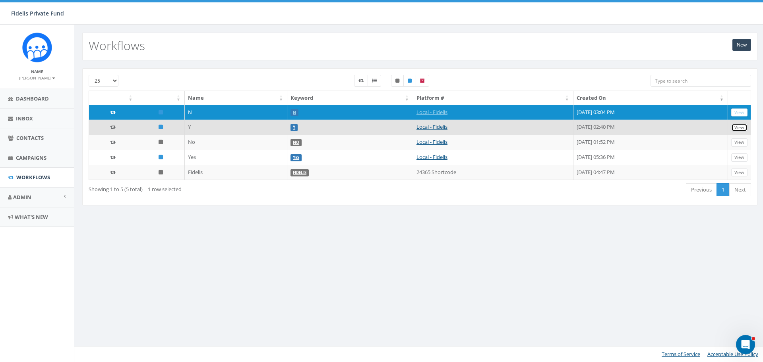
drag, startPoint x: 738, startPoint y: 126, endPoint x: 709, endPoint y: 125, distance: 29.4
click at [738, 126] on link "View" at bounding box center [739, 128] width 16 height 8
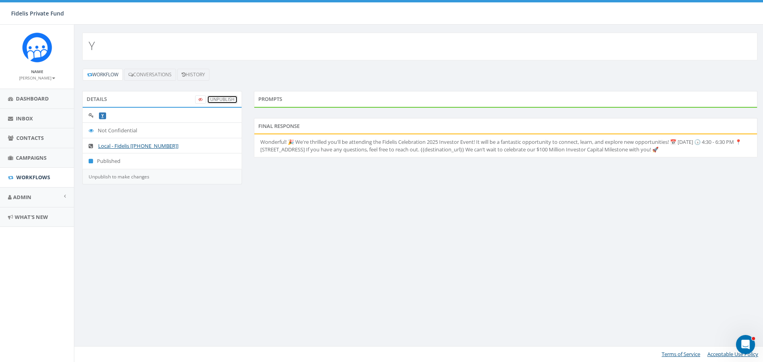
click at [222, 99] on link "UnPublish" at bounding box center [222, 99] width 31 height 8
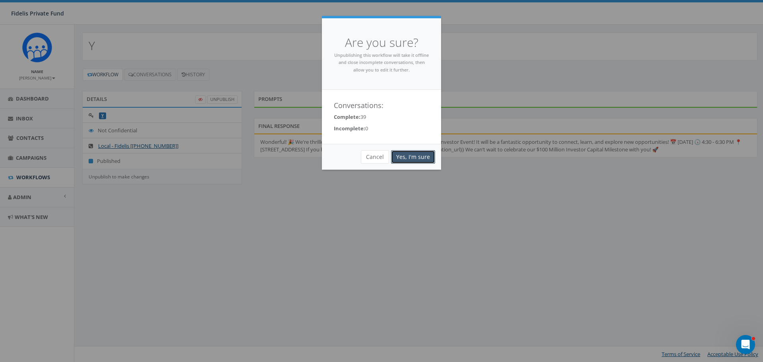
click at [403, 155] on link "Yes, I'm sure" at bounding box center [413, 157] width 44 height 14
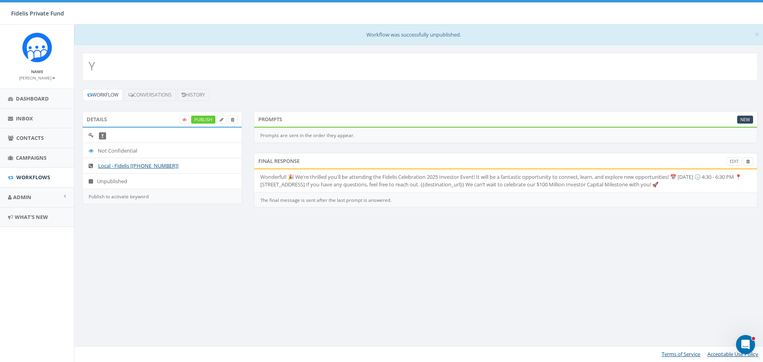
click at [739, 178] on li "Wonderful! 🎉 We're thrilled you'll be attending the Fidelis Celebration 2025 In…" at bounding box center [505, 180] width 503 height 23
click at [732, 164] on link "Edit" at bounding box center [735, 161] width 16 height 8
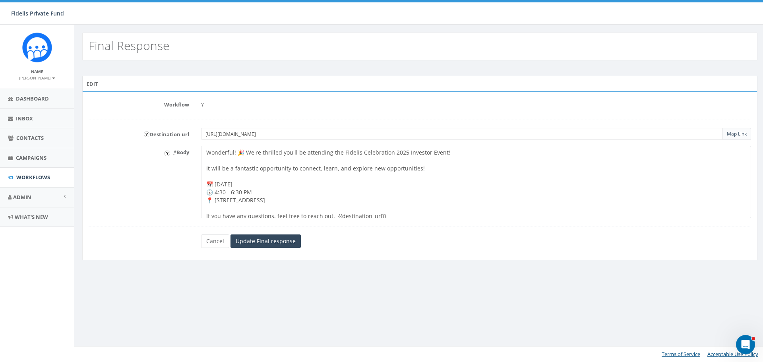
click at [272, 183] on textarea "Wonderful! 🎉 We're thrilled you'll be attending the Fidelis Celebration 2025 In…" at bounding box center [476, 182] width 550 height 72
click at [347, 201] on textarea "Wonderful! 🎉 We're thrilled you'll be attending the Fidelis Celebration 2025 In…" at bounding box center [476, 182] width 550 height 72
type textarea "Wonderful! 🎉 We're thrilled you'll be attending the Fidelis Celebration 2025 In…"
click at [287, 241] on input "Update Final response" at bounding box center [266, 241] width 70 height 14
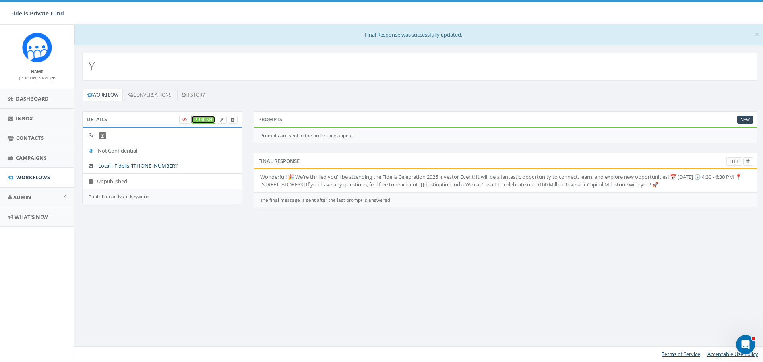
click at [204, 121] on link "Publish" at bounding box center [203, 120] width 24 height 8
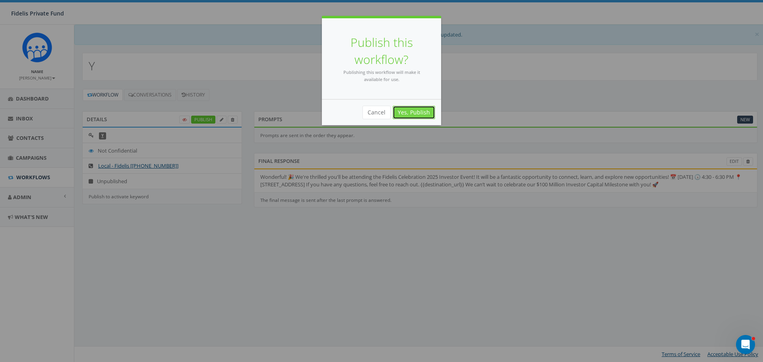
click at [411, 112] on link "Yes, Publish" at bounding box center [414, 113] width 43 height 14
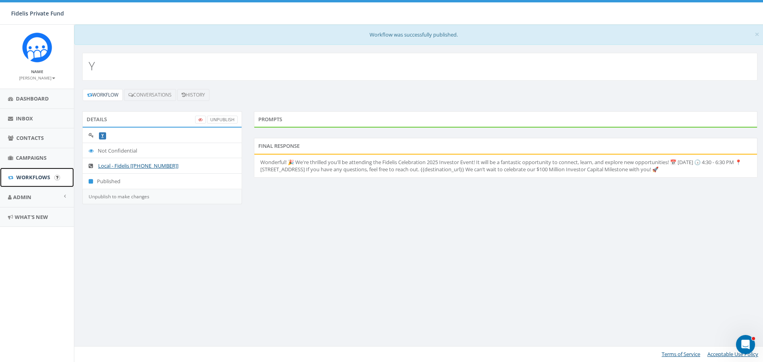
click at [34, 177] on span "Workflows" at bounding box center [33, 177] width 34 height 7
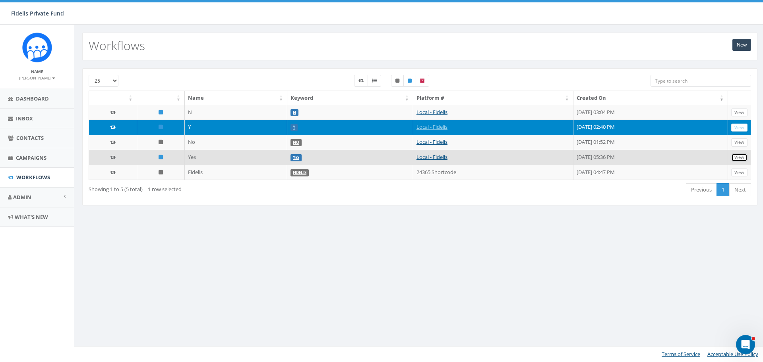
click at [734, 156] on link "View" at bounding box center [739, 157] width 16 height 8
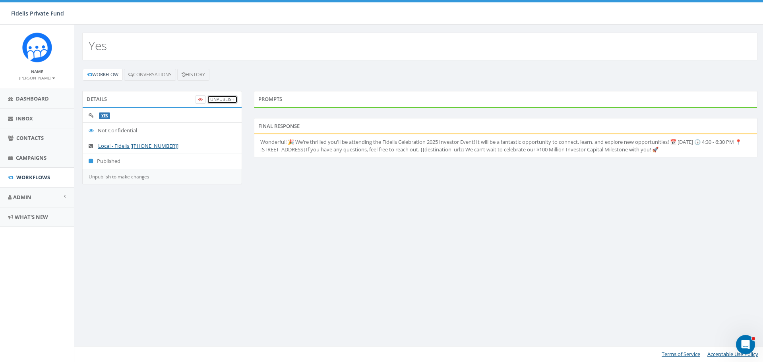
click at [219, 101] on link "UnPublish" at bounding box center [222, 99] width 31 height 8
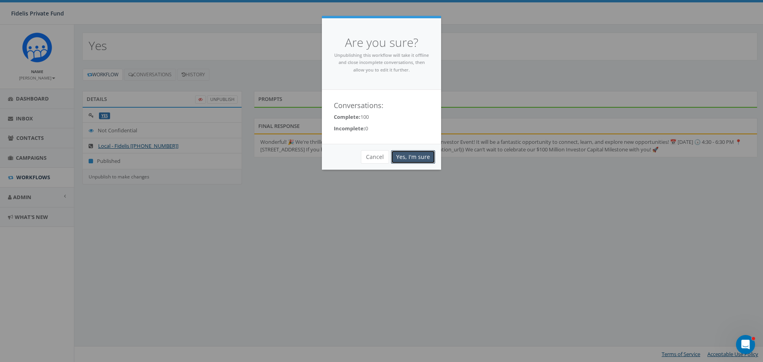
click at [405, 157] on link "Yes, I'm sure" at bounding box center [413, 157] width 44 height 14
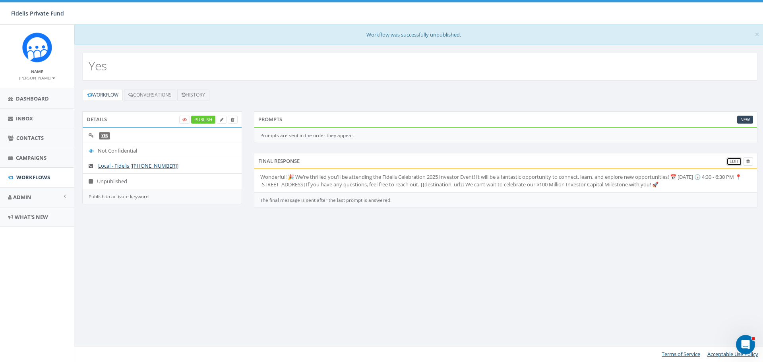
click at [734, 162] on link "Edit" at bounding box center [735, 161] width 16 height 8
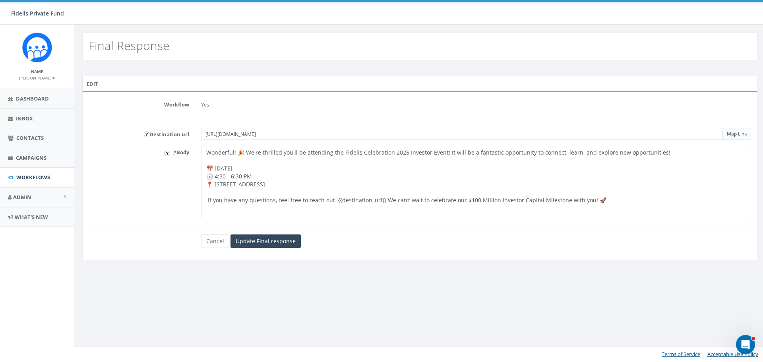
click at [269, 168] on textarea "Wonderful! 🎉 We're thrilled you'll be attending the Fidelis Celebration 2025 In…" at bounding box center [476, 182] width 550 height 72
type textarea "Wonderful! 🎉 We're thrilled you'll be attending the Fidelis Celebration 2025 In…"
drag, startPoint x: 283, startPoint y: 243, endPoint x: 297, endPoint y: 242, distance: 14.0
click at [283, 242] on input "Update Final response" at bounding box center [266, 241] width 70 height 14
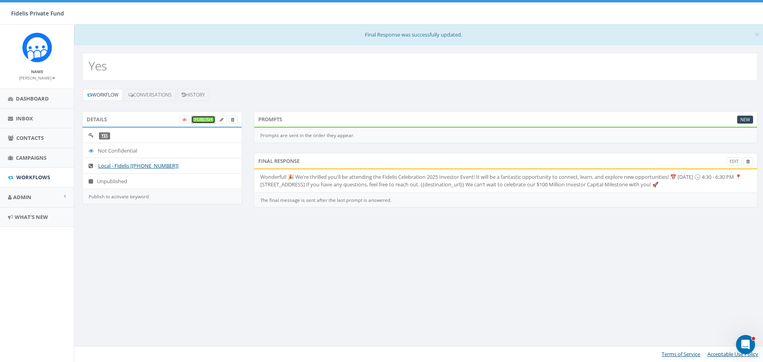
click at [207, 120] on link "Publish" at bounding box center [203, 120] width 24 height 8
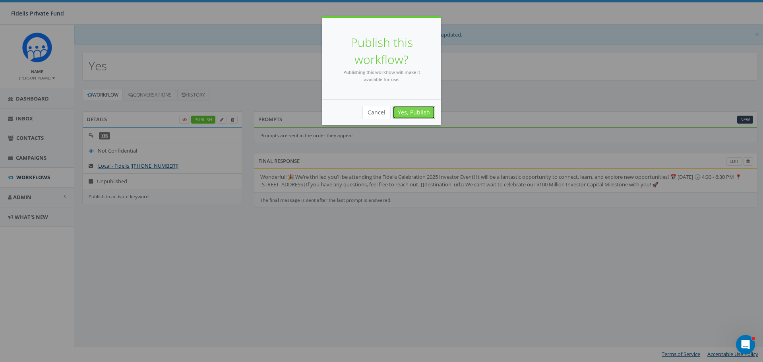
click at [414, 114] on link "Yes, Publish" at bounding box center [414, 113] width 43 height 14
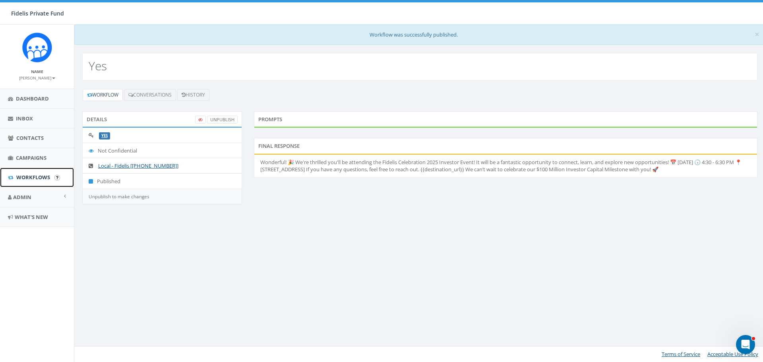
click at [45, 177] on span "Workflows" at bounding box center [33, 177] width 34 height 7
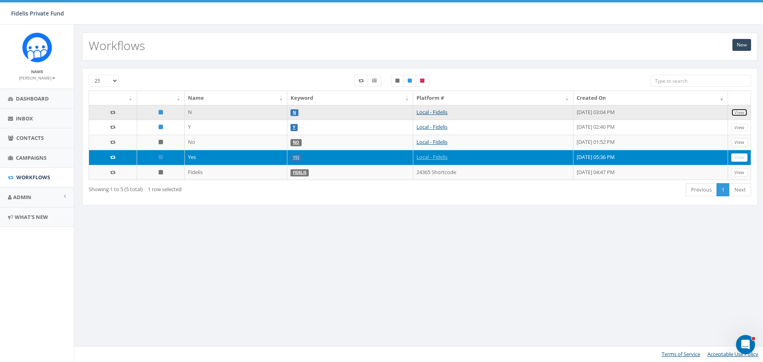
click at [738, 114] on link "View" at bounding box center [739, 113] width 16 height 8
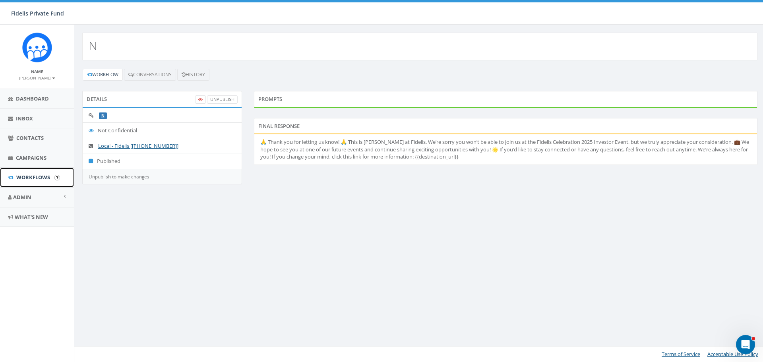
click at [35, 174] on span "Workflows" at bounding box center [33, 177] width 34 height 7
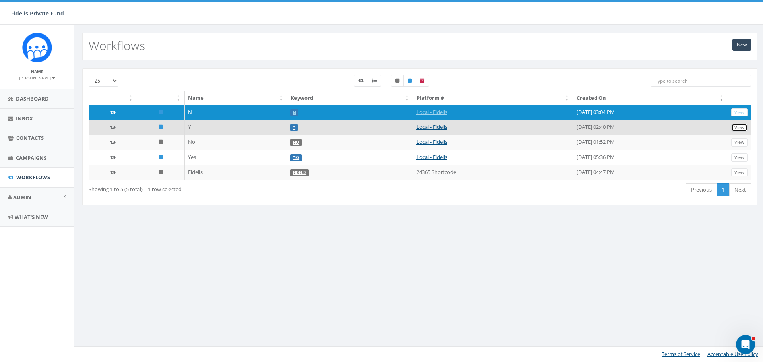
click at [738, 128] on link "View" at bounding box center [739, 128] width 16 height 8
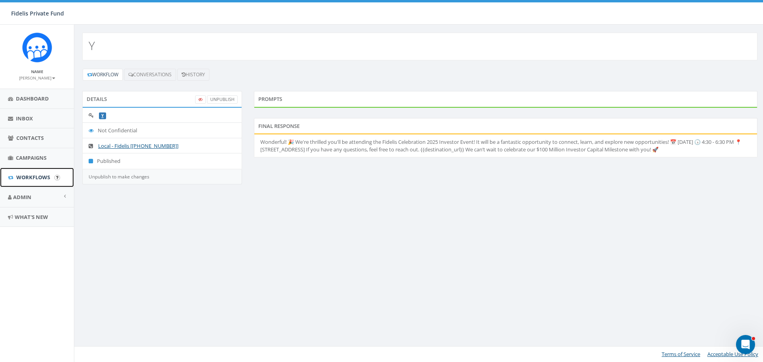
click at [35, 175] on span "Workflows" at bounding box center [33, 177] width 34 height 7
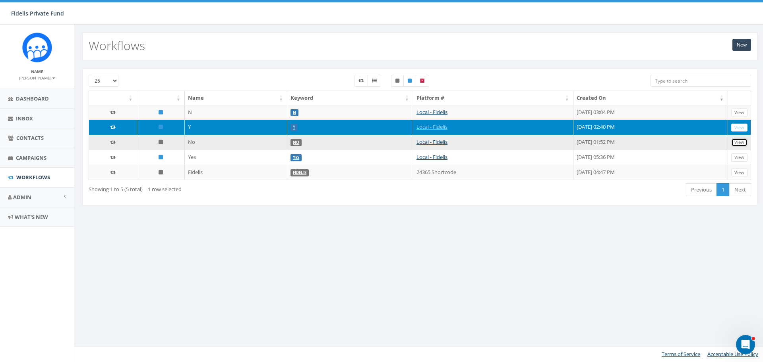
click at [743, 140] on link "View" at bounding box center [739, 142] width 16 height 8
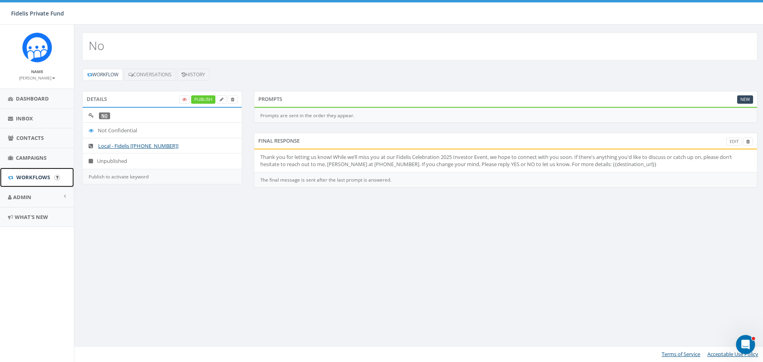
click at [35, 180] on span "Workflows" at bounding box center [33, 177] width 34 height 7
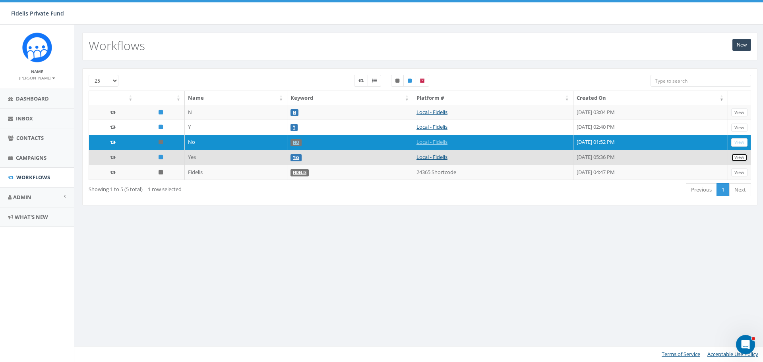
click at [741, 156] on link "View" at bounding box center [739, 157] width 16 height 8
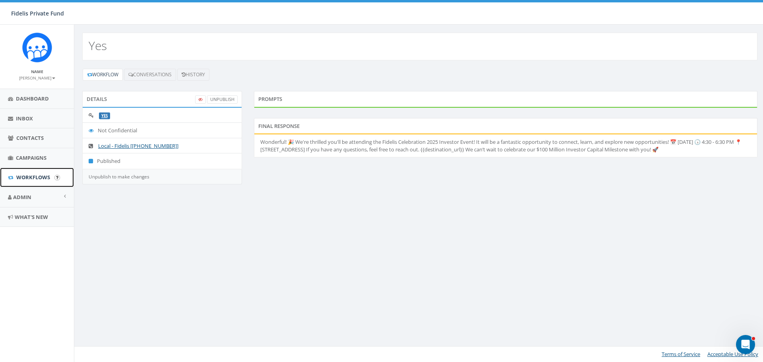
click at [32, 176] on span "Workflows" at bounding box center [33, 177] width 34 height 7
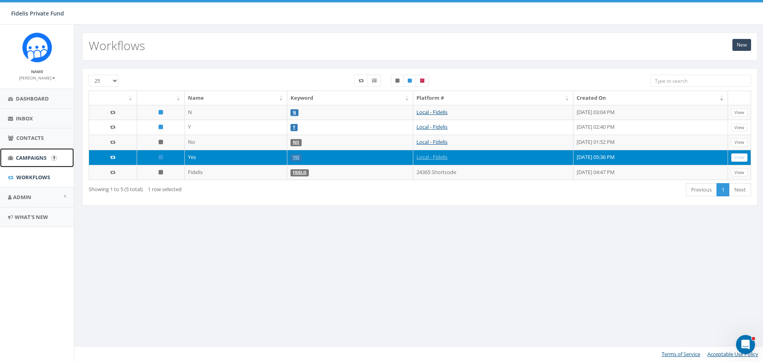
click at [40, 158] on span "Campaigns" at bounding box center [31, 157] width 31 height 7
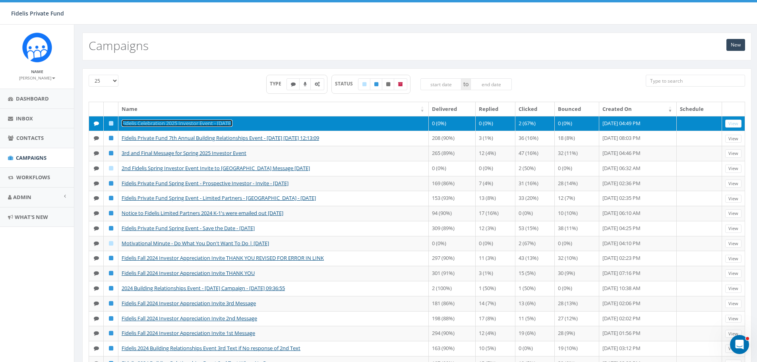
click at [230, 121] on link "Fidelis Celebration 2025 Investor Event - [DATE]" at bounding box center [177, 123] width 111 height 7
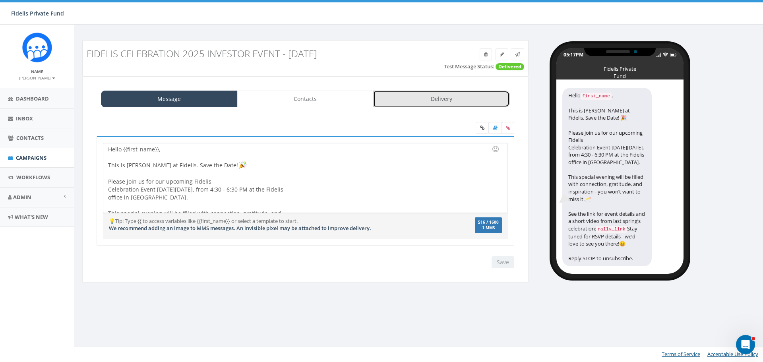
click at [432, 100] on link "Delivery" at bounding box center [441, 99] width 137 height 17
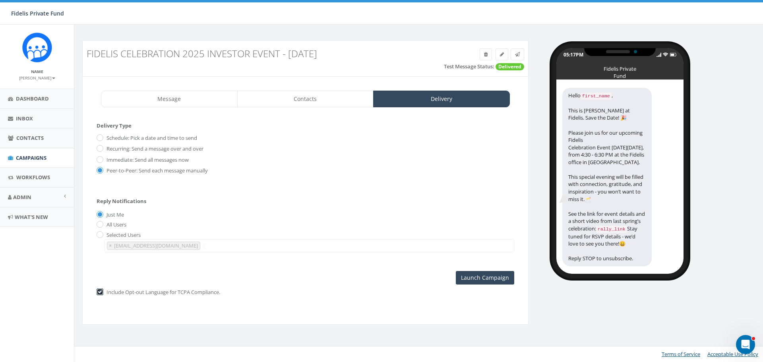
click at [101, 292] on input "checkbox" at bounding box center [99, 292] width 5 height 5
checkbox input "false"
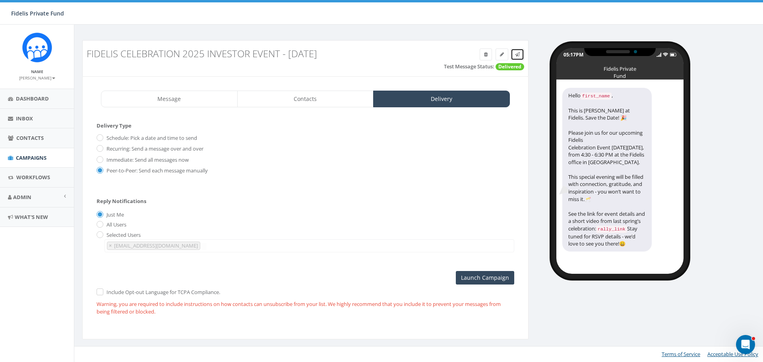
click at [518, 53] on icon at bounding box center [517, 54] width 5 height 5
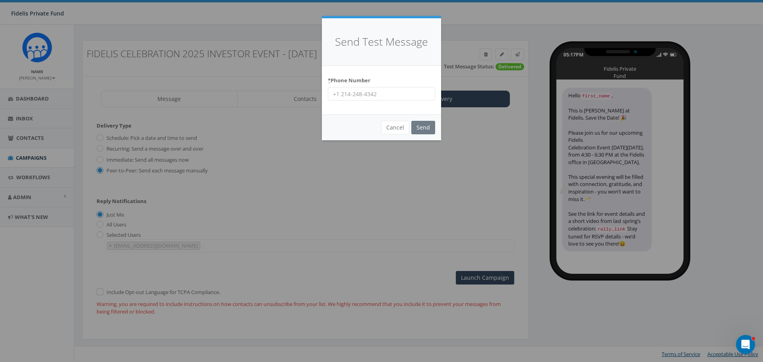
click at [369, 92] on input "* Phone Number" at bounding box center [381, 94] width 107 height 14
click at [315, 158] on div "Send Test Message * Phone Number Cancel Send Loading..." at bounding box center [381, 181] width 763 height 362
click at [401, 130] on button "Cancel" at bounding box center [395, 128] width 28 height 14
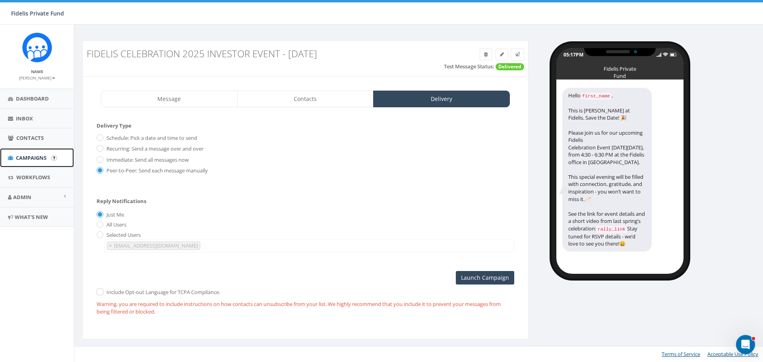
click at [40, 159] on span "Campaigns" at bounding box center [31, 157] width 31 height 7
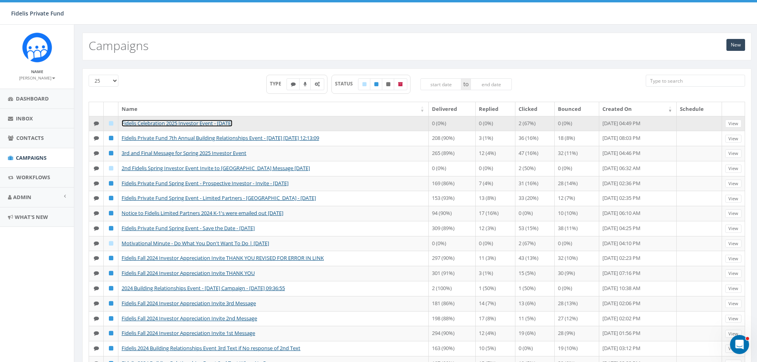
click at [233, 125] on link "Fidelis Celebration 2025 Investor Event - [DATE]" at bounding box center [177, 123] width 111 height 7
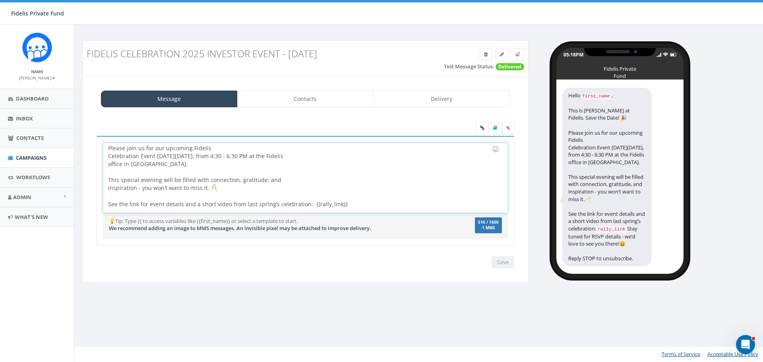
scroll to position [48, 0]
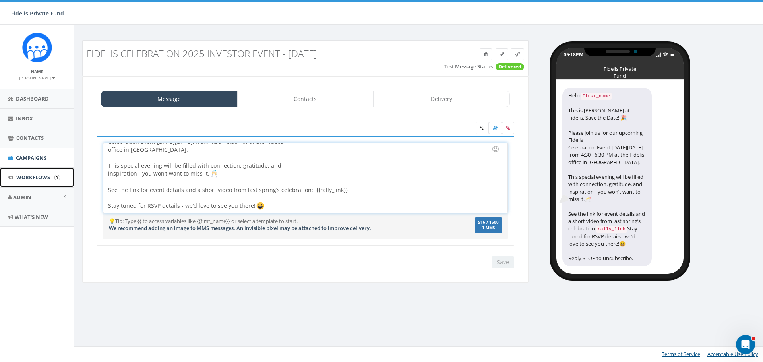
click at [30, 178] on span "Workflows" at bounding box center [33, 177] width 34 height 7
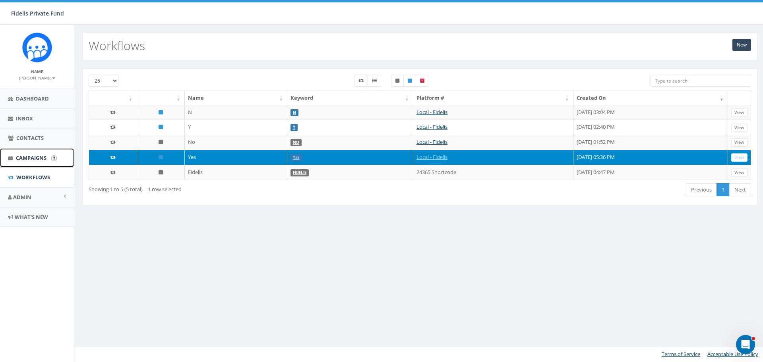
click at [39, 157] on span "Campaigns" at bounding box center [31, 157] width 31 height 7
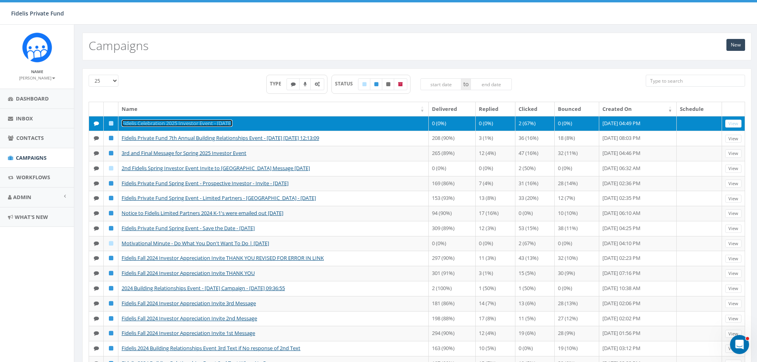
click at [233, 124] on link "Fidelis Celebration 2025 Investor Event - [DATE]" at bounding box center [177, 123] width 111 height 7
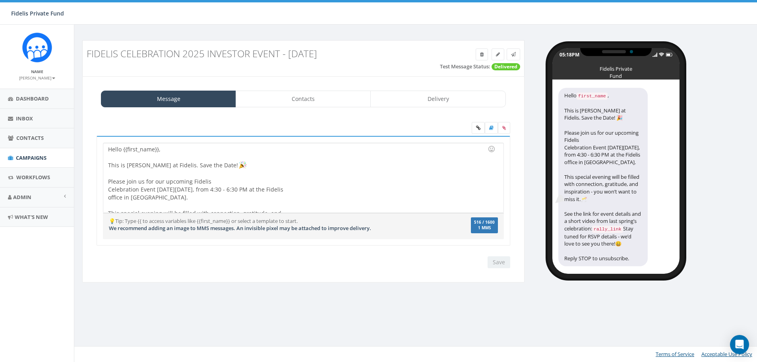
select select "1457"
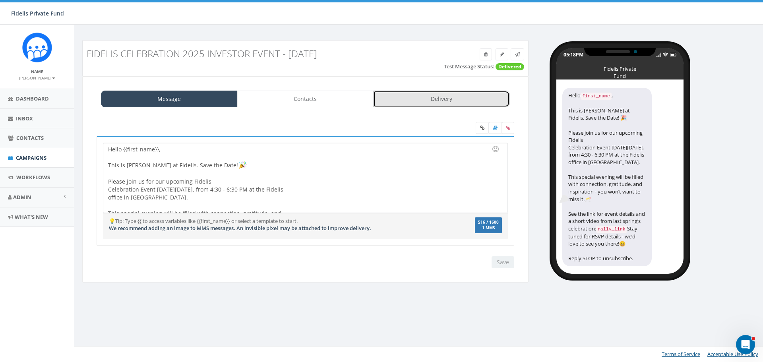
click at [416, 98] on link "Delivery" at bounding box center [441, 99] width 137 height 17
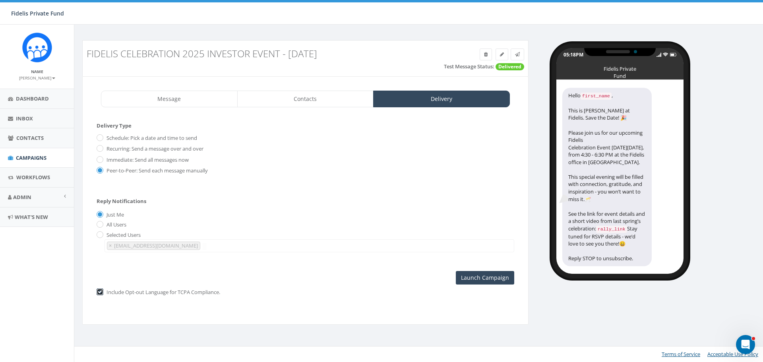
click at [101, 291] on input "checkbox" at bounding box center [99, 292] width 5 height 5
checkbox input "false"
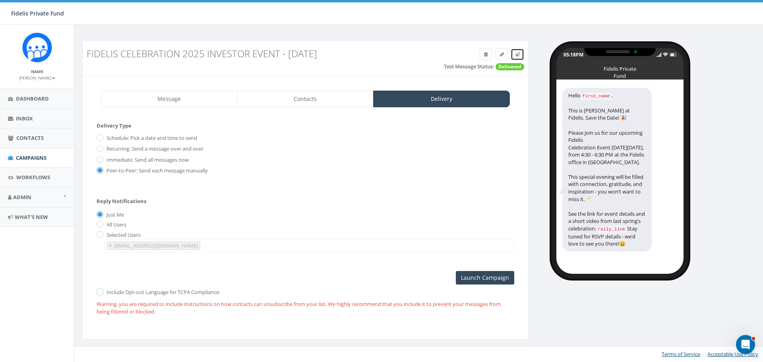
click at [519, 55] on icon at bounding box center [517, 54] width 5 height 5
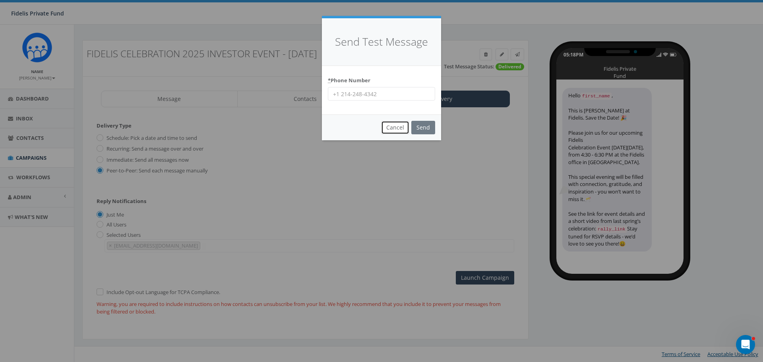
click at [392, 127] on button "Cancel" at bounding box center [395, 128] width 28 height 14
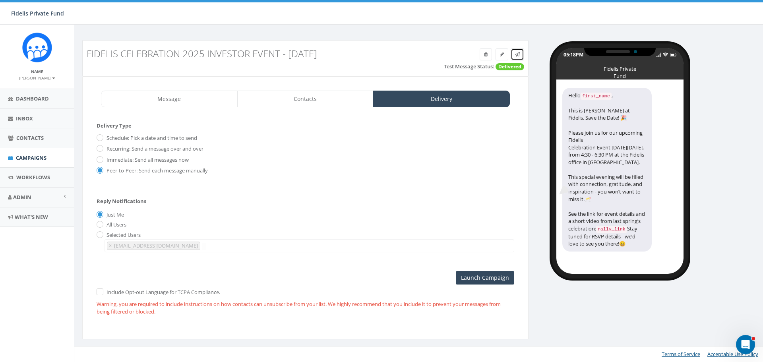
click at [519, 56] on icon at bounding box center [517, 54] width 5 height 5
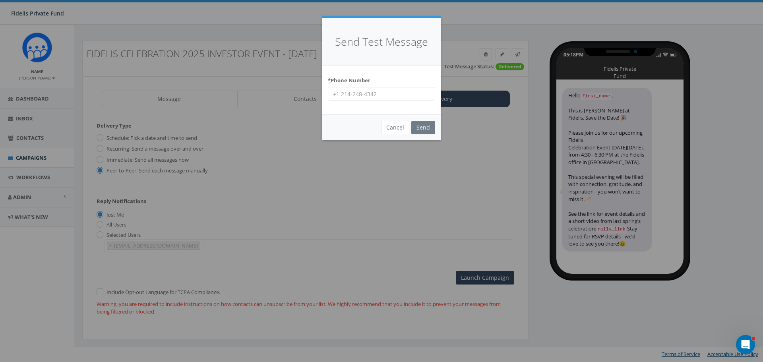
click at [363, 95] on input "* Phone Number" at bounding box center [381, 94] width 107 height 14
click at [341, 95] on input "* Phone Number" at bounding box center [381, 94] width 107 height 14
type input "1-619-857-0652"
click at [428, 128] on input "Send" at bounding box center [423, 128] width 24 height 14
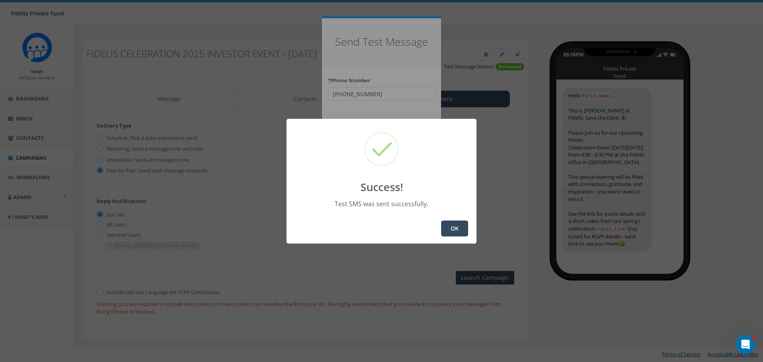
click at [455, 230] on button "OK" at bounding box center [454, 229] width 27 height 16
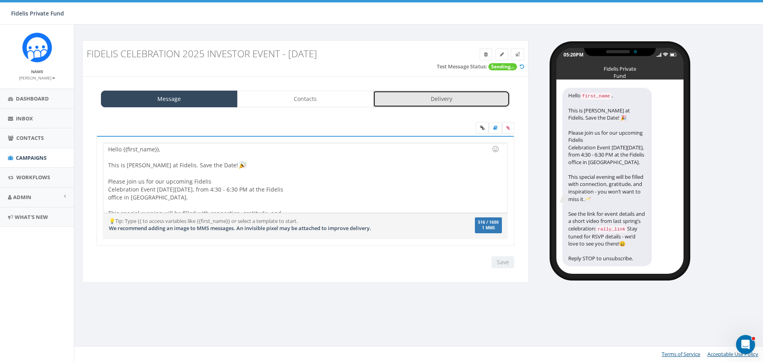
click at [441, 95] on link "Delivery" at bounding box center [441, 99] width 137 height 17
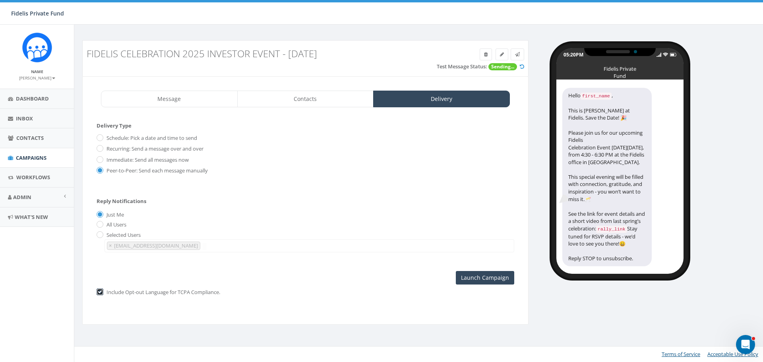
click at [100, 290] on input "checkbox" at bounding box center [99, 292] width 5 height 5
checkbox input "false"
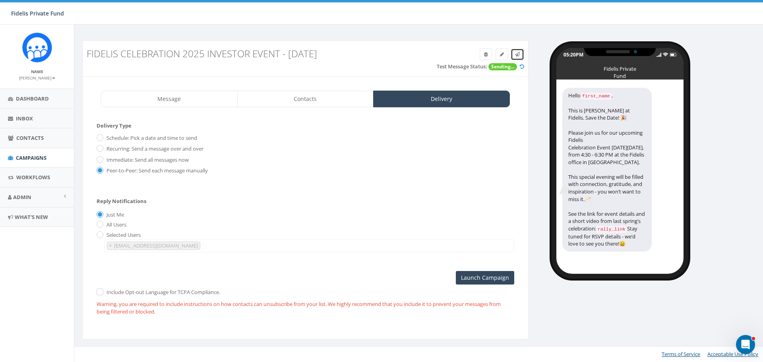
click at [518, 54] on icon at bounding box center [517, 54] width 5 height 5
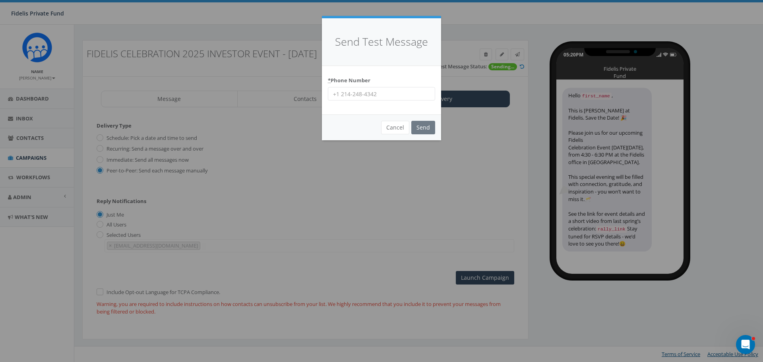
click at [379, 97] on input "* Phone Number" at bounding box center [381, 94] width 107 height 14
type input "1-858-829-7050"
click at [429, 132] on input "Send" at bounding box center [423, 128] width 24 height 14
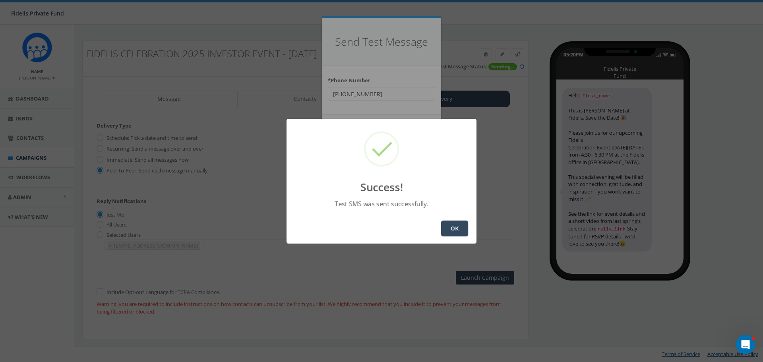
click at [453, 227] on button "OK" at bounding box center [454, 229] width 27 height 16
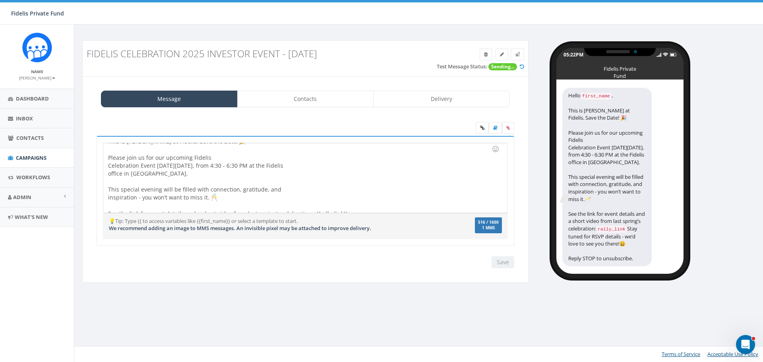
scroll to position [48, 0]
click at [505, 262] on div "Save Next" at bounding box center [501, 262] width 27 height 12
click at [505, 263] on div "Save Next" at bounding box center [501, 262] width 27 height 12
click at [429, 259] on div "Save Next" at bounding box center [306, 262] width 430 height 12
click at [496, 264] on div "Save Next" at bounding box center [501, 262] width 27 height 12
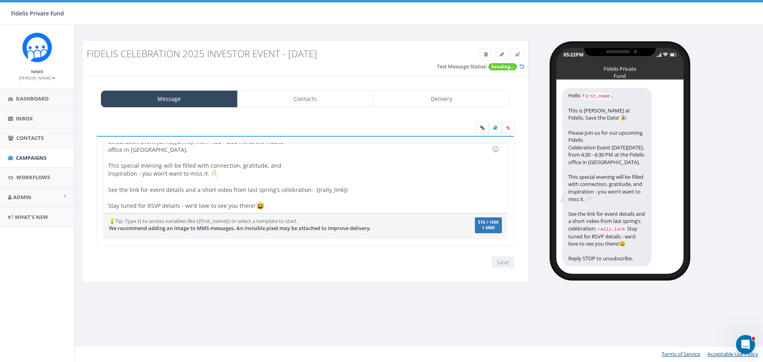
click at [302, 178] on div at bounding box center [303, 182] width 390 height 8
click at [494, 261] on div "Save Next" at bounding box center [501, 262] width 27 height 12
click at [321, 174] on div "Hello {{first_name}}, This is John Lloyd at Fidelis. Save the Date! Please join…" at bounding box center [305, 178] width 404 height 70
click at [504, 265] on div "Save Next" at bounding box center [501, 262] width 27 height 12
click at [36, 157] on span "Campaigns" at bounding box center [31, 157] width 31 height 7
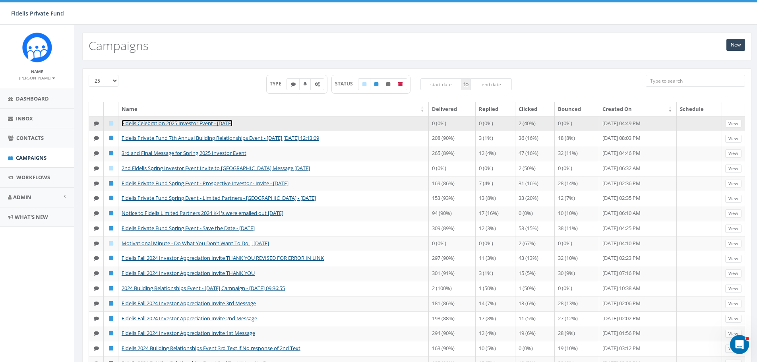
click at [194, 124] on link "Fidelis Celebration 2025 Investor Event - [DATE]" at bounding box center [177, 123] width 111 height 7
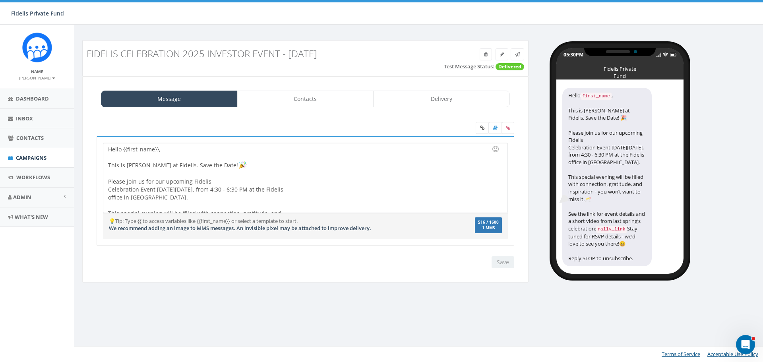
click at [176, 165] on div "Hello {{first_name}}, This is John Lloyd at Fidelis. Save the Date! Please join…" at bounding box center [305, 178] width 404 height 70
click at [504, 263] on input "Save" at bounding box center [503, 262] width 23 height 12
click at [503, 262] on div "Save Next" at bounding box center [501, 262] width 27 height 12
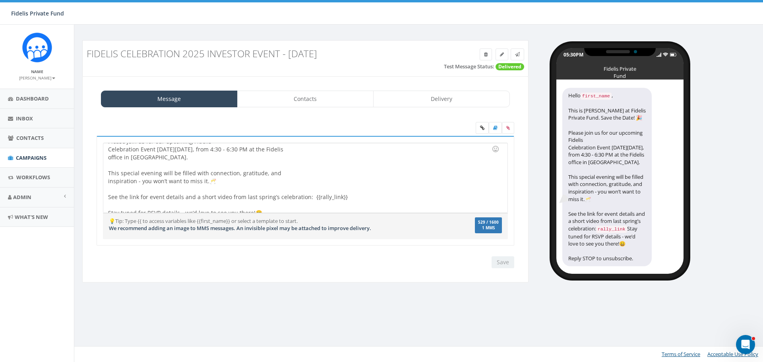
scroll to position [47, 0]
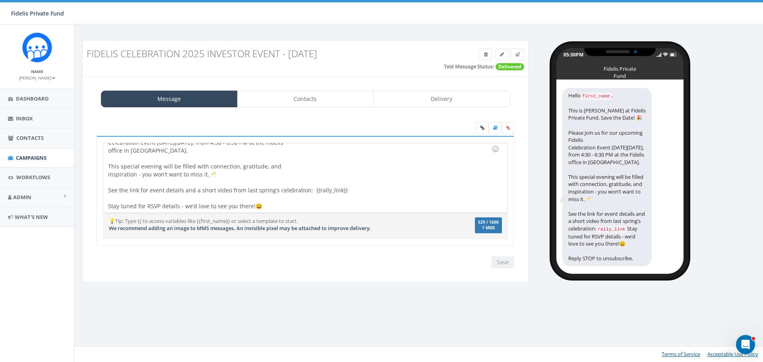
click at [504, 260] on div "Save Next" at bounding box center [501, 262] width 27 height 12
click at [504, 261] on div "Save Next" at bounding box center [501, 262] width 27 height 12
click at [23, 175] on span "Workflows" at bounding box center [33, 177] width 34 height 7
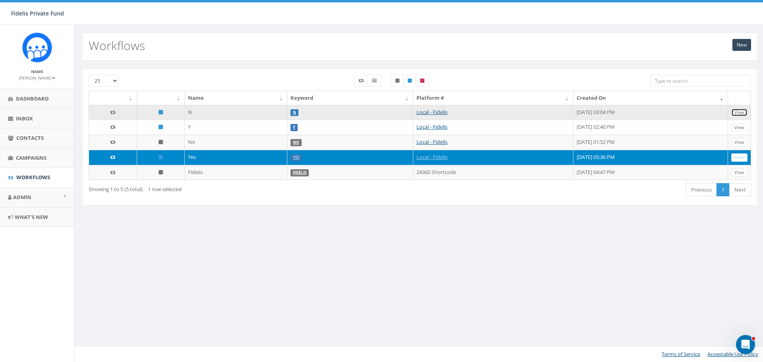
drag, startPoint x: 739, startPoint y: 112, endPoint x: 714, endPoint y: 110, distance: 24.8
click at [739, 112] on link "View" at bounding box center [739, 113] width 16 height 8
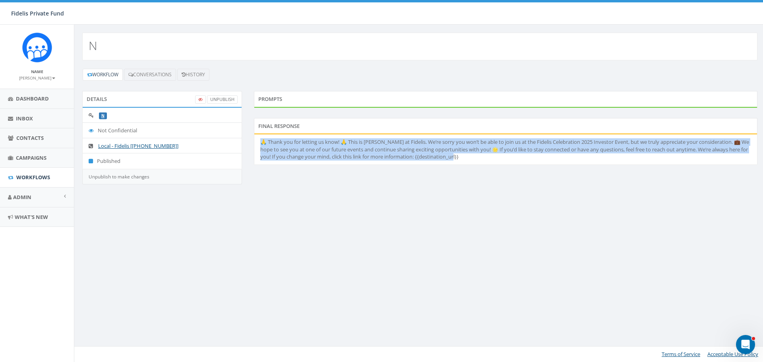
drag, startPoint x: 478, startPoint y: 159, endPoint x: 252, endPoint y: 141, distance: 226.5
click at [252, 141] on div "Final Response 🙏 Thank you for letting us know! 🙏 This is [PERSON_NAME] at Fide…" at bounding box center [505, 146] width 515 height 57
copy li "🙏 Thank you for letting us know! 🙏 This is [PERSON_NAME] at Fidelis. We’re sorr…"
click at [43, 180] on span "Workflows" at bounding box center [33, 177] width 34 height 7
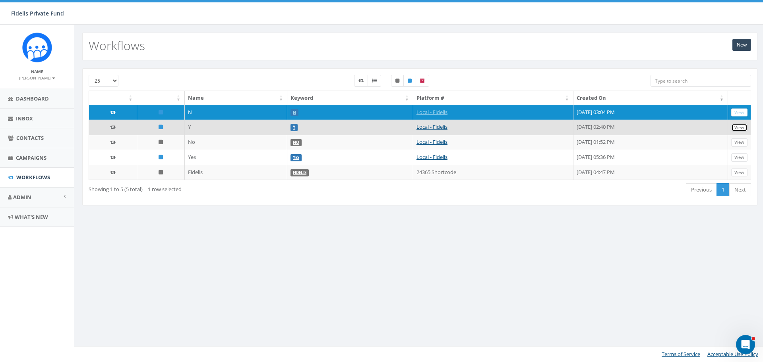
click at [740, 129] on link "View" at bounding box center [739, 128] width 16 height 8
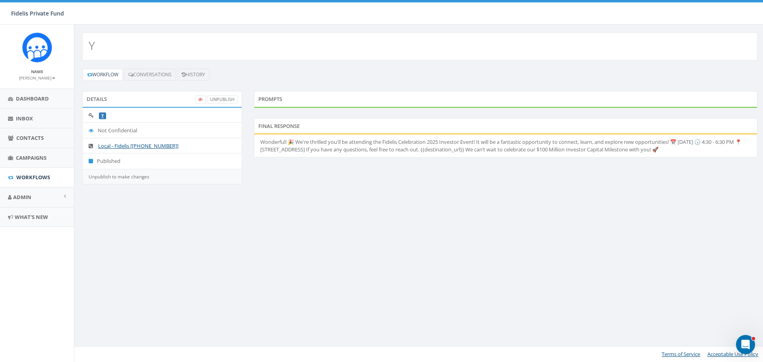
drag, startPoint x: 325, startPoint y: 158, endPoint x: 260, endPoint y: 145, distance: 66.0
click at [260, 145] on li "Wonderful! 🎉 We're thrilled you'll be attending the Fidelis Celebration 2025 In…" at bounding box center [505, 145] width 503 height 23
copy li "Wonderful! 🎉 We're thrilled you'll be attending the Fidelis Celebration 2025 In…"
click at [31, 175] on span "Workflows" at bounding box center [33, 177] width 34 height 7
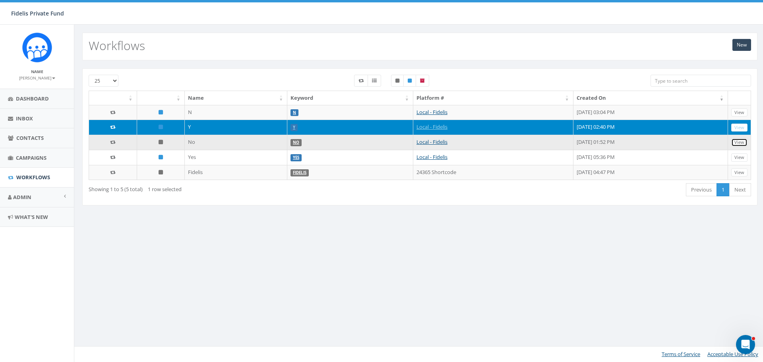
click at [744, 144] on link "View" at bounding box center [739, 142] width 16 height 8
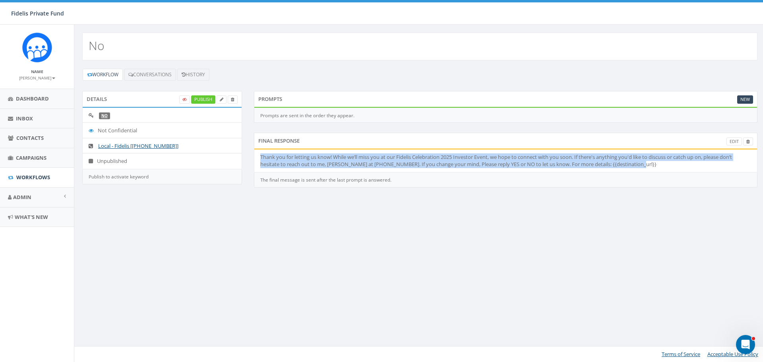
drag, startPoint x: 623, startPoint y: 167, endPoint x: 258, endPoint y: 157, distance: 365.4
click at [258, 157] on li "Thank you for letting us know! While we’ll miss you at our Fidelis Celebration …" at bounding box center [505, 160] width 503 height 23
copy li "Thank you for letting us know! While we’ll miss you at our Fidelis Celebration …"
drag, startPoint x: 41, startPoint y: 177, endPoint x: 119, endPoint y: 167, distance: 79.0
click at [41, 177] on span "Workflows" at bounding box center [33, 177] width 34 height 7
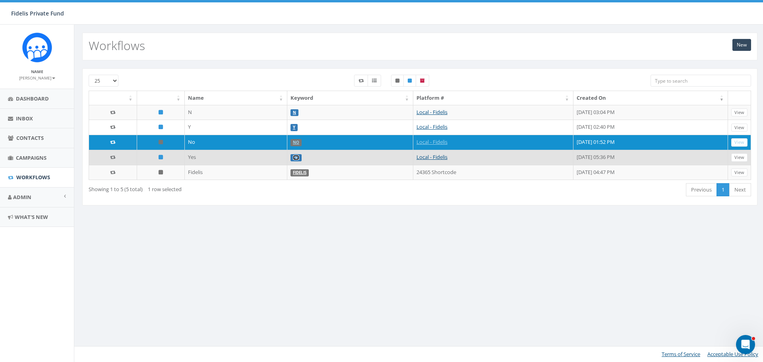
click at [293, 158] on link "YES" at bounding box center [296, 157] width 6 height 5
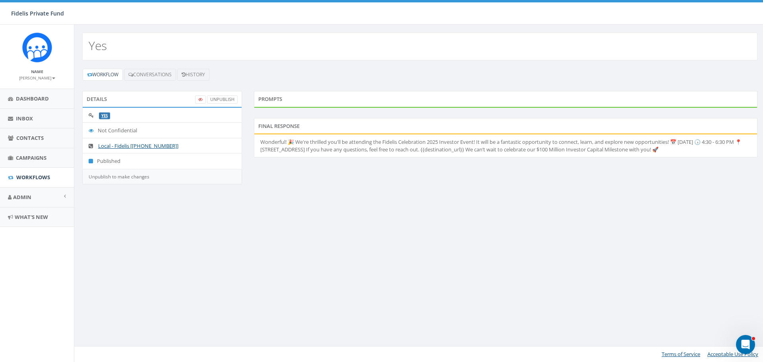
drag, startPoint x: 269, startPoint y: 153, endPoint x: 262, endPoint y: 143, distance: 11.8
click at [262, 143] on li "Wonderful! 🎉 We're thrilled you'll be attending the Fidelis Celebration 2025 In…" at bounding box center [505, 145] width 503 height 23
copy li "Wonderful! 🎉 We're thrilled you'll be attending the Fidelis Celebration 2025 In…"
click at [33, 155] on span "Campaigns" at bounding box center [31, 157] width 31 height 7
